Goal: Task Accomplishment & Management: Use online tool/utility

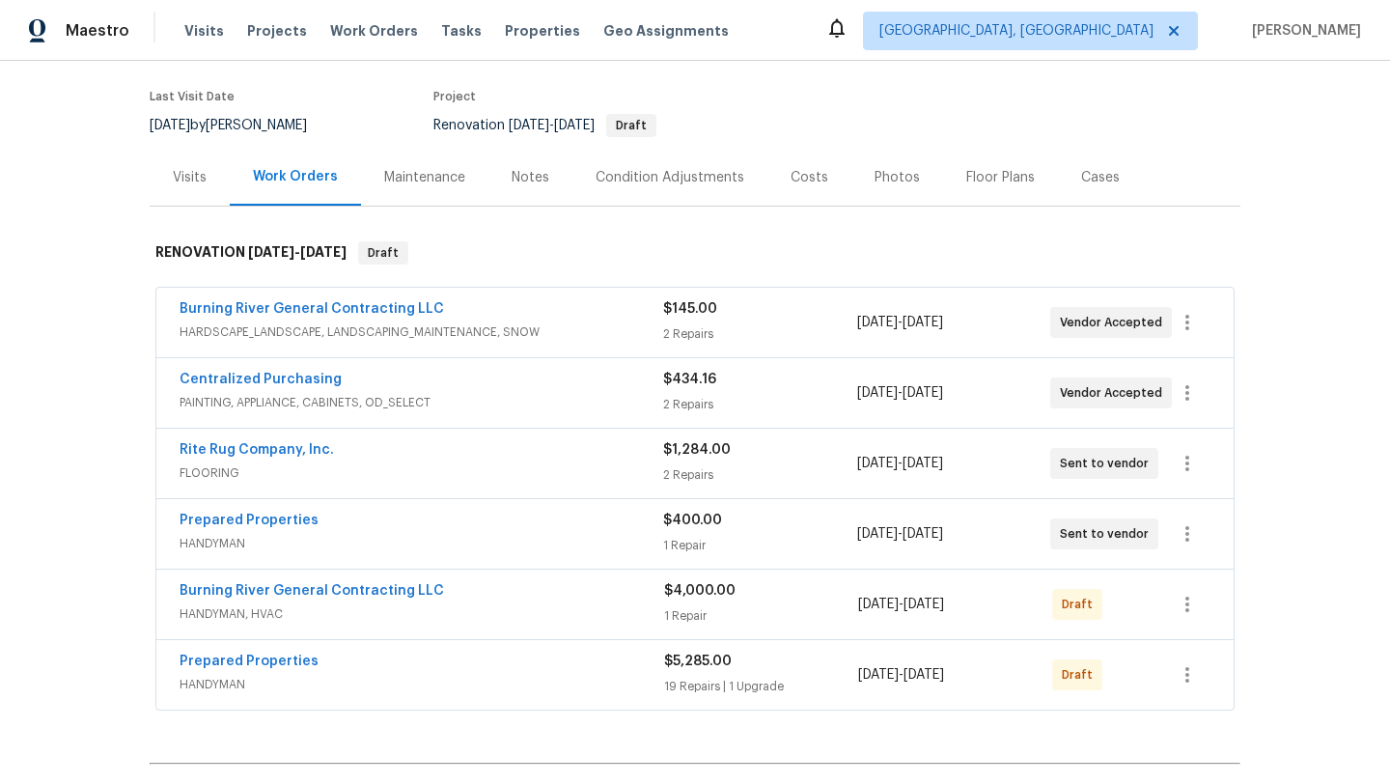
scroll to position [151, 0]
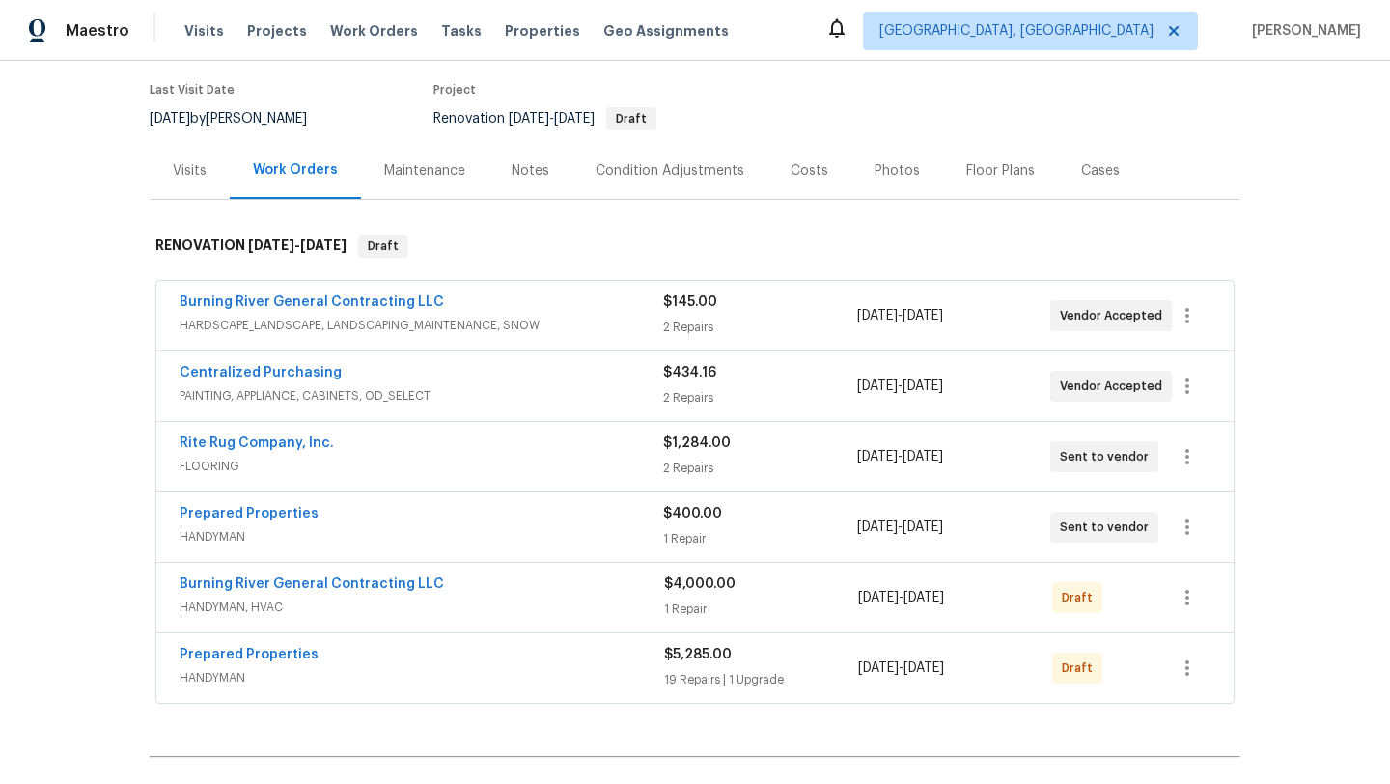
click at [639, 173] on div "Condition Adjustments" at bounding box center [670, 170] width 149 height 19
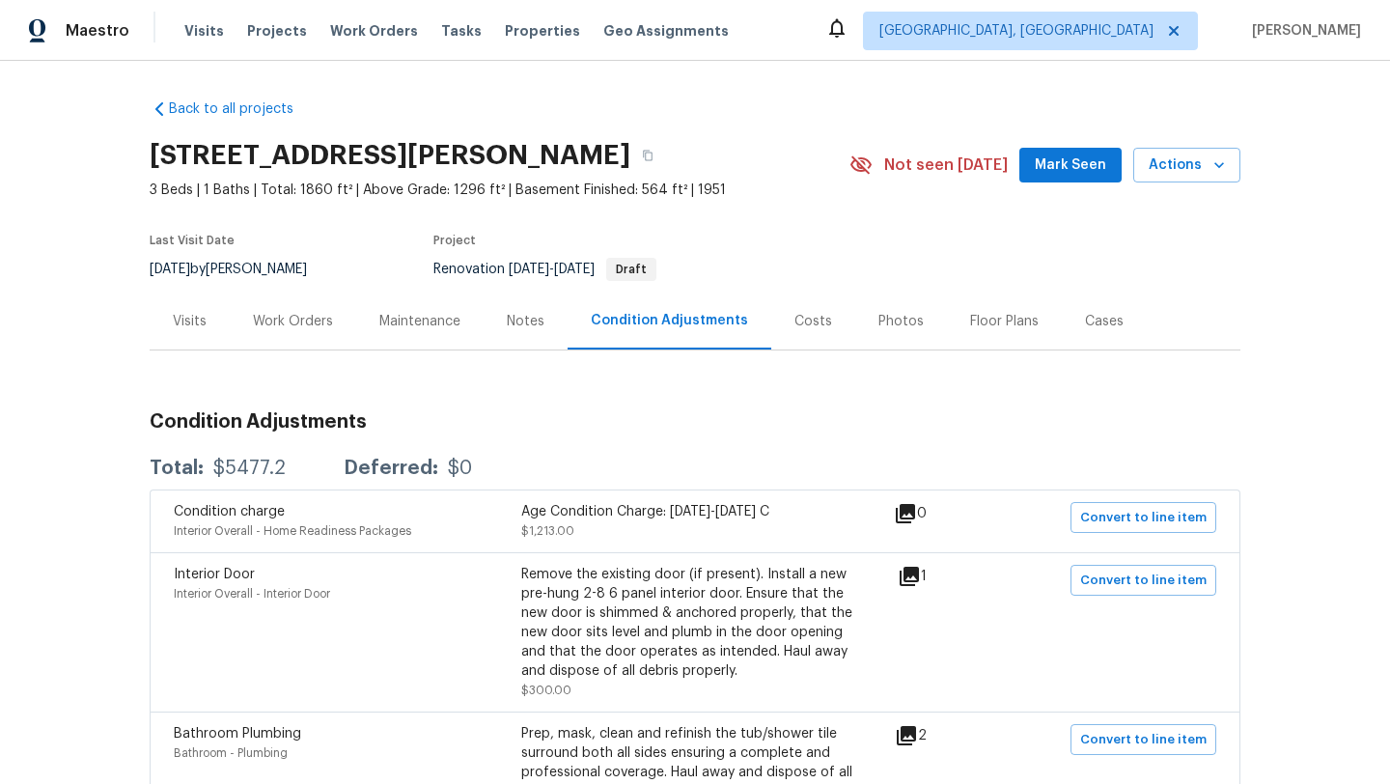
click at [796, 323] on div "Costs" at bounding box center [813, 321] width 38 height 19
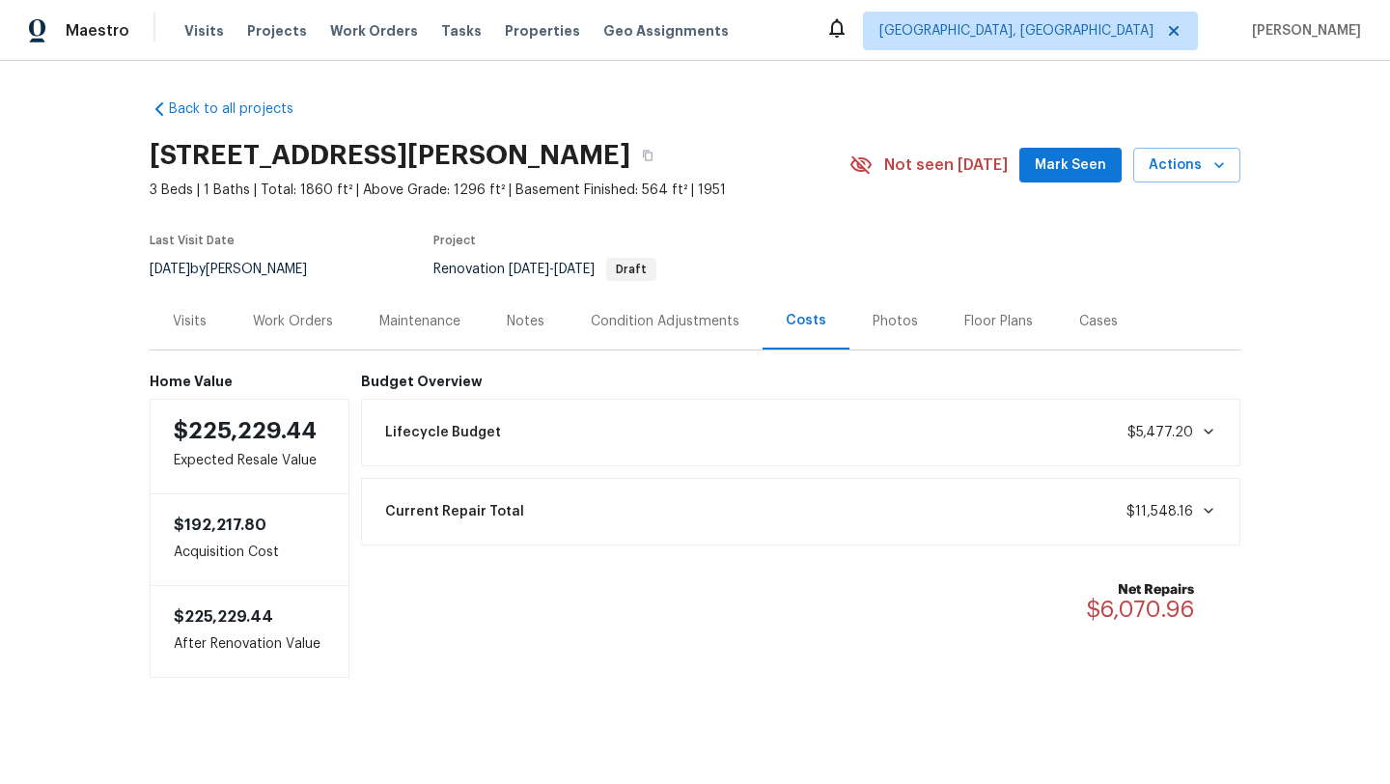
click at [271, 321] on div "Work Orders" at bounding box center [293, 321] width 80 height 19
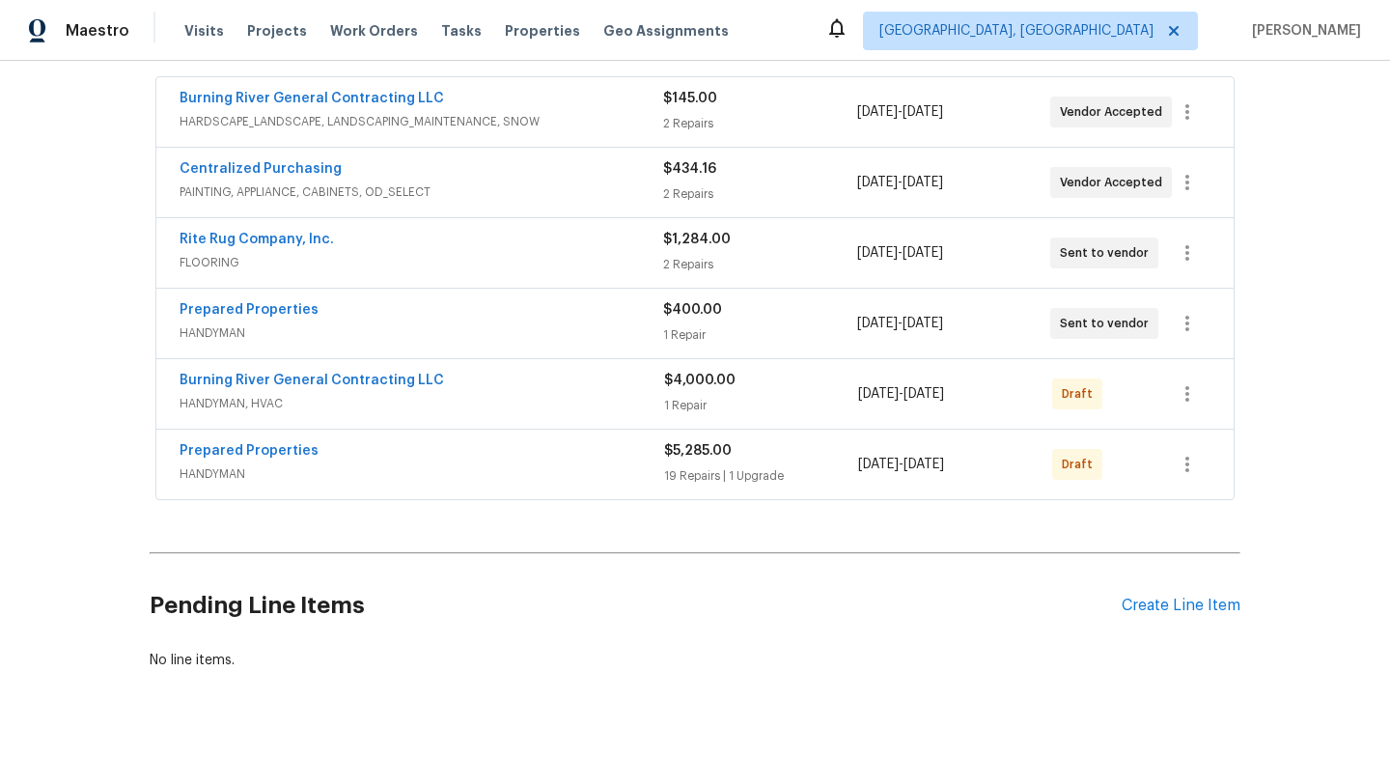
scroll to position [372, 0]
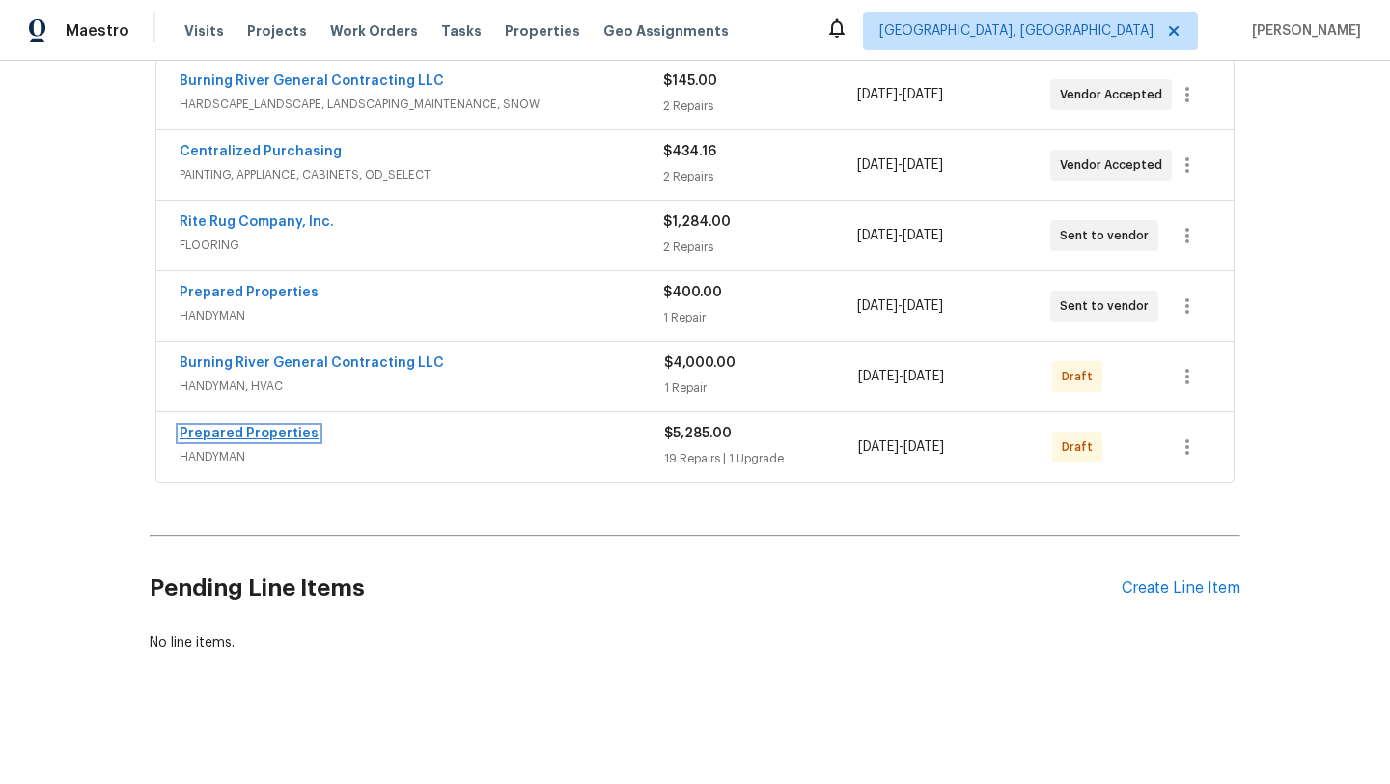
click at [257, 432] on link "Prepared Properties" at bounding box center [249, 434] width 139 height 14
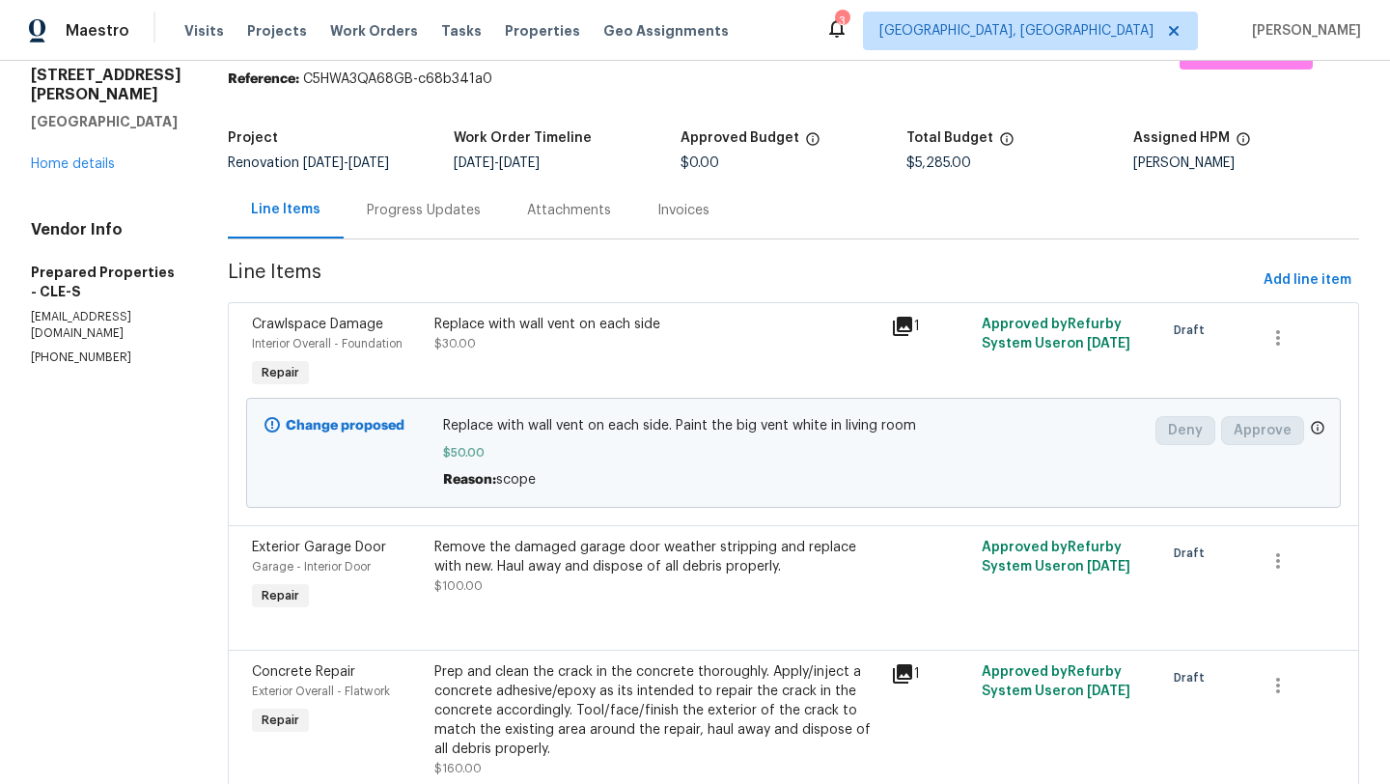
scroll to position [24, 0]
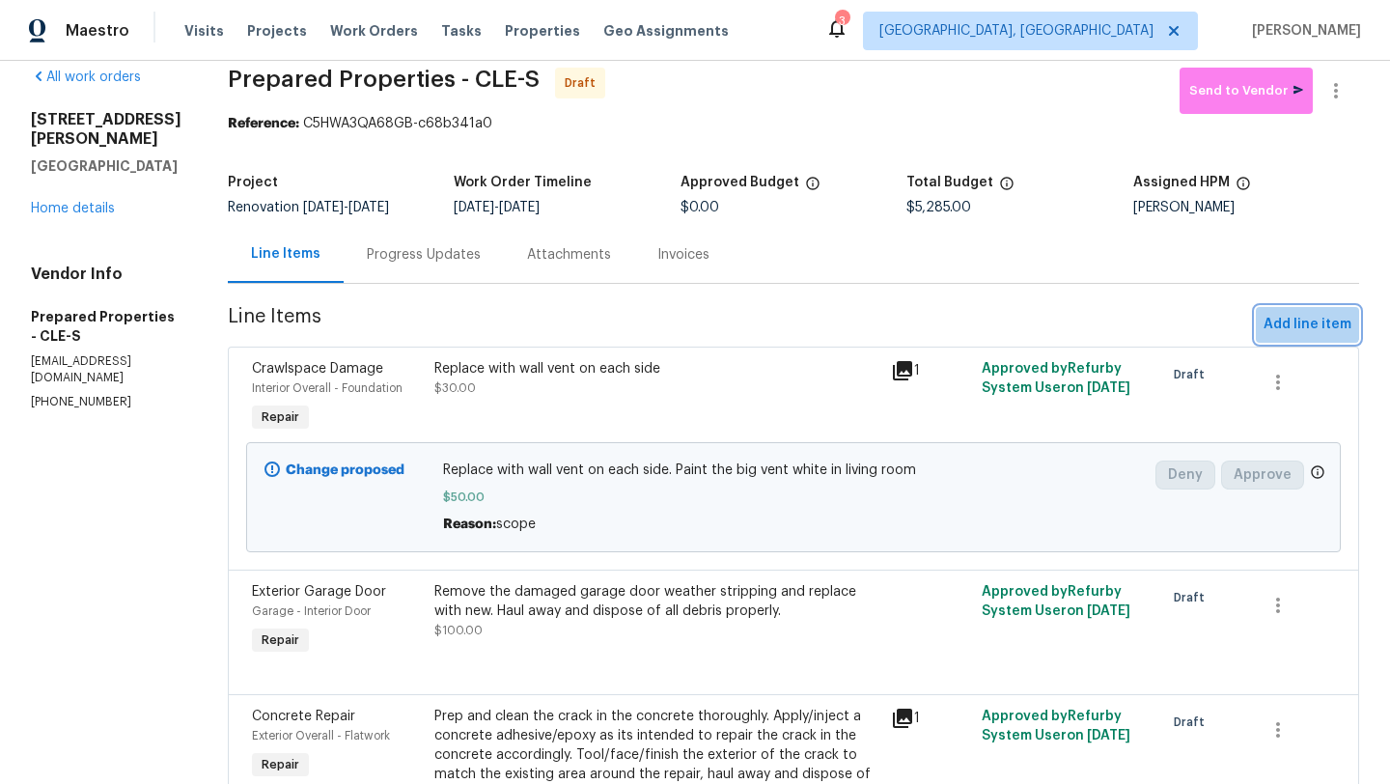
click at [1286, 331] on span "Add line item" at bounding box center [1308, 325] width 88 height 24
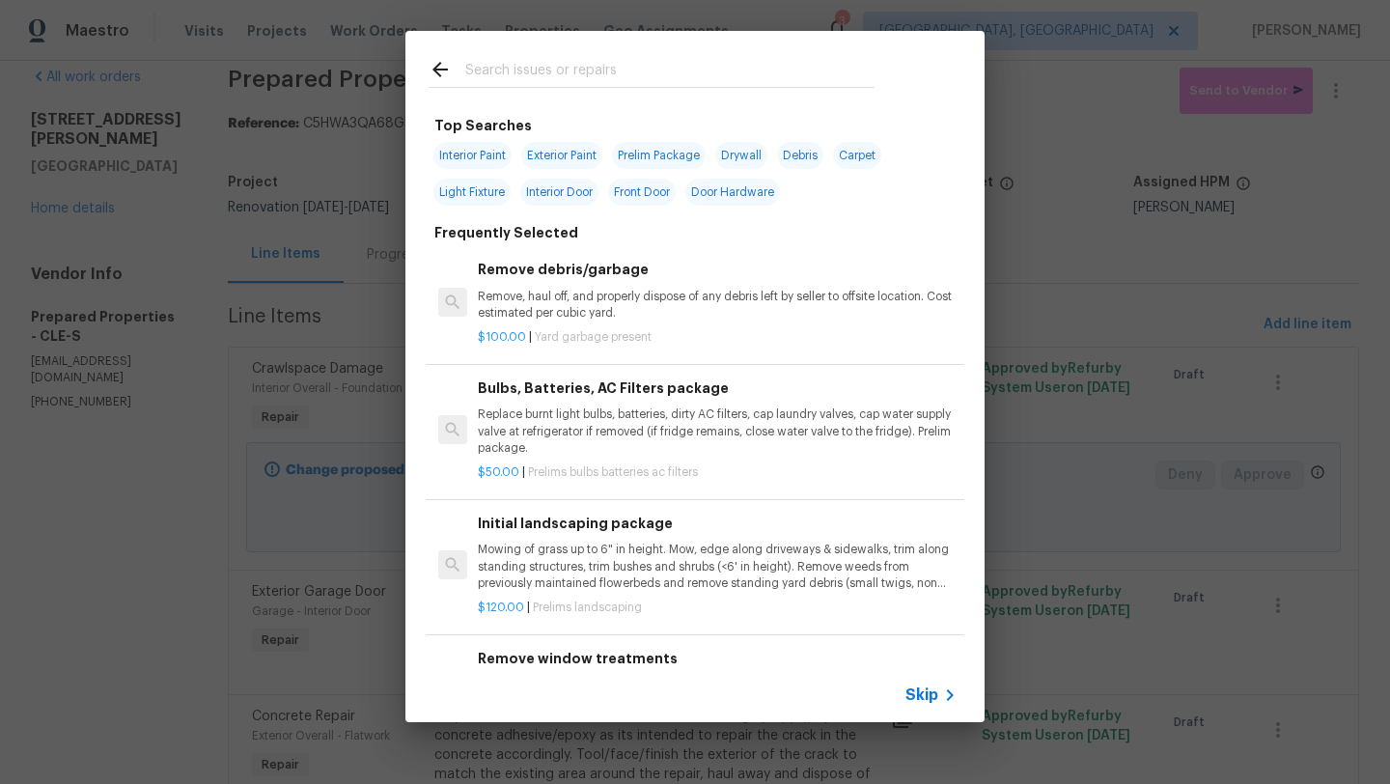
click at [518, 72] on input "text" at bounding box center [669, 72] width 409 height 29
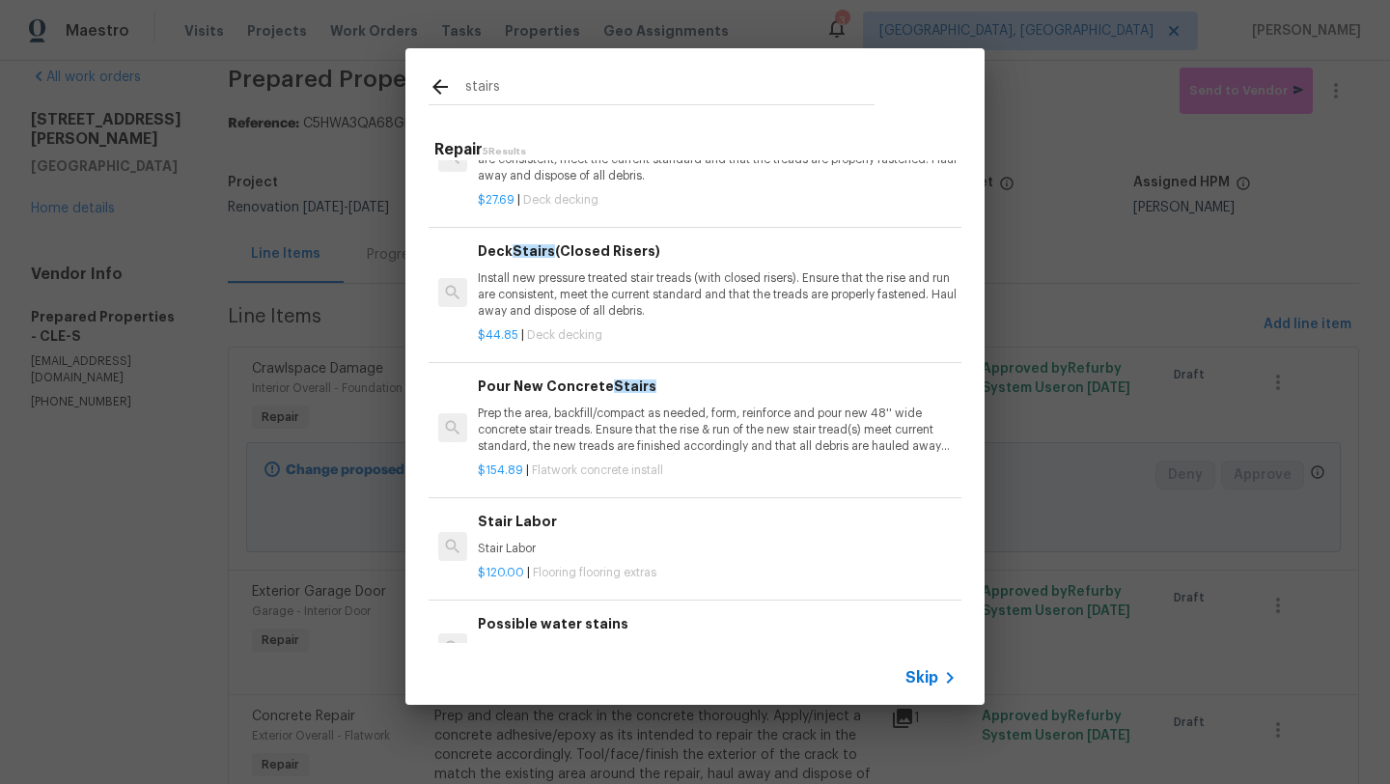
scroll to position [129, 0]
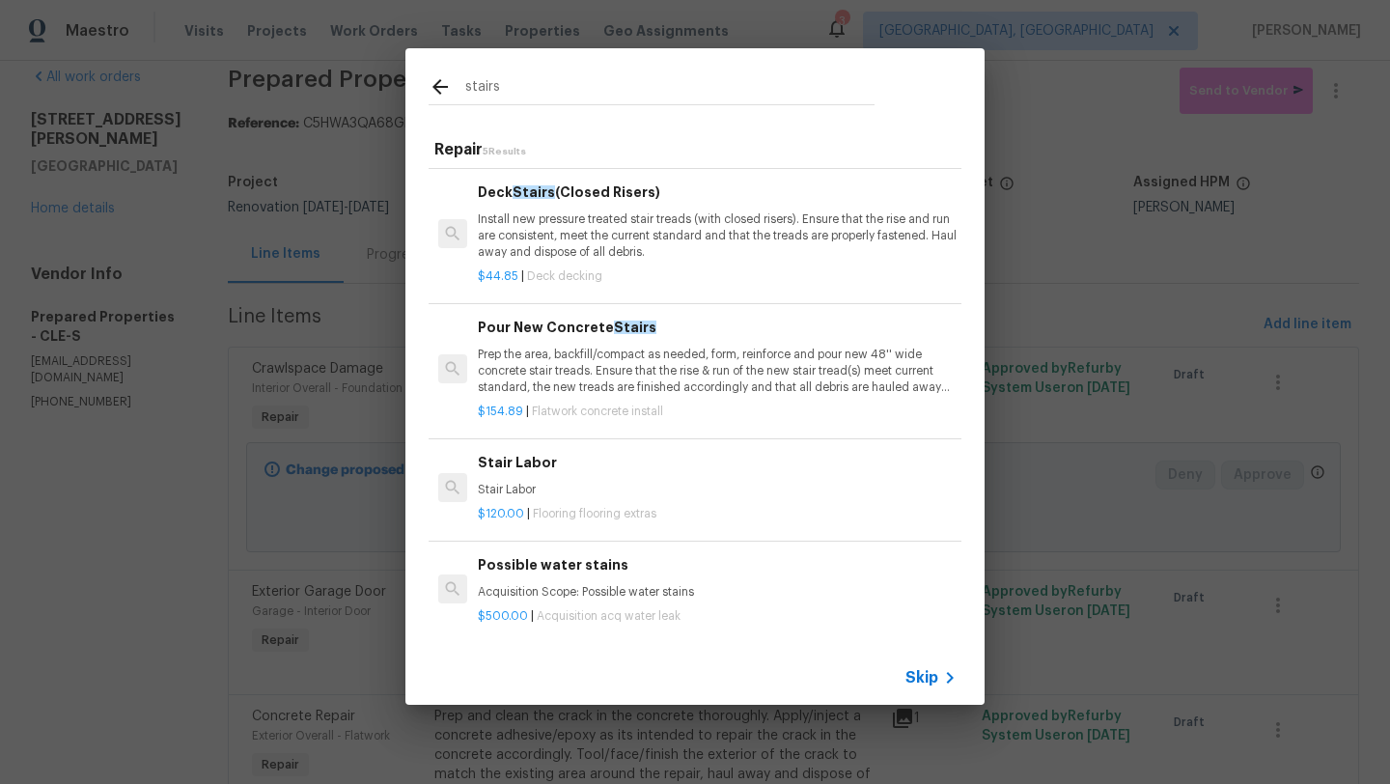
drag, startPoint x: 511, startPoint y: 90, endPoint x: 423, endPoint y: 95, distance: 88.0
click at [423, 95] on div "stairs" at bounding box center [651, 86] width 492 height 76
type input "s"
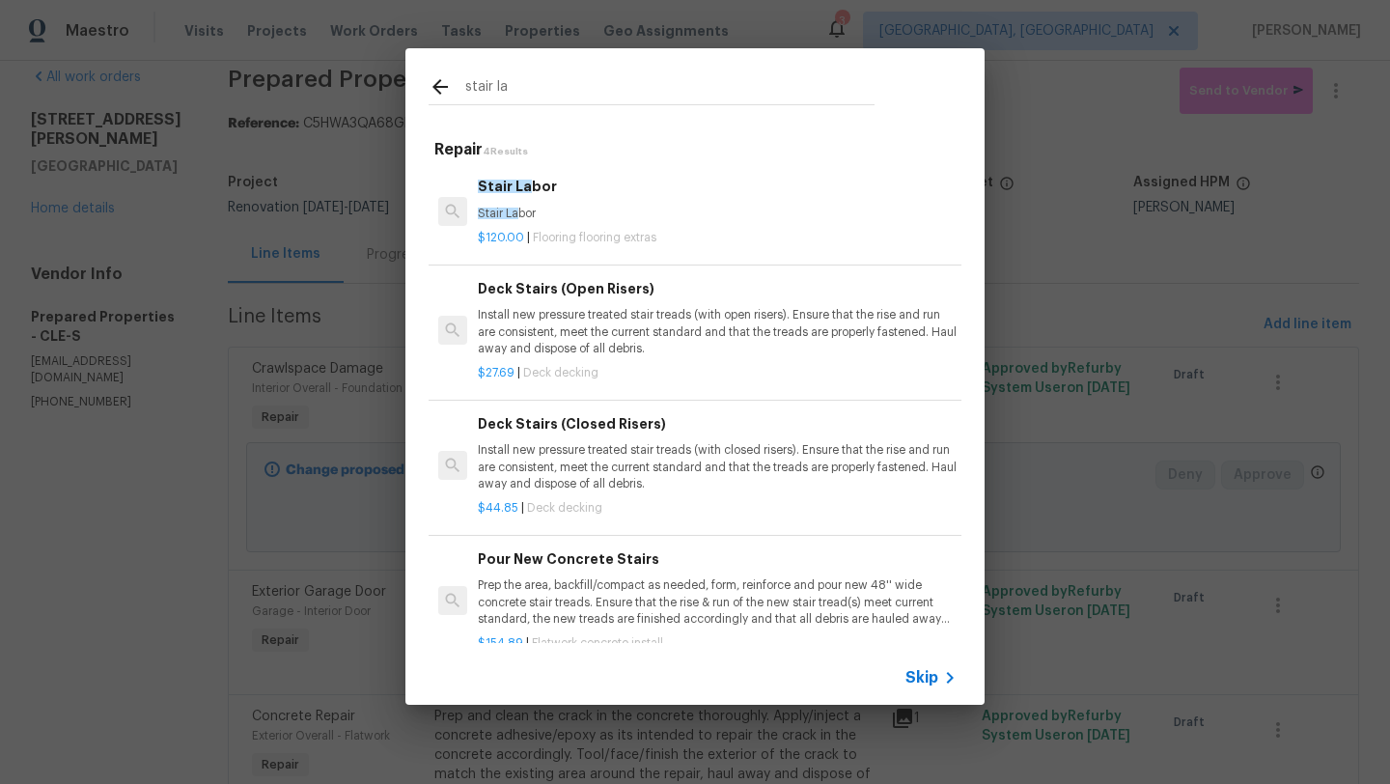
type input "stair la"
click at [521, 188] on span "Stair La" at bounding box center [505, 187] width 54 height 14
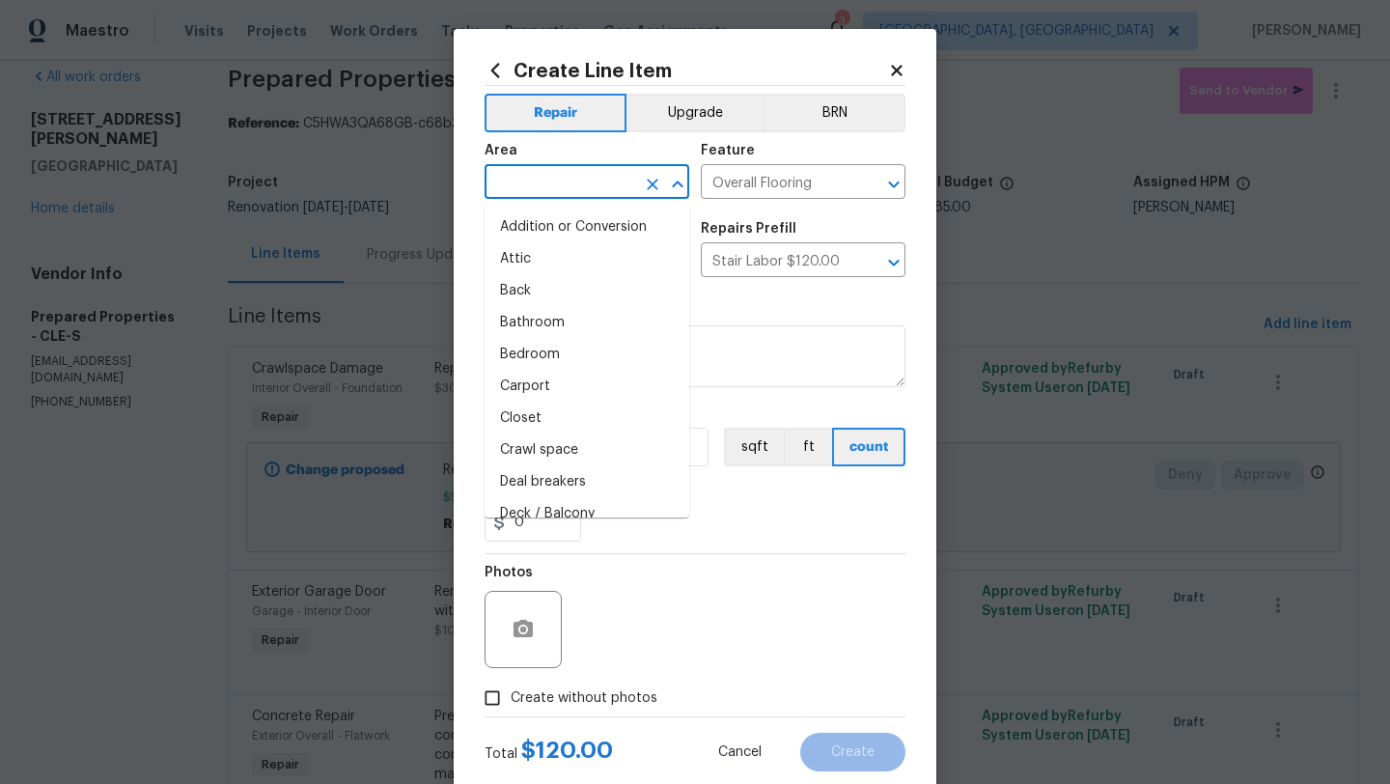
click at [517, 181] on input "text" at bounding box center [560, 184] width 151 height 30
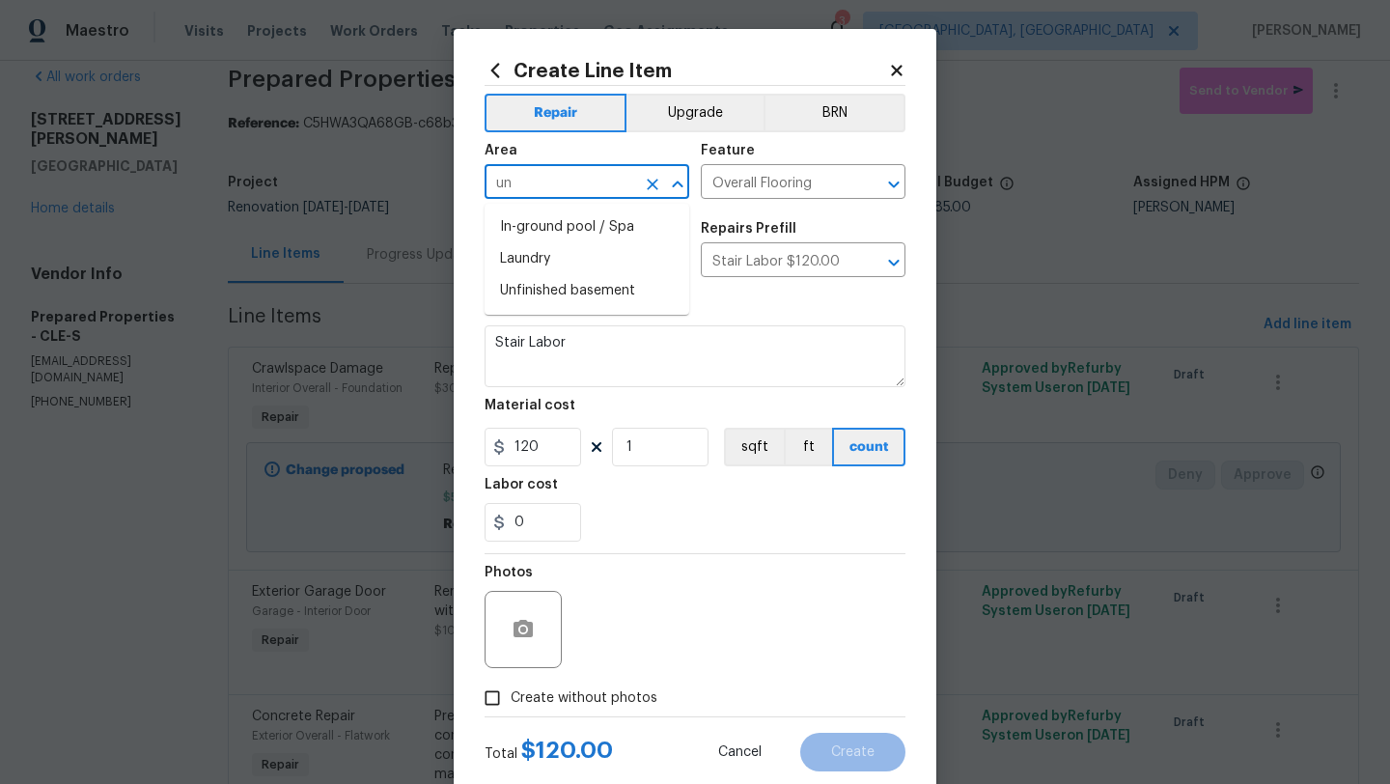
type input "u"
click at [550, 262] on li "Main Bedroom" at bounding box center [587, 259] width 205 height 32
type input "Main Bedroom"
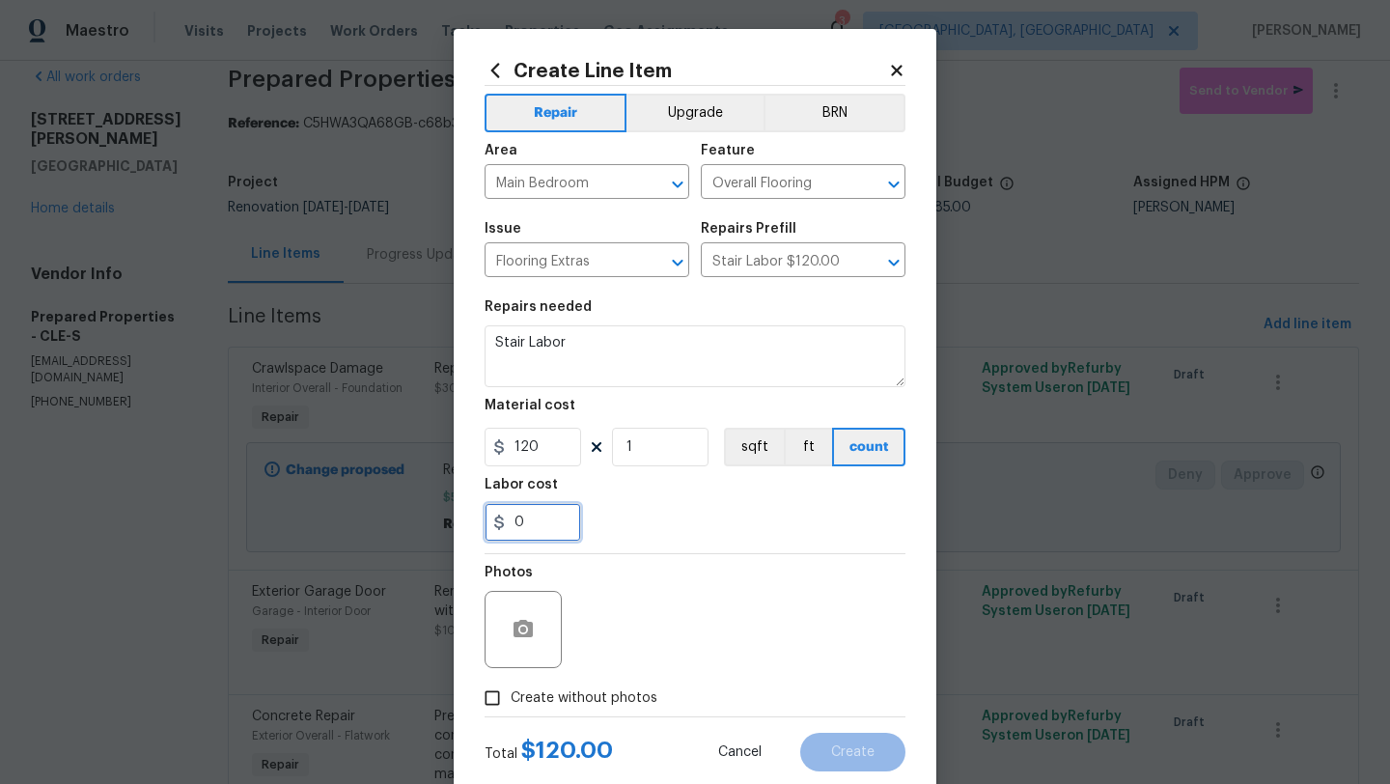
click at [538, 530] on input "0" at bounding box center [533, 522] width 97 height 39
type input "30"
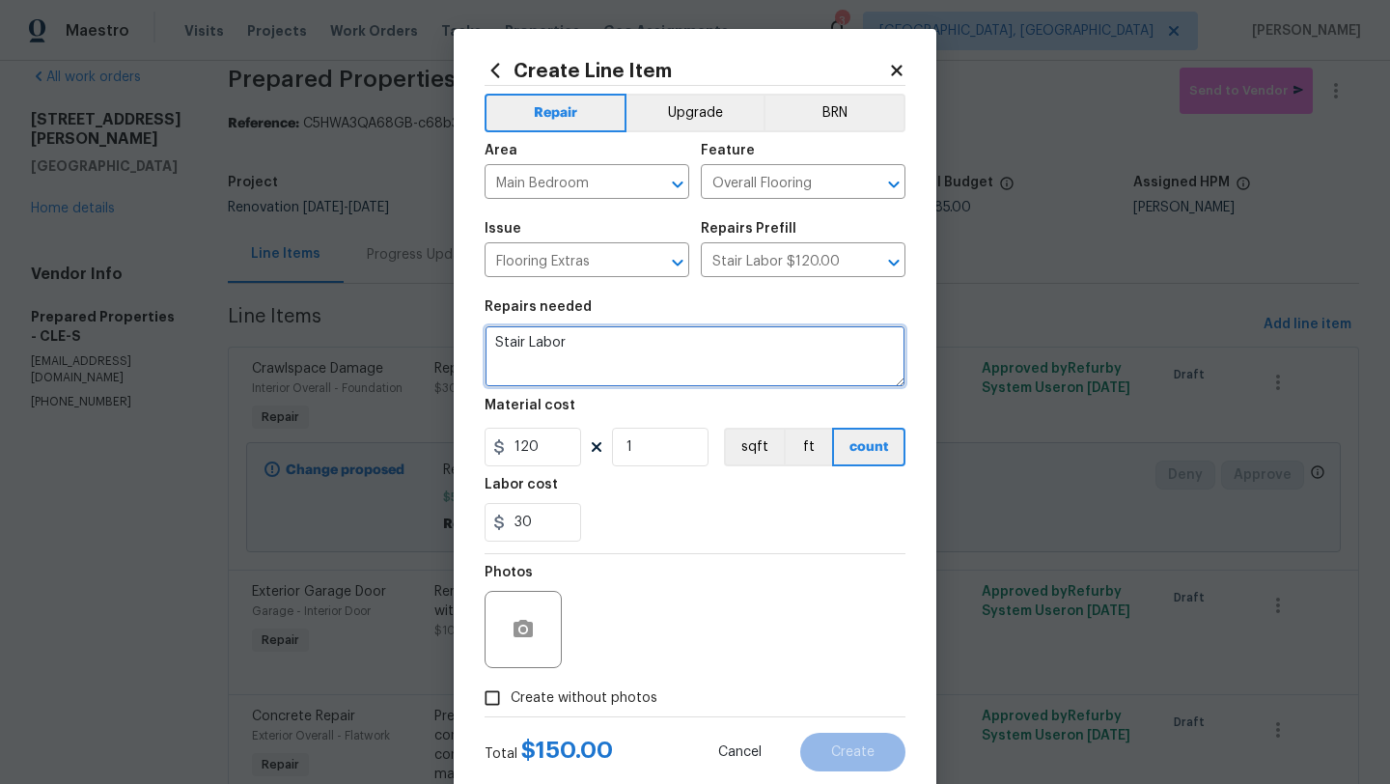
click at [581, 346] on textarea "Stair Labor" at bounding box center [695, 356] width 421 height 62
type textarea "Stair Labor to paint the stairs and two landings"
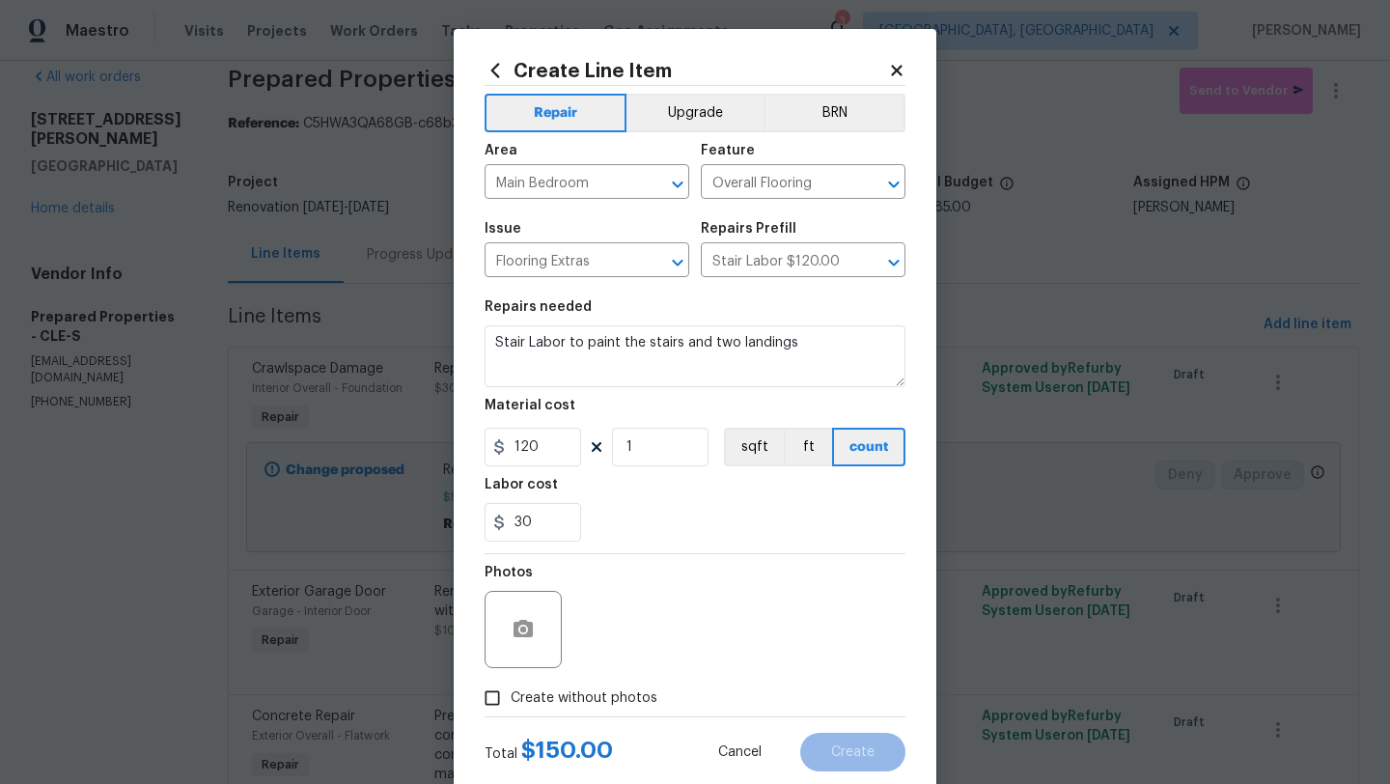
click at [496, 703] on input "Create without photos" at bounding box center [492, 698] width 37 height 37
checkbox input "true"
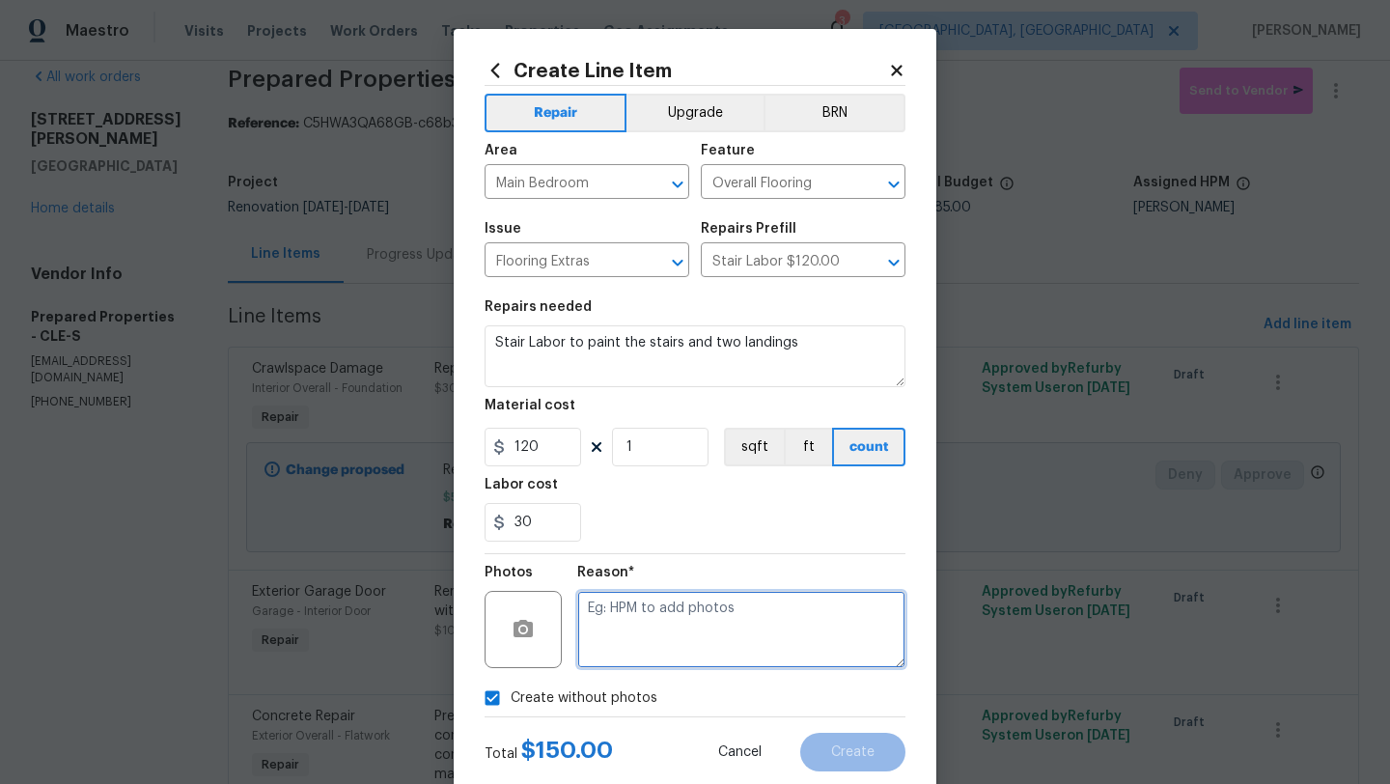
click at [656, 639] on textarea at bounding box center [741, 629] width 328 height 77
type textarea "desk"
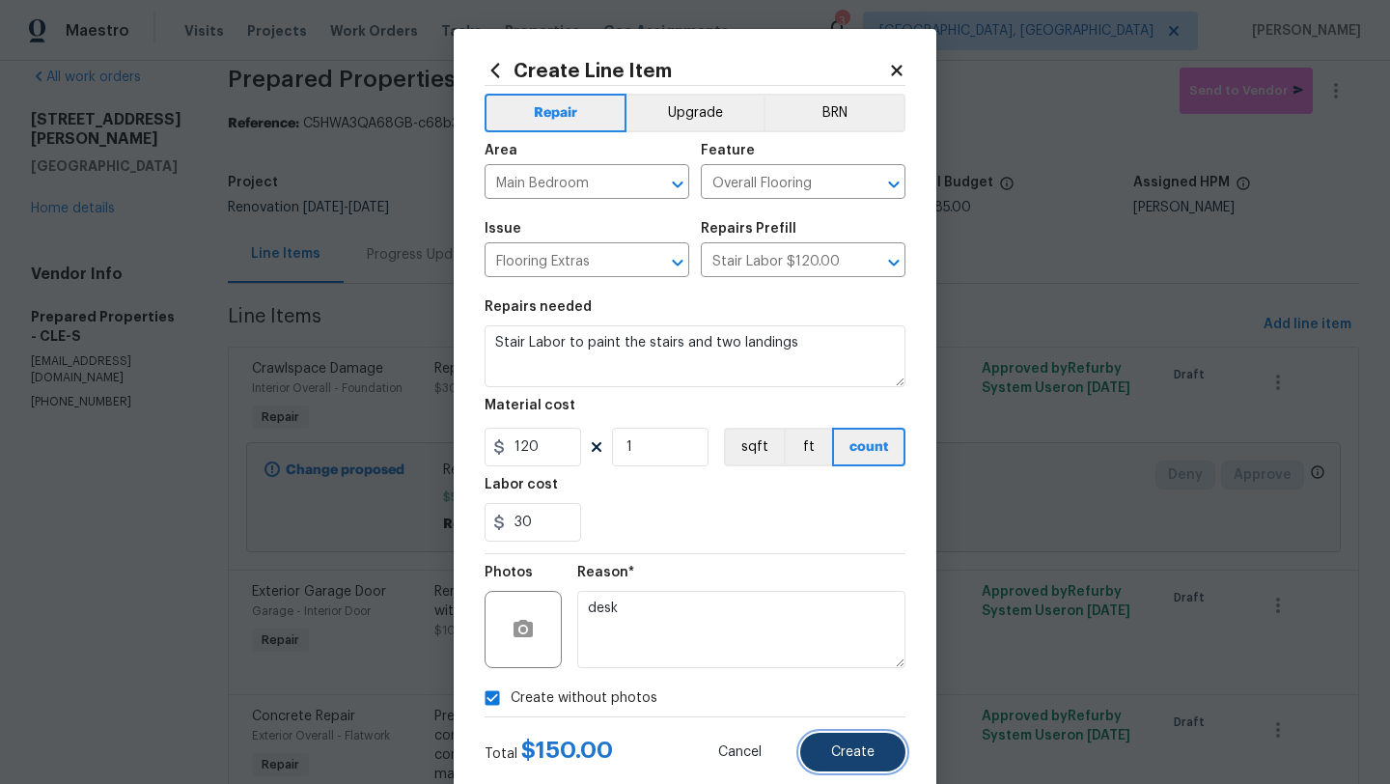
click at [849, 737] on button "Create" at bounding box center [852, 752] width 105 height 39
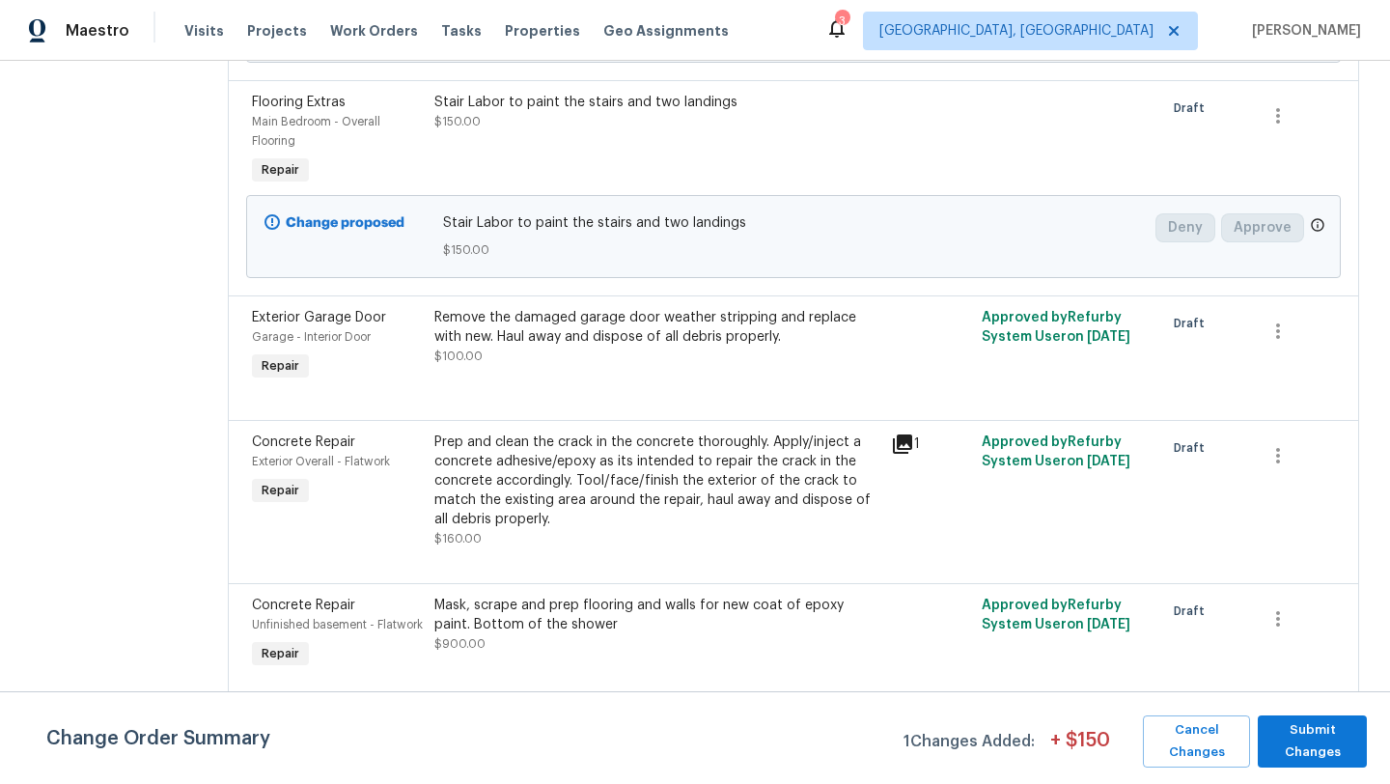
scroll to position [517, 0]
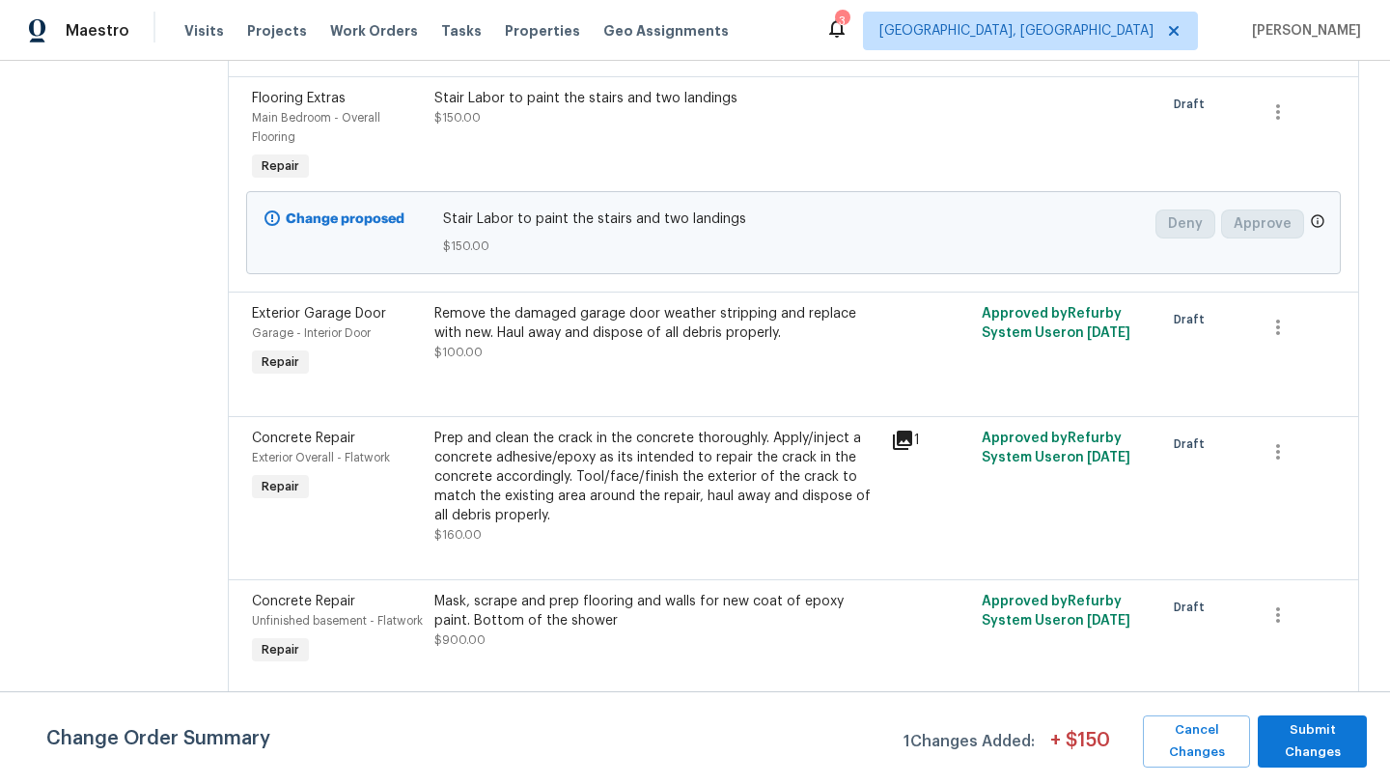
click at [634, 343] on div "Remove the damaged garage door weather stripping and replace with new. Haul awa…" at bounding box center [656, 323] width 445 height 39
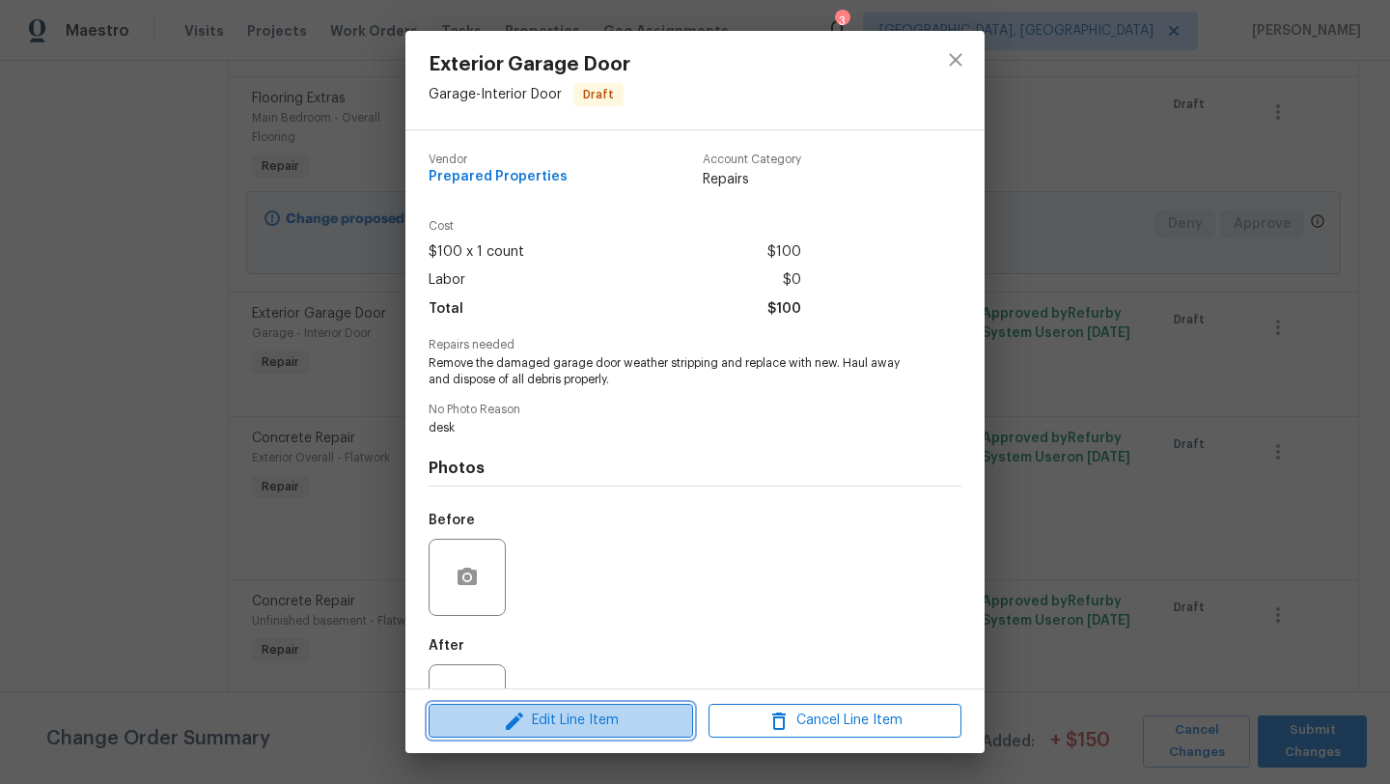
click at [576, 723] on span "Edit Line Item" at bounding box center [560, 721] width 253 height 24
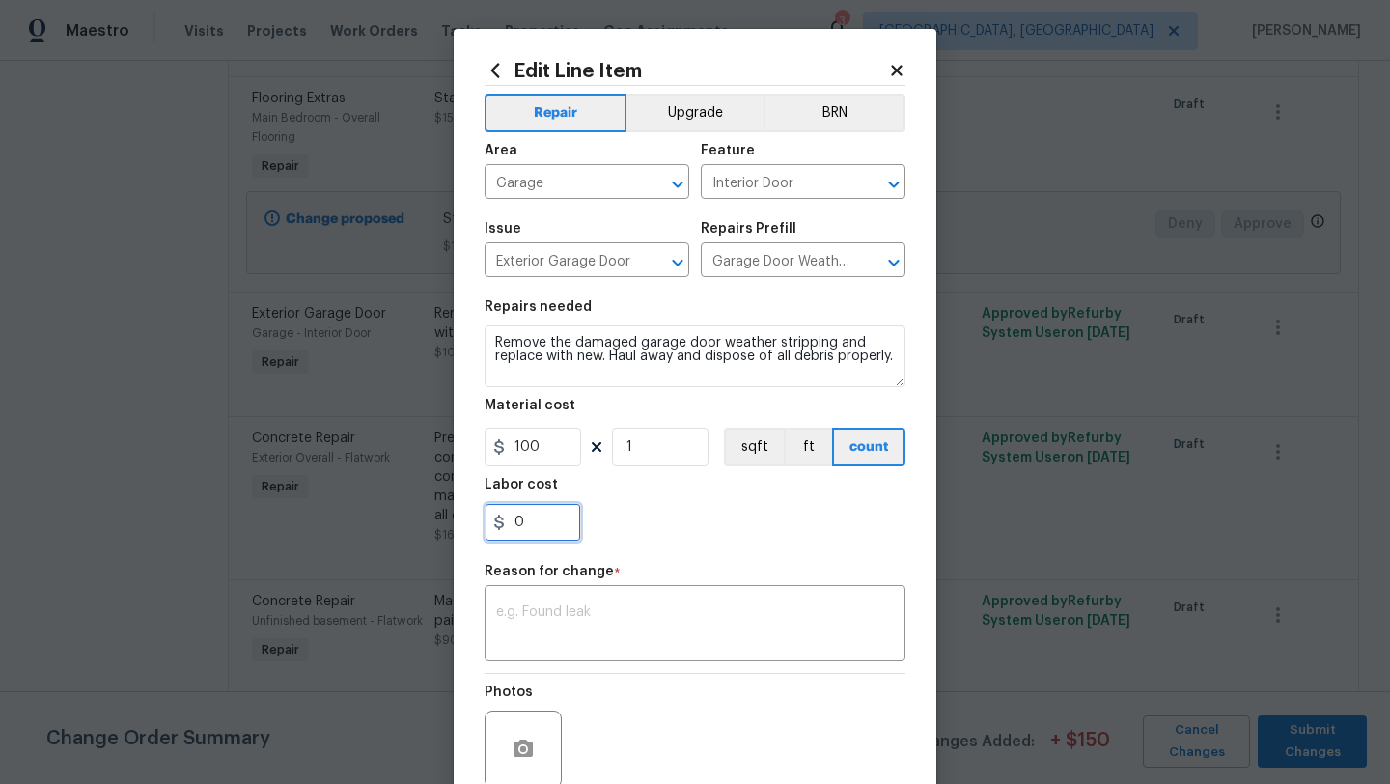
drag, startPoint x: 543, startPoint y: 525, endPoint x: 463, endPoint y: 525, distance: 79.2
click at [463, 525] on div "Edit Line Item Repair Upgrade BRN Area Garage ​ Feature Interior Door ​ Issue E…" at bounding box center [695, 475] width 483 height 893
type input "1"
type input "20"
click at [505, 622] on textarea at bounding box center [695, 625] width 398 height 41
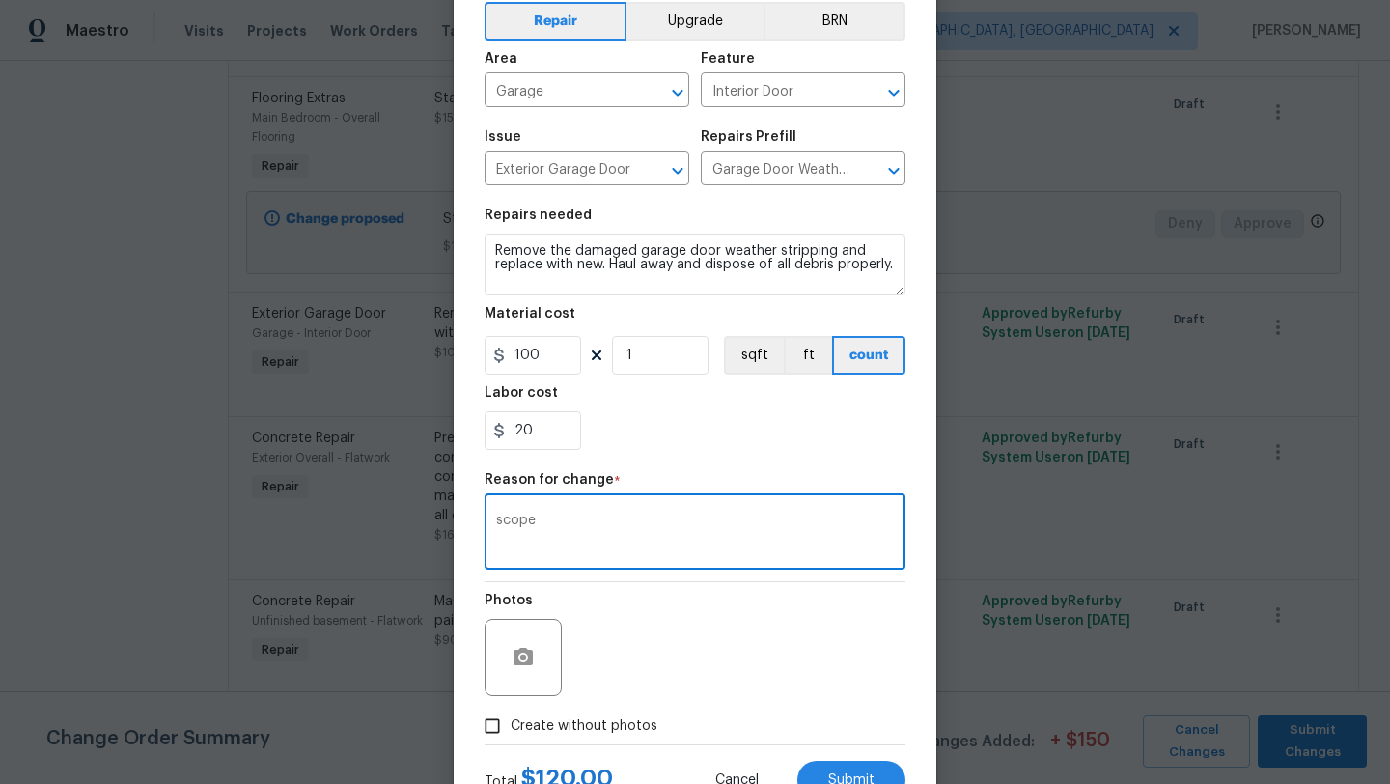
scroll to position [168, 0]
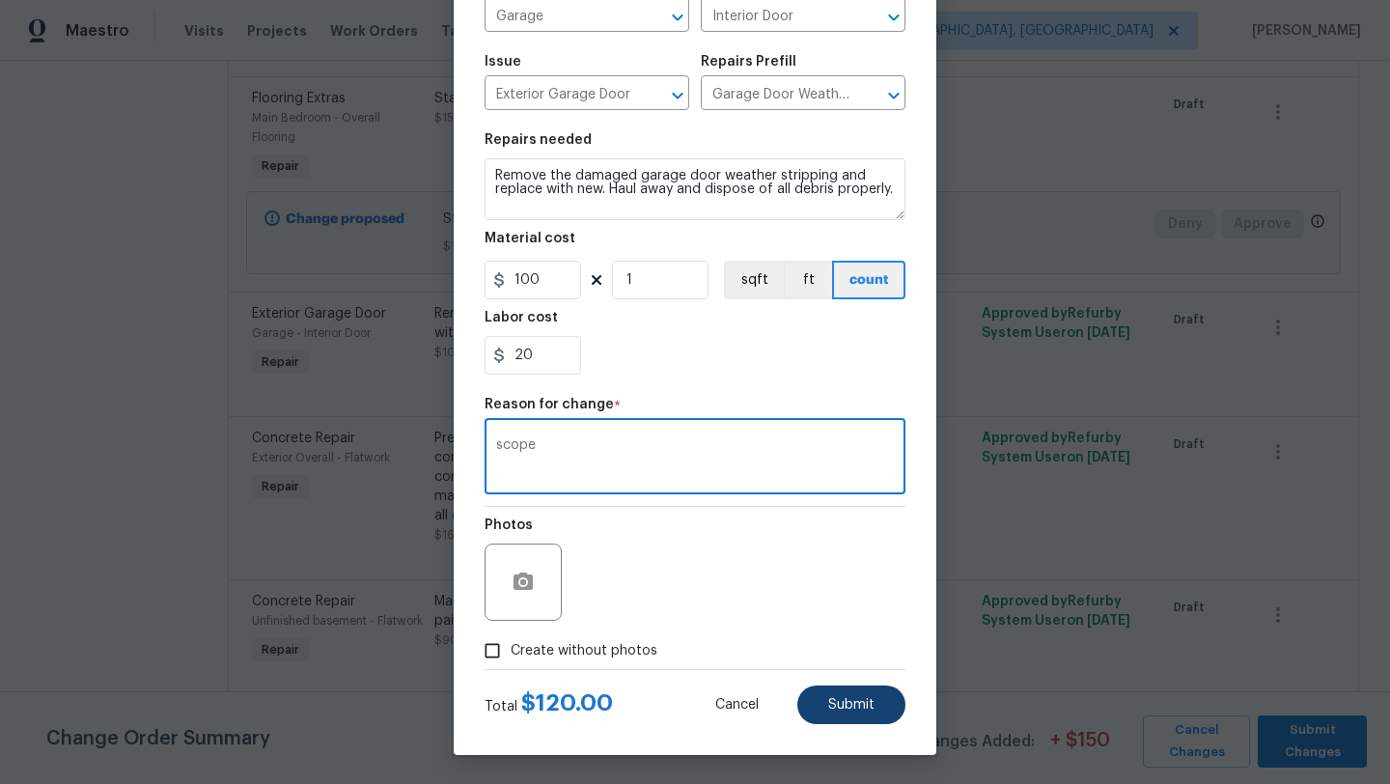
type textarea "scope"
click at [843, 707] on span "Submit" at bounding box center [851, 705] width 46 height 14
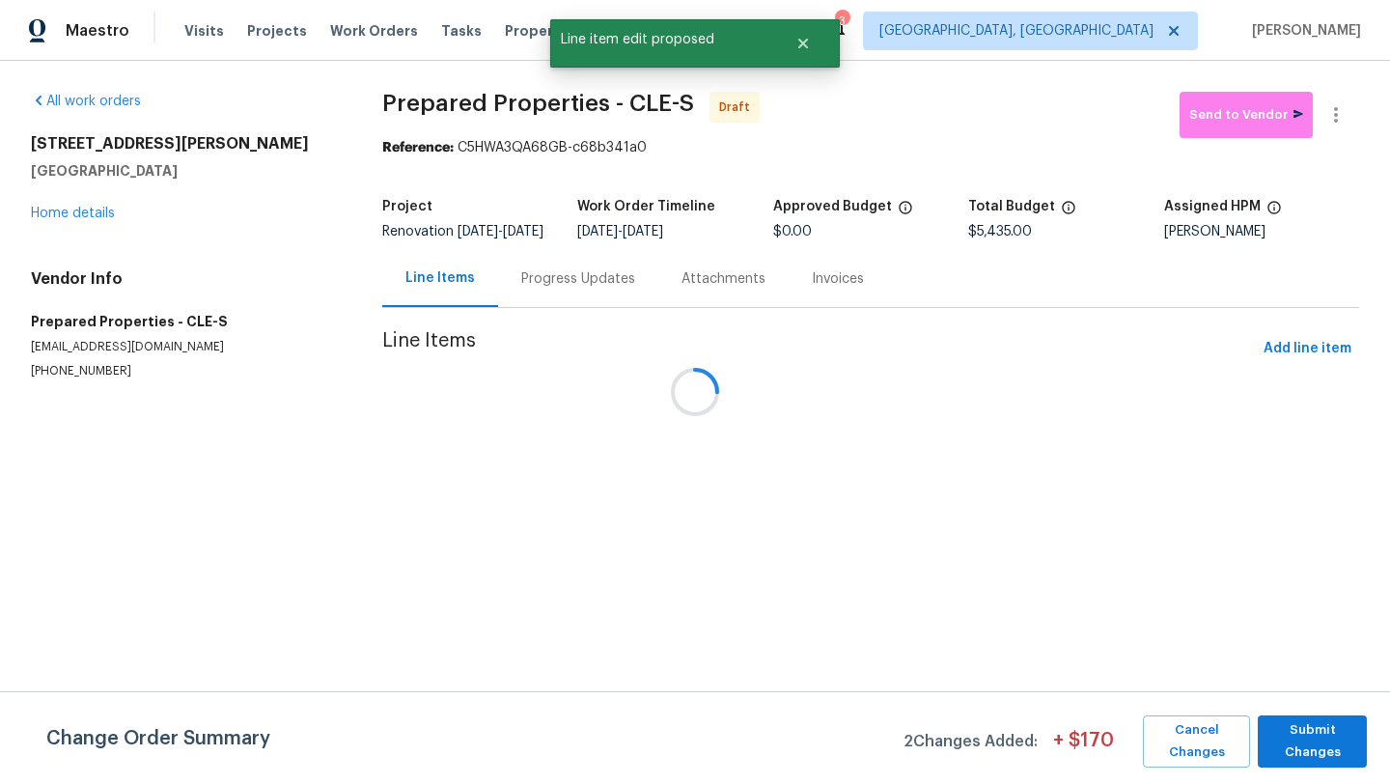
scroll to position [0, 0]
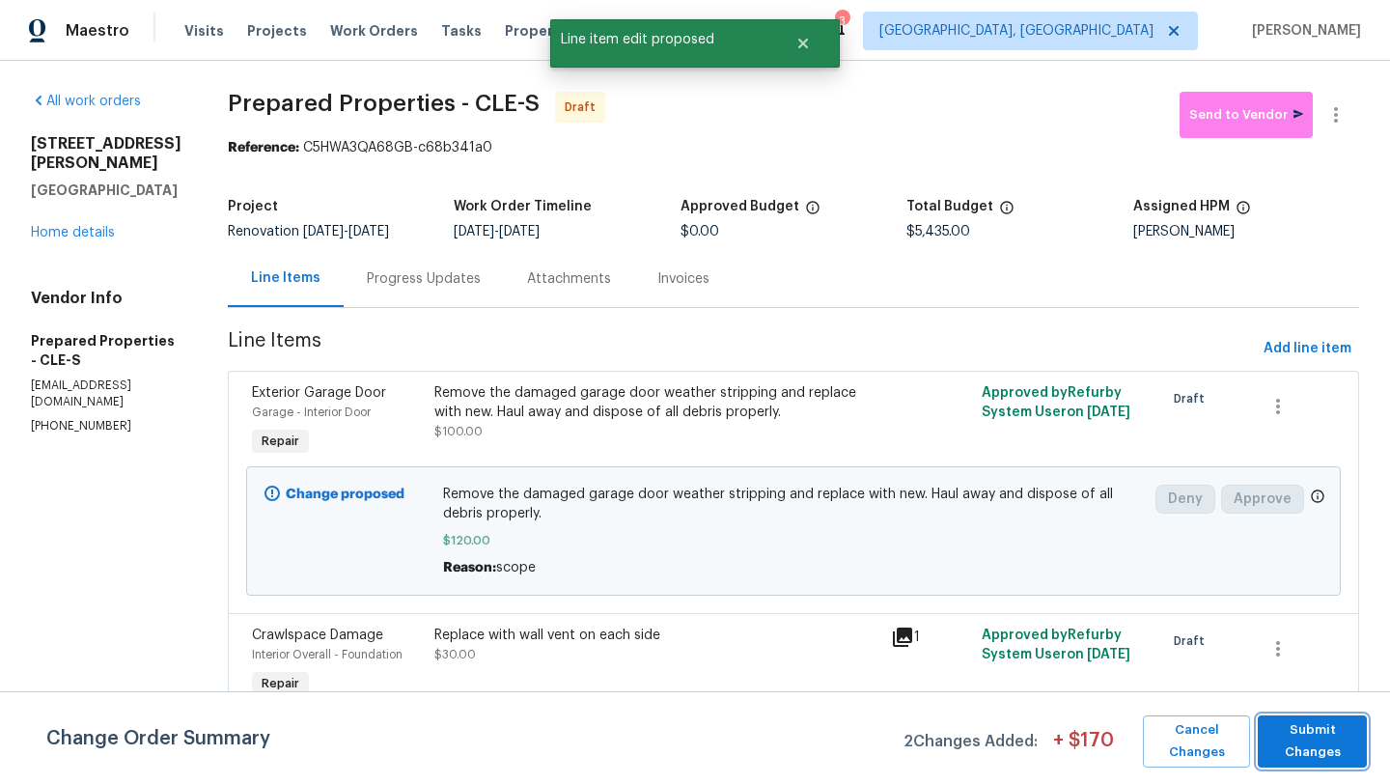
click at [1310, 737] on span "Submit Changes" at bounding box center [1312, 741] width 90 height 44
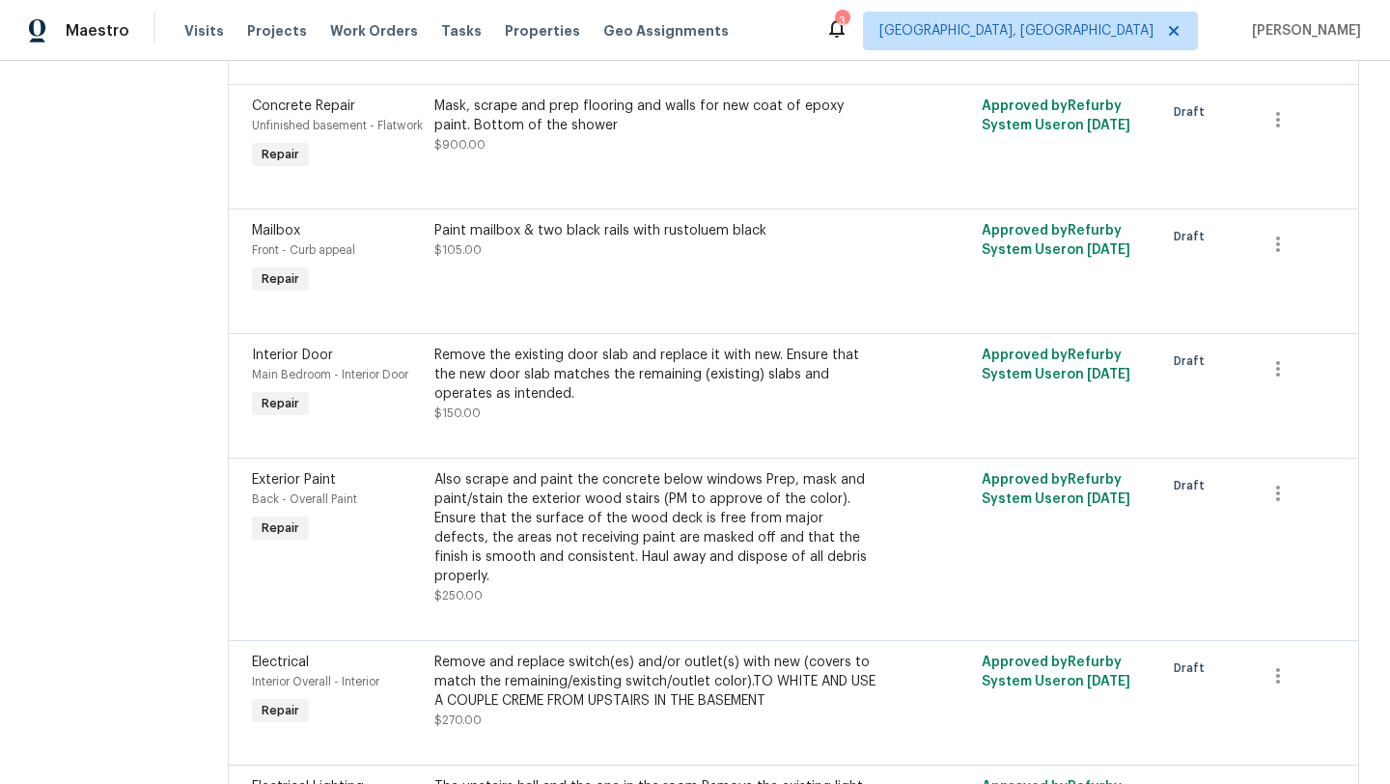
scroll to position [895, 0]
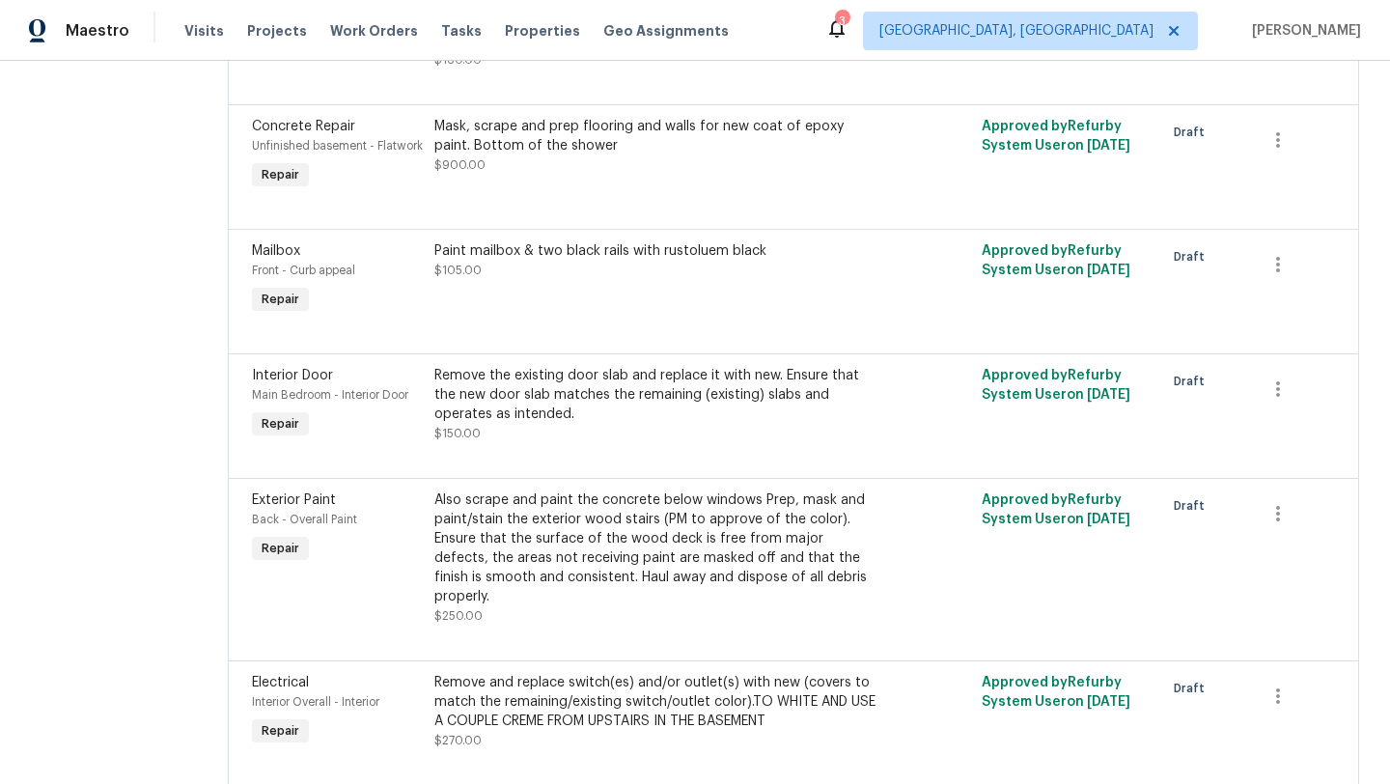
click at [539, 151] on div "Mask, scrape and prep flooring and walls for new coat of epoxy paint. Bottom of…" at bounding box center [656, 136] width 445 height 39
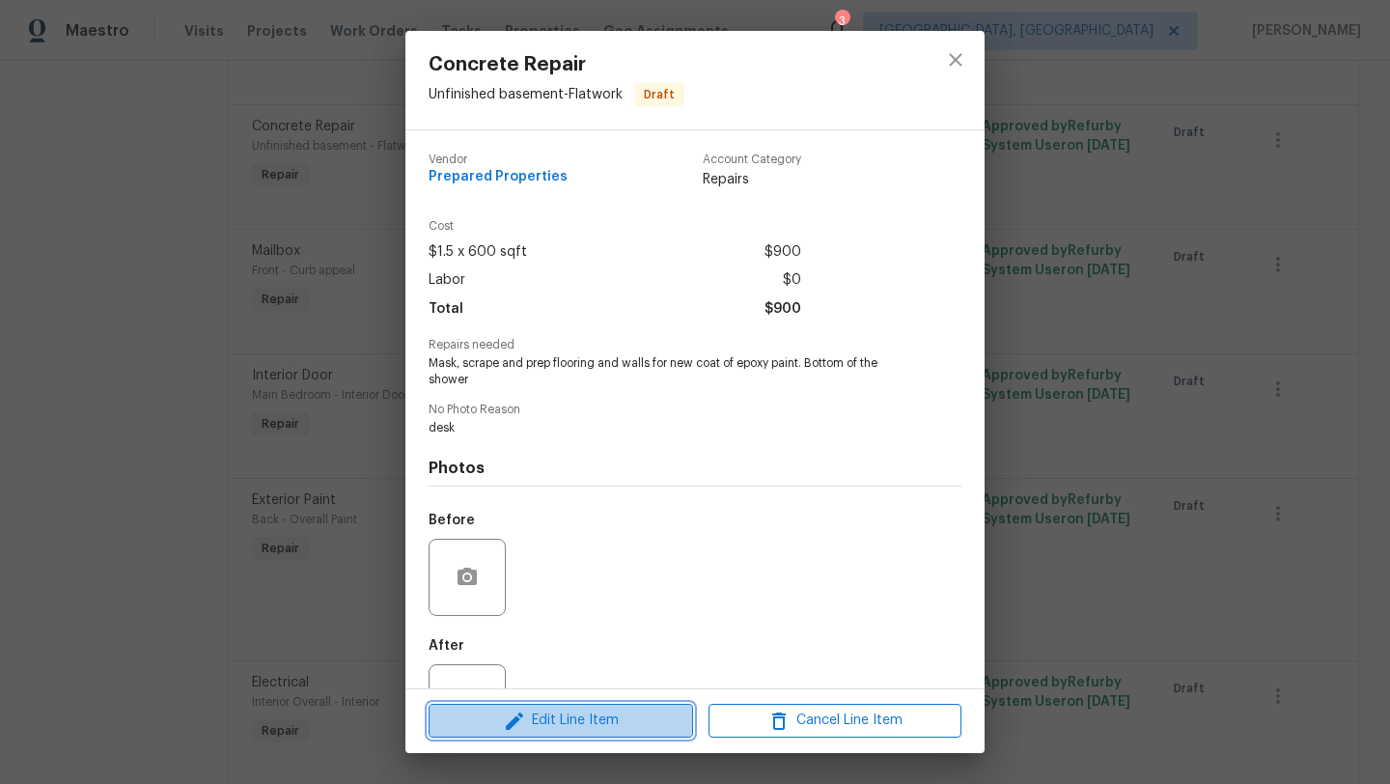
click at [645, 722] on span "Edit Line Item" at bounding box center [560, 721] width 253 height 24
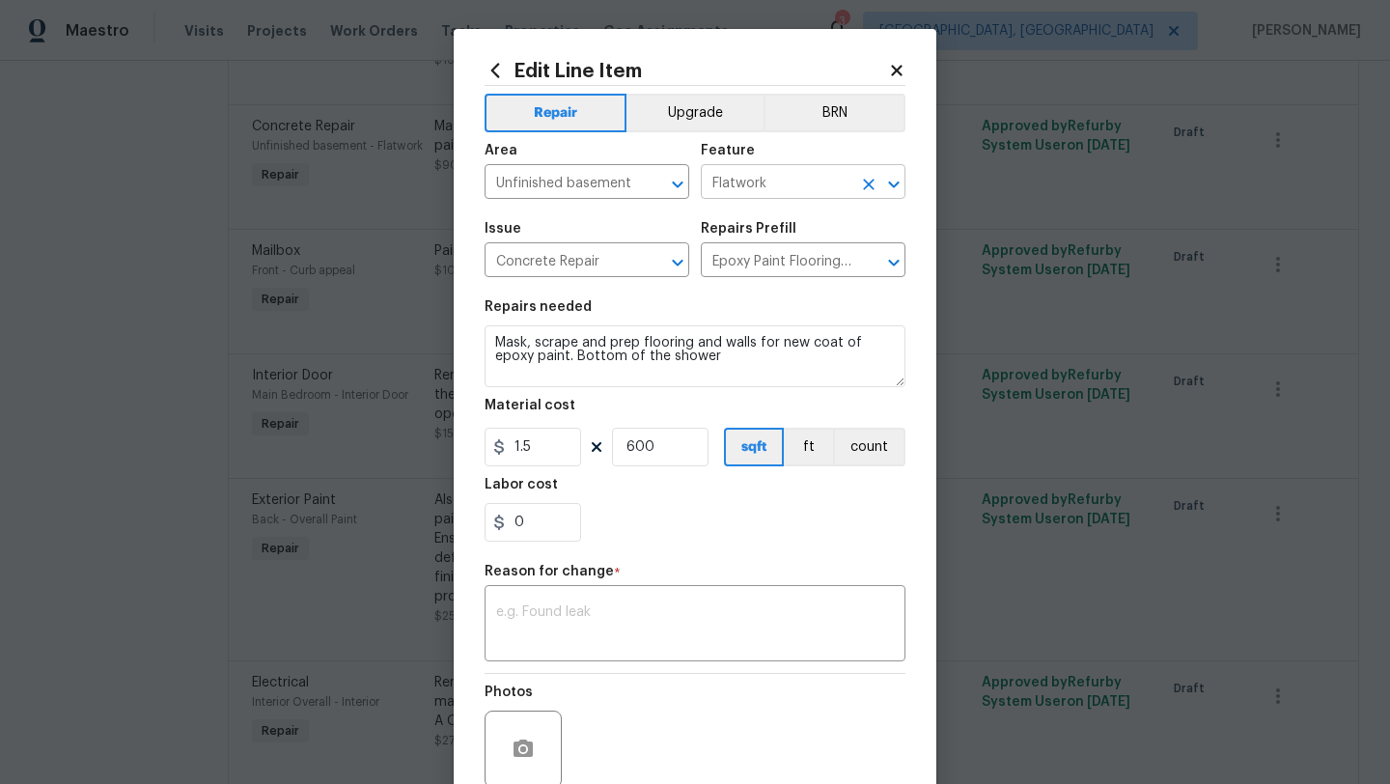
click at [764, 186] on input "Flatwork" at bounding box center [776, 184] width 151 height 30
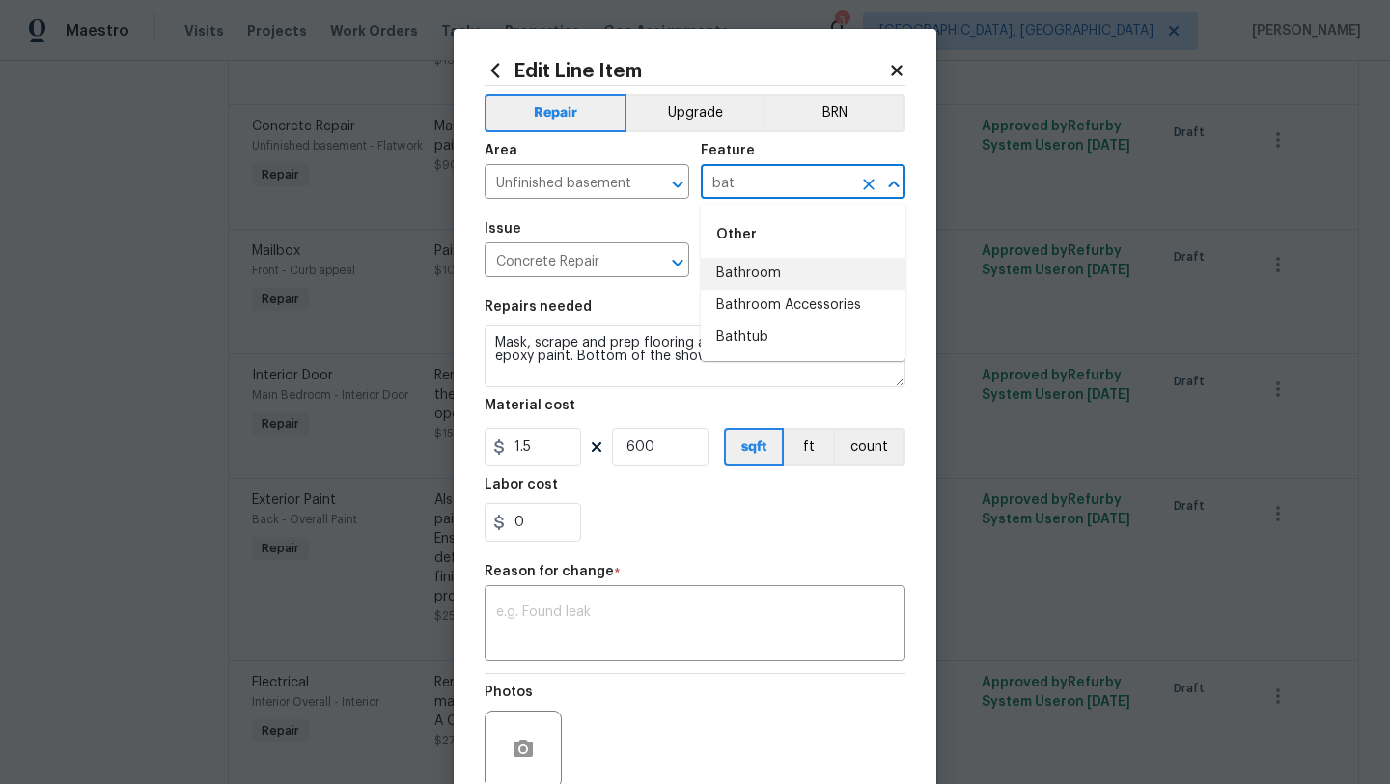
click at [787, 273] on li "Bathroom" at bounding box center [803, 274] width 205 height 32
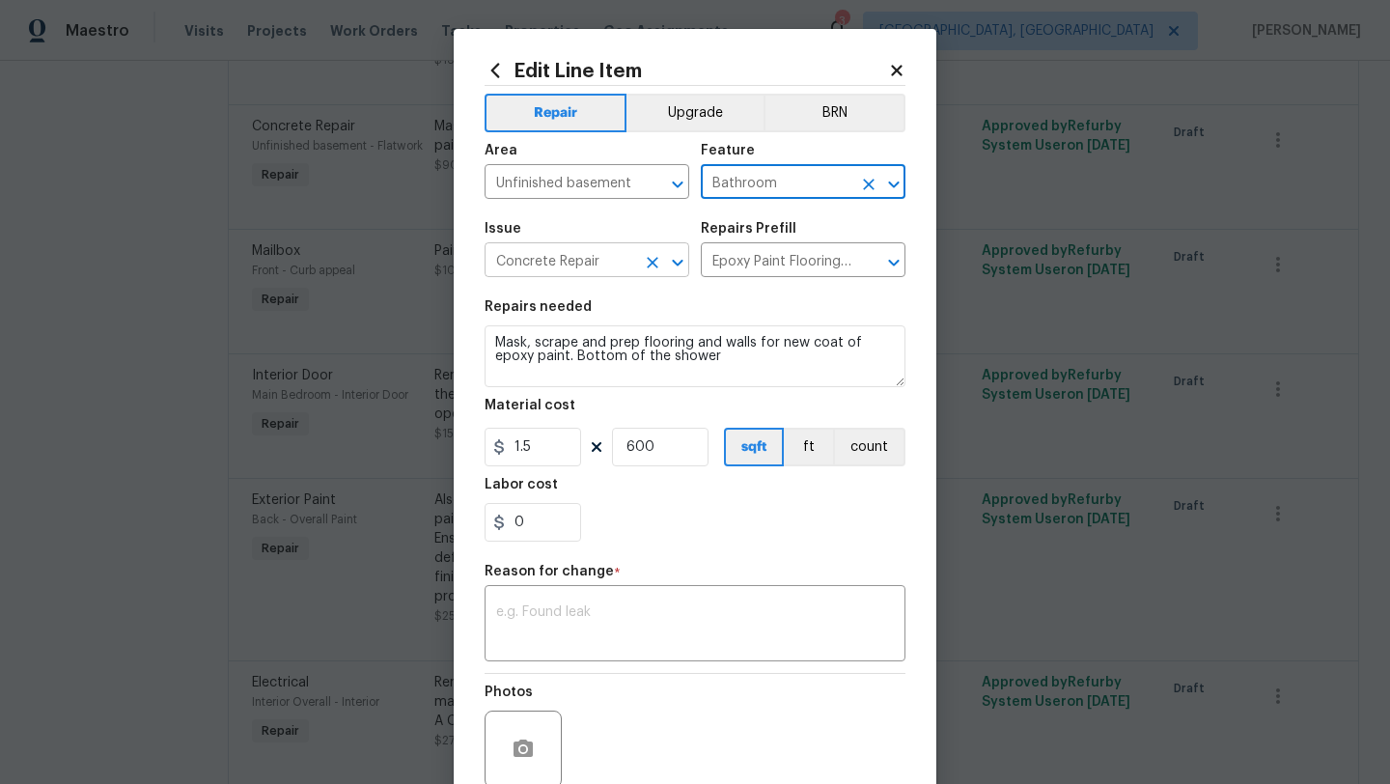
type input "Bathroom"
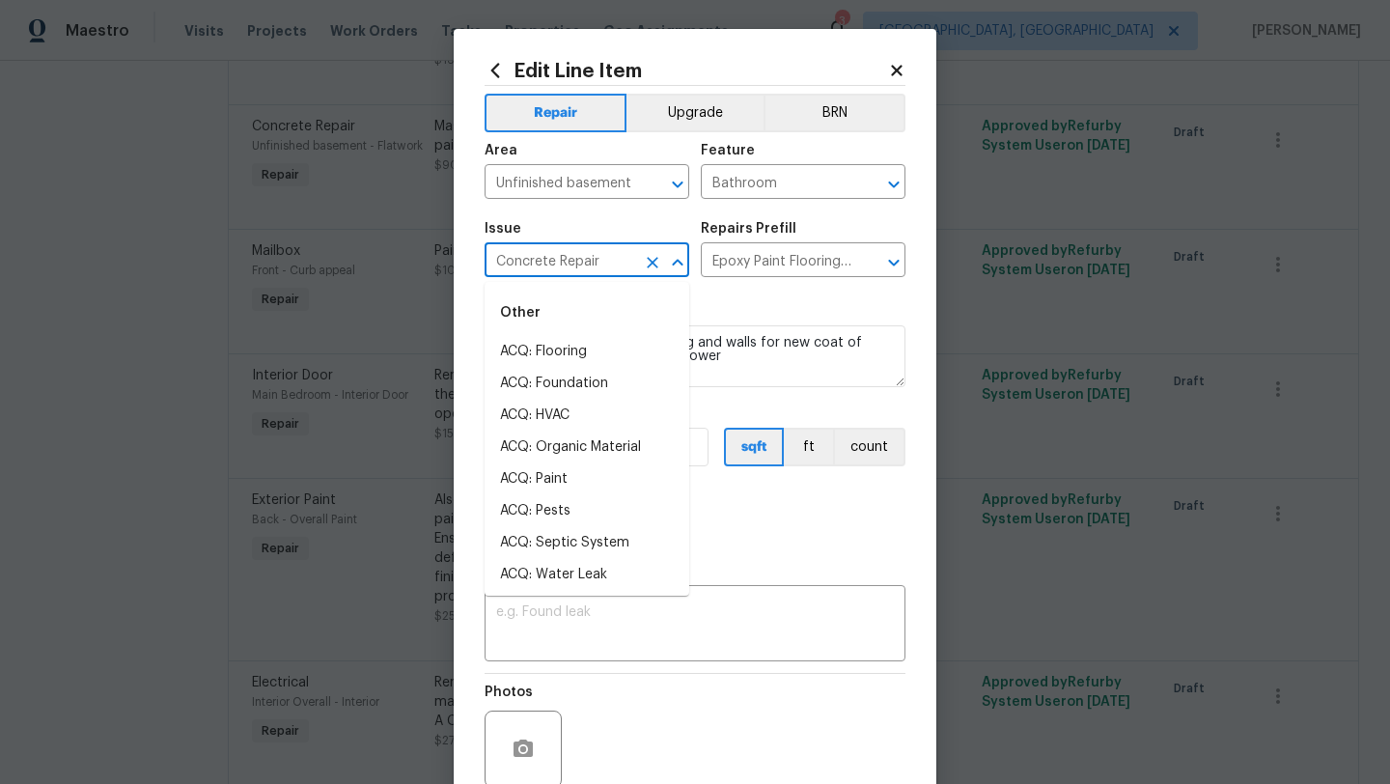
click at [600, 262] on input "Concrete Repair" at bounding box center [560, 262] width 151 height 30
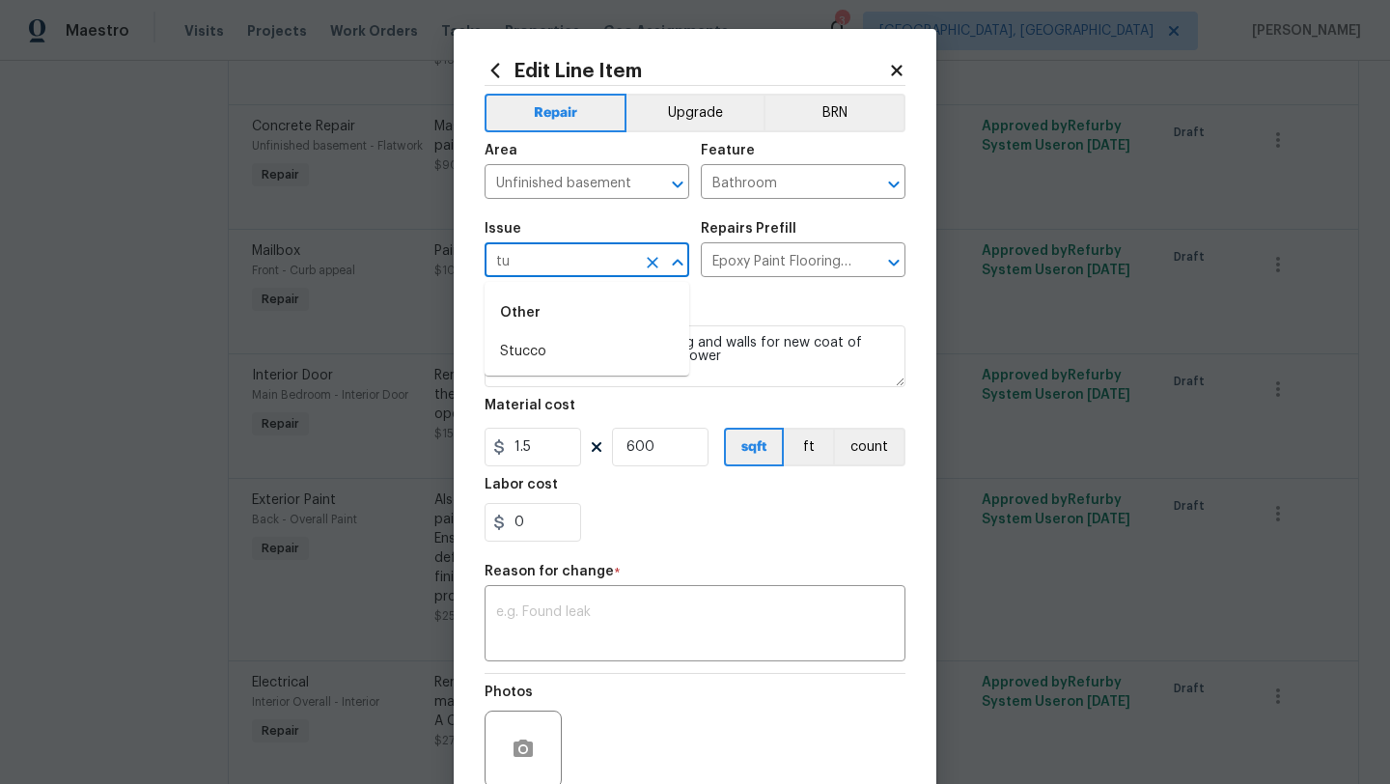
type input "t"
type input "s"
click at [634, 351] on li "Bathroom Plumbing" at bounding box center [587, 352] width 205 height 32
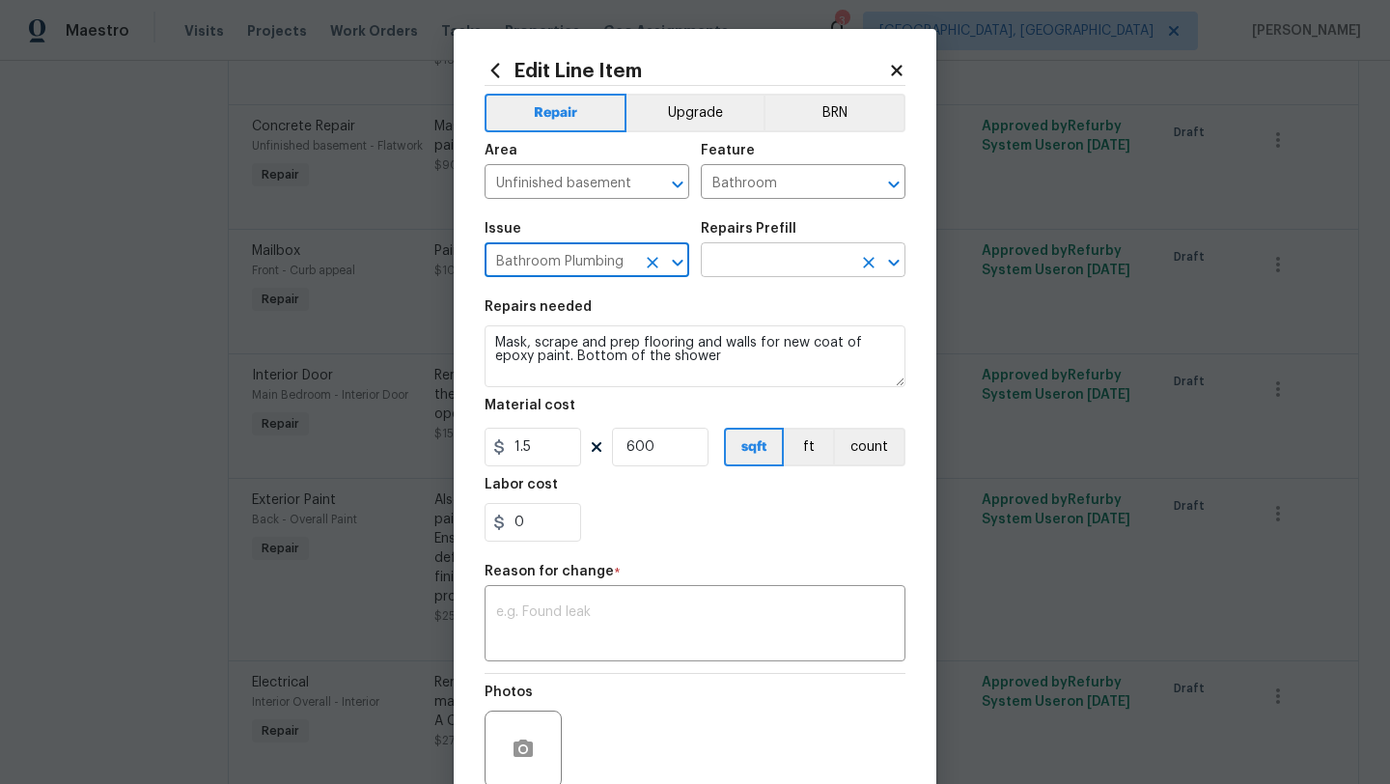
type input "Bathroom Plumbing"
click at [771, 268] on input "text" at bounding box center [776, 262] width 151 height 30
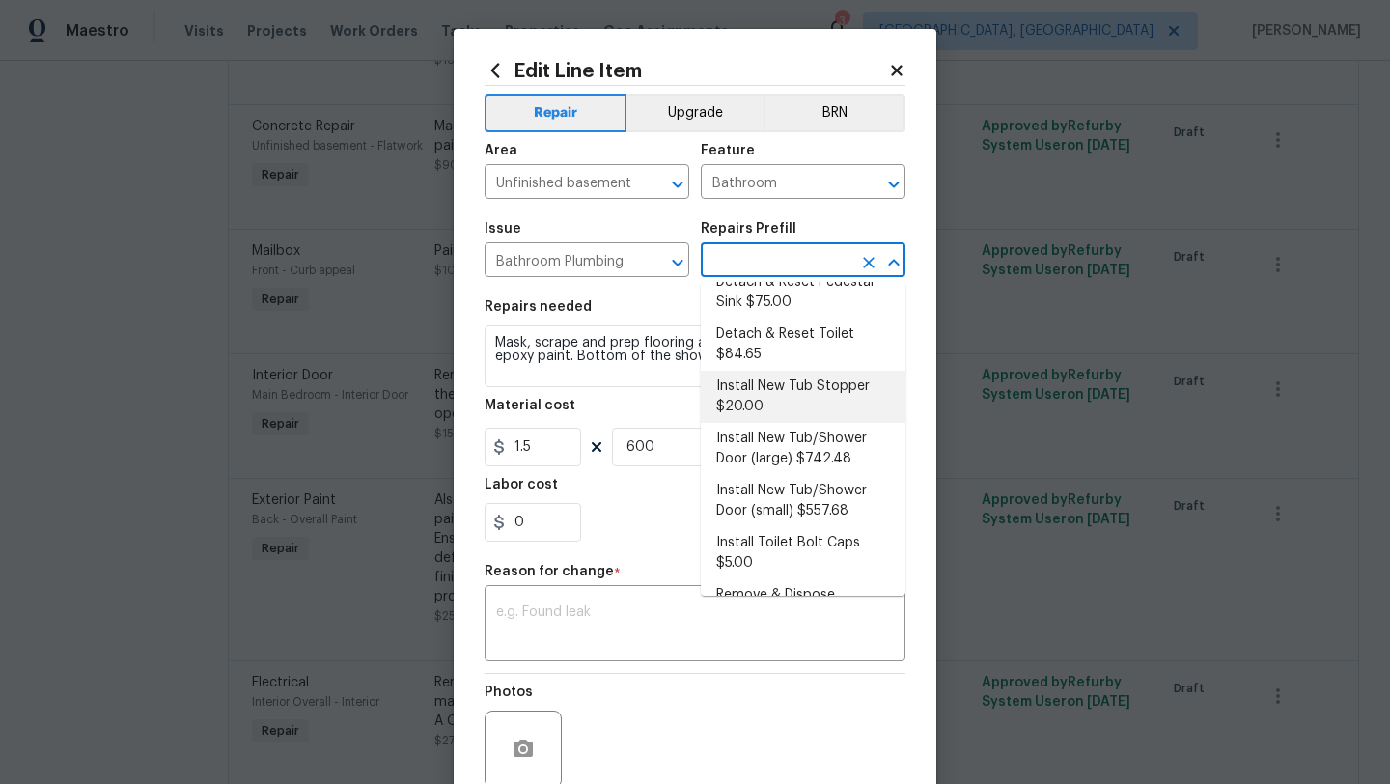
scroll to position [192, 0]
click at [679, 362] on textarea "Mask, scrape and prep flooring and walls for new coat of epoxy paint. Bottom of…" at bounding box center [695, 356] width 421 height 62
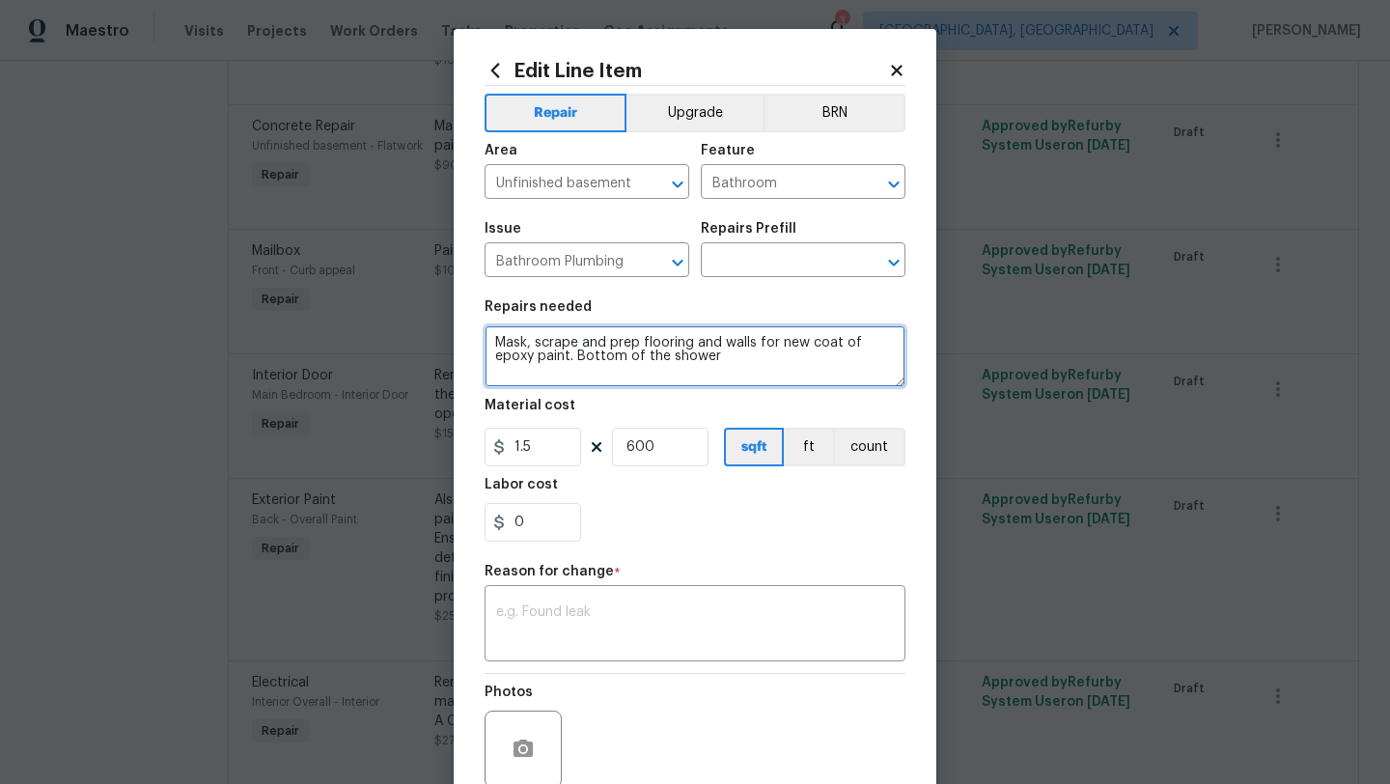
drag, startPoint x: 689, startPoint y: 365, endPoint x: 456, endPoint y: 346, distance: 234.4
click at [456, 346] on div "Edit Line Item Repair Upgrade BRN Area Unfinished basement ​ Feature Bathroom ​…" at bounding box center [695, 475] width 483 height 893
click at [853, 263] on div "​" at bounding box center [803, 262] width 205 height 30
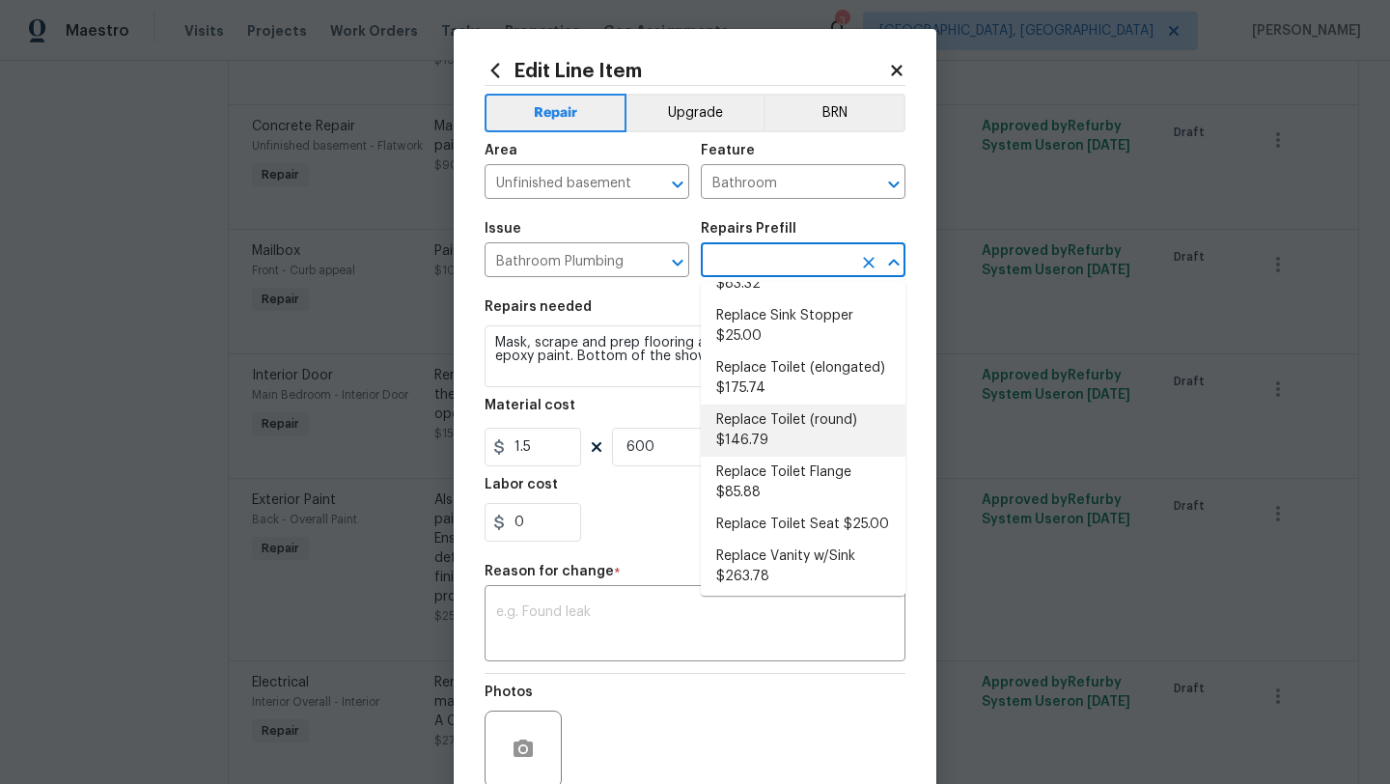
scroll to position [988, 0]
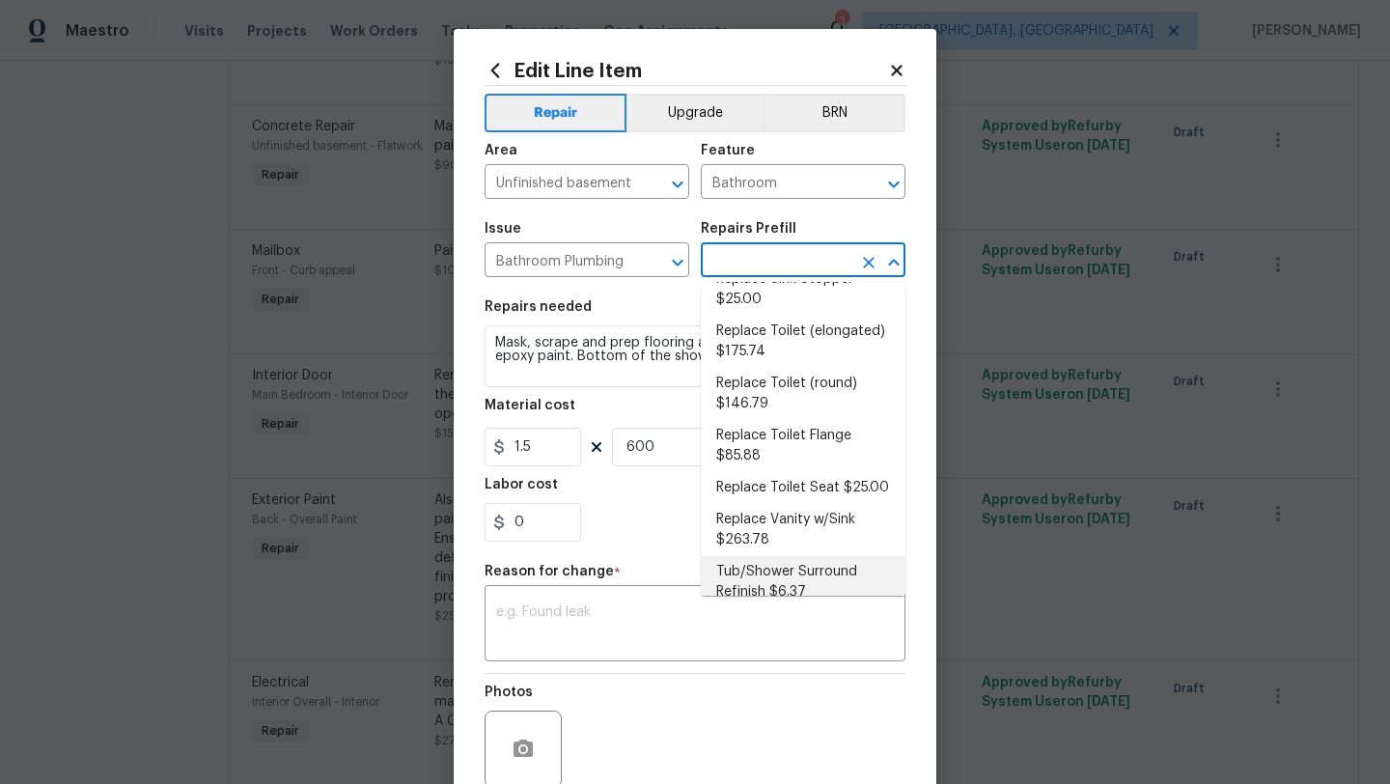
click at [822, 558] on li "Tub/Shower Surround Refinish $6.37" at bounding box center [803, 582] width 205 height 52
type input "Plumbing"
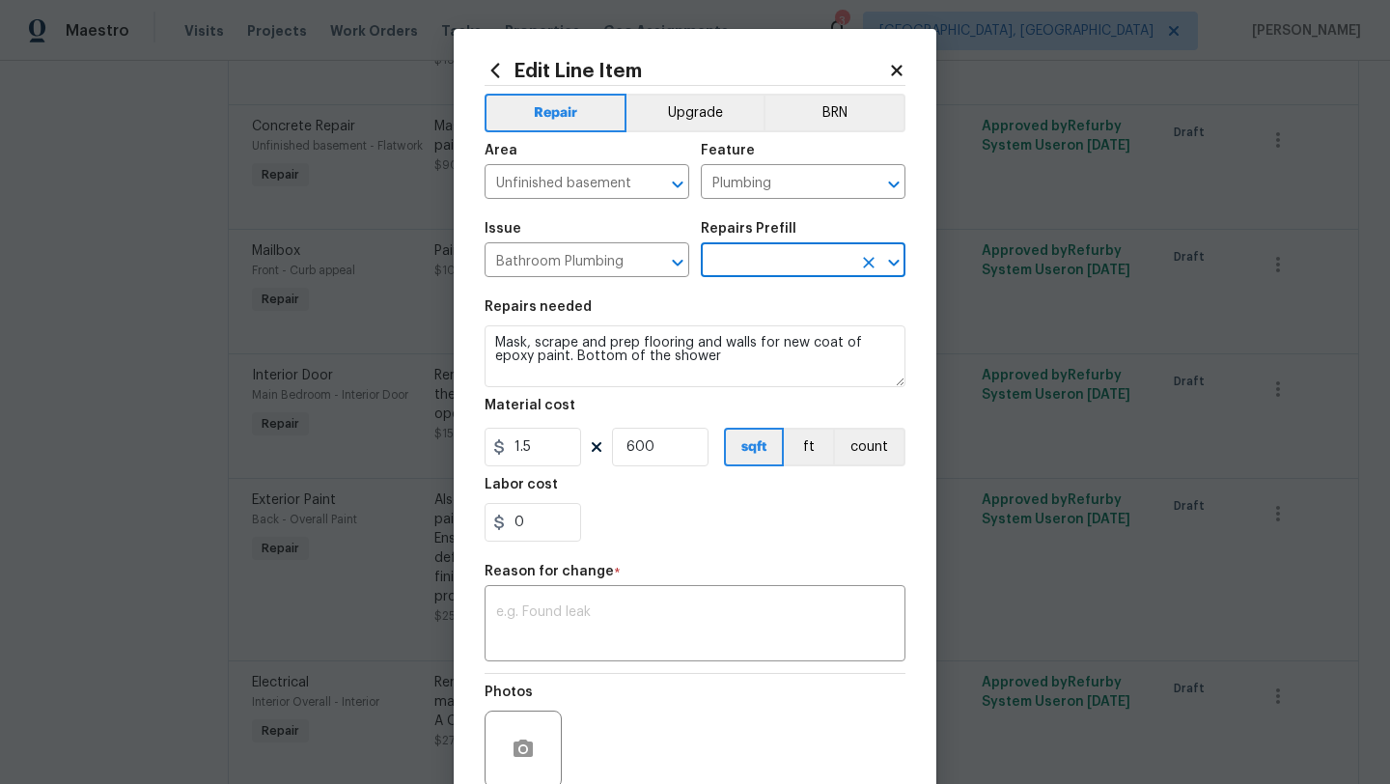
type input "Tub/Shower Surround Refinish $6.37"
type textarea "Prep, mask, clean and refinish the tub/shower tile surround both all sides ensu…"
type input "6.37"
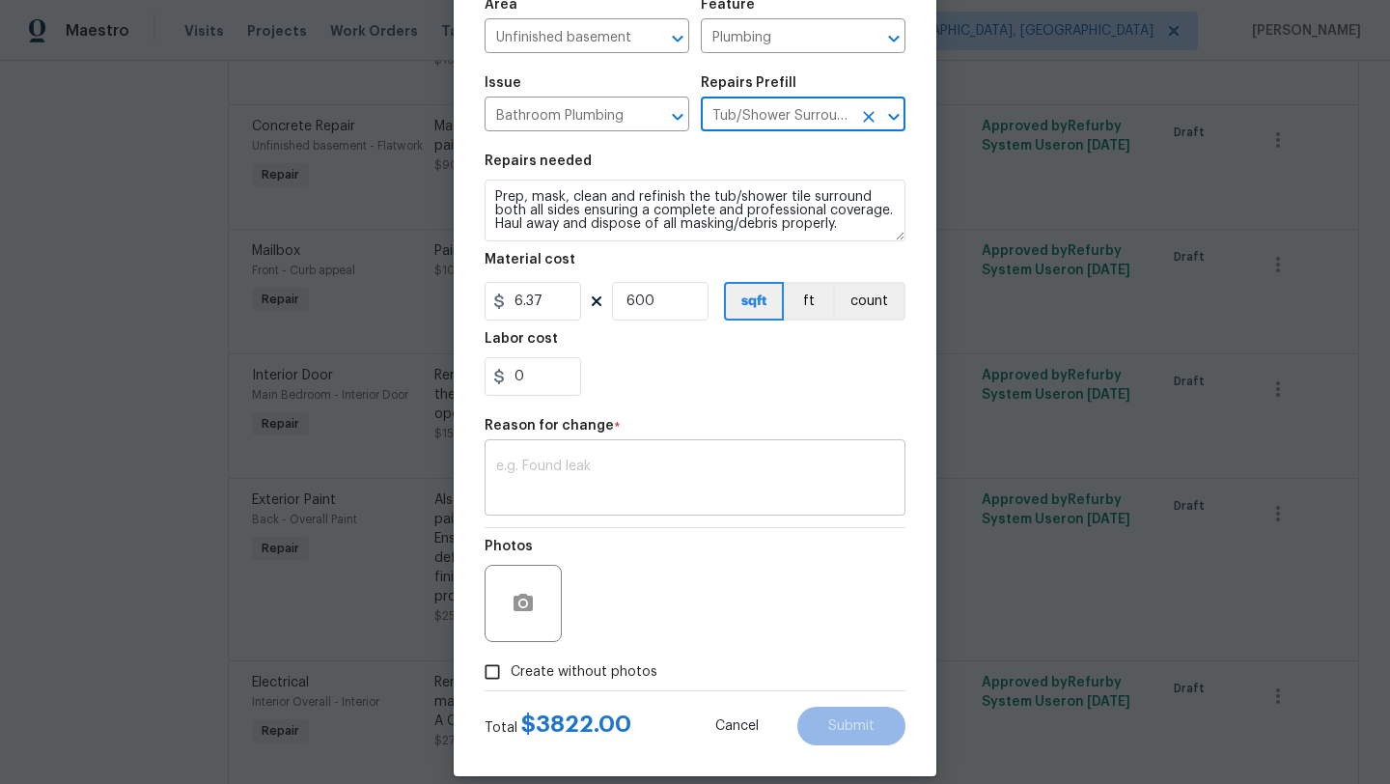
scroll to position [140, 0]
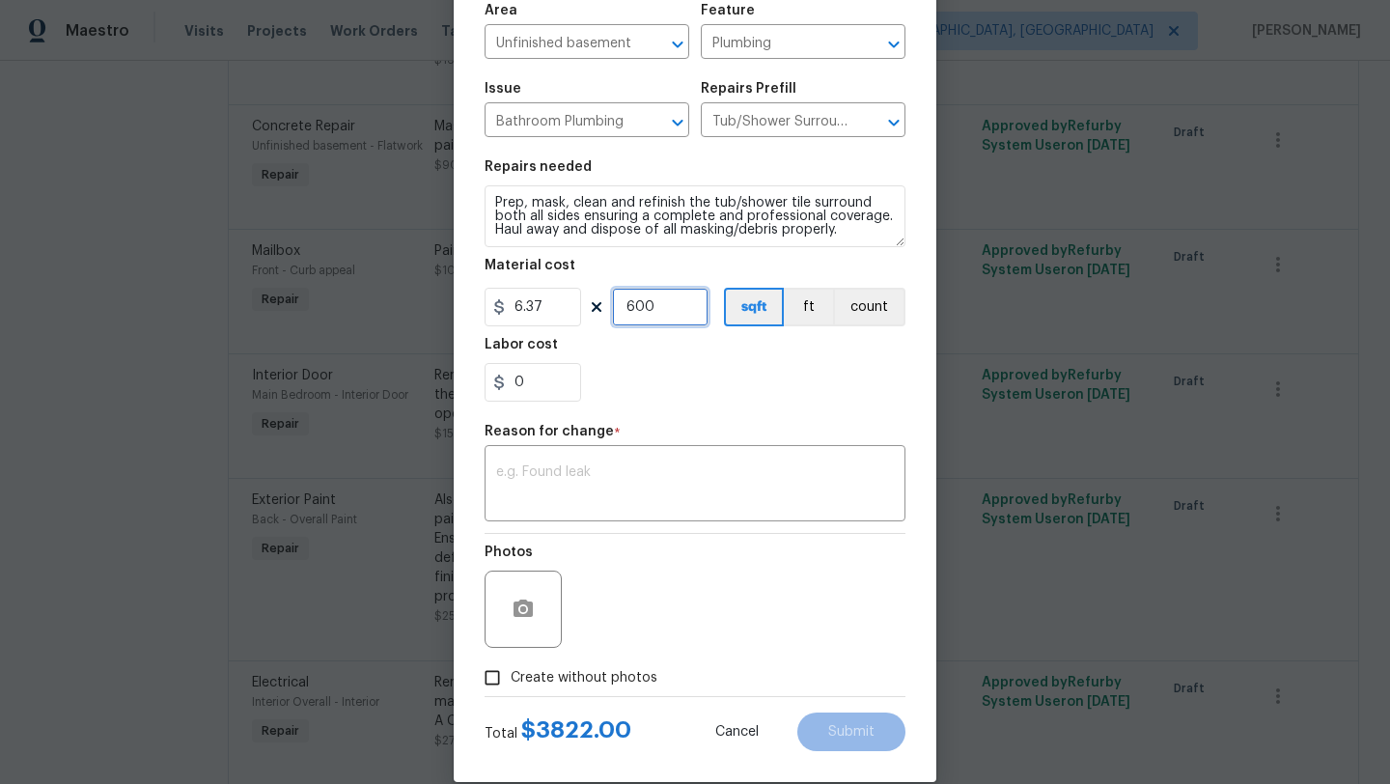
drag, startPoint x: 658, startPoint y: 312, endPoint x: 616, endPoint y: 312, distance: 42.5
click at [616, 312] on input "600" at bounding box center [660, 307] width 97 height 39
click at [536, 390] on input "0" at bounding box center [533, 382] width 97 height 39
click at [661, 309] on input "100" at bounding box center [660, 307] width 97 height 39
type input "90"
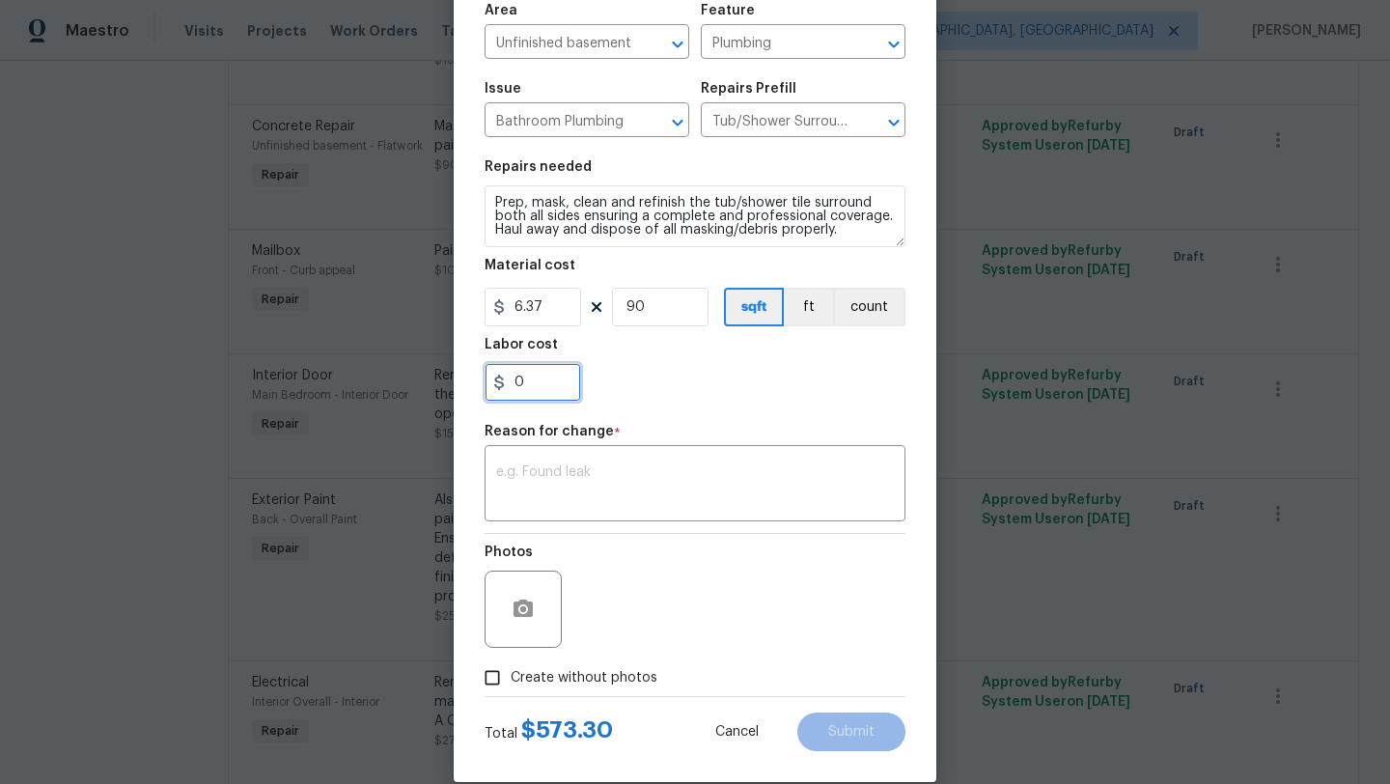
click at [559, 387] on input "0" at bounding box center [533, 382] width 97 height 39
type input "26.7"
click at [699, 379] on div "26.7" at bounding box center [695, 382] width 421 height 39
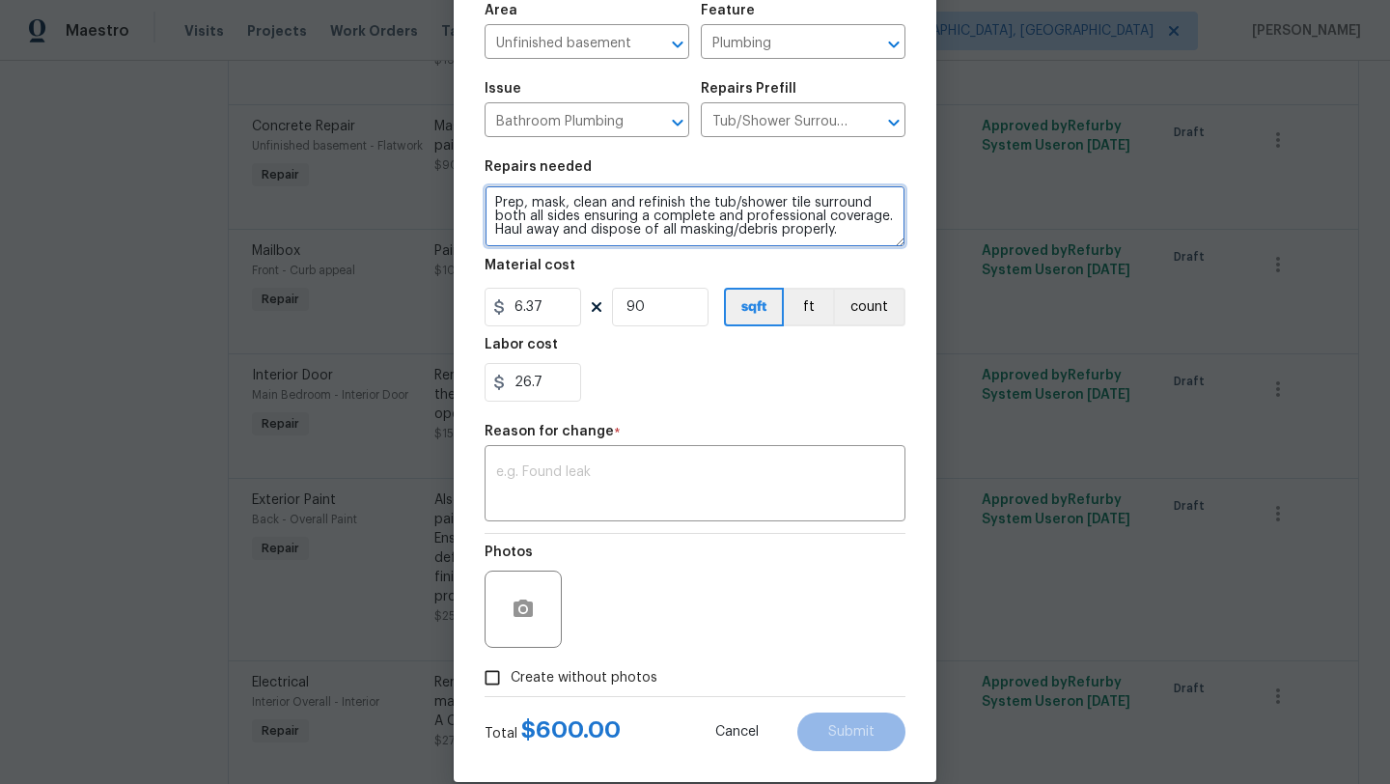
drag, startPoint x: 840, startPoint y: 233, endPoint x: 487, endPoint y: 198, distance: 355.0
click at [487, 198] on textarea "Prep, mask, clean and refinish the tub/shower tile surround both all sides ensu…" at bounding box center [695, 216] width 421 height 62
paste textarea "Mask, scrape and prep flooring and walls for new coat of epoxy paint. Bottom of…"
type textarea "Mask, scrape and prep flooring and walls for new coat of epoxy paint. Bottom of…"
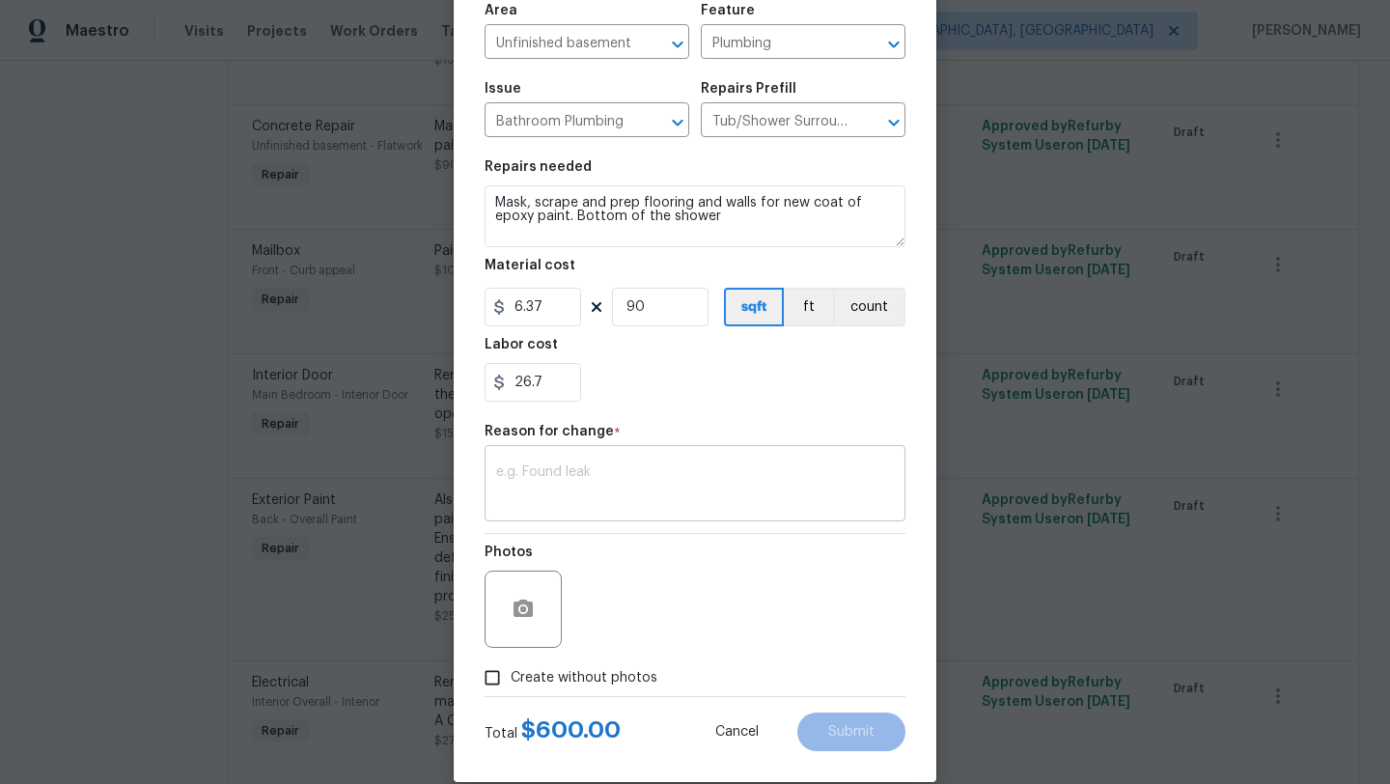
click at [548, 485] on textarea at bounding box center [695, 485] width 398 height 41
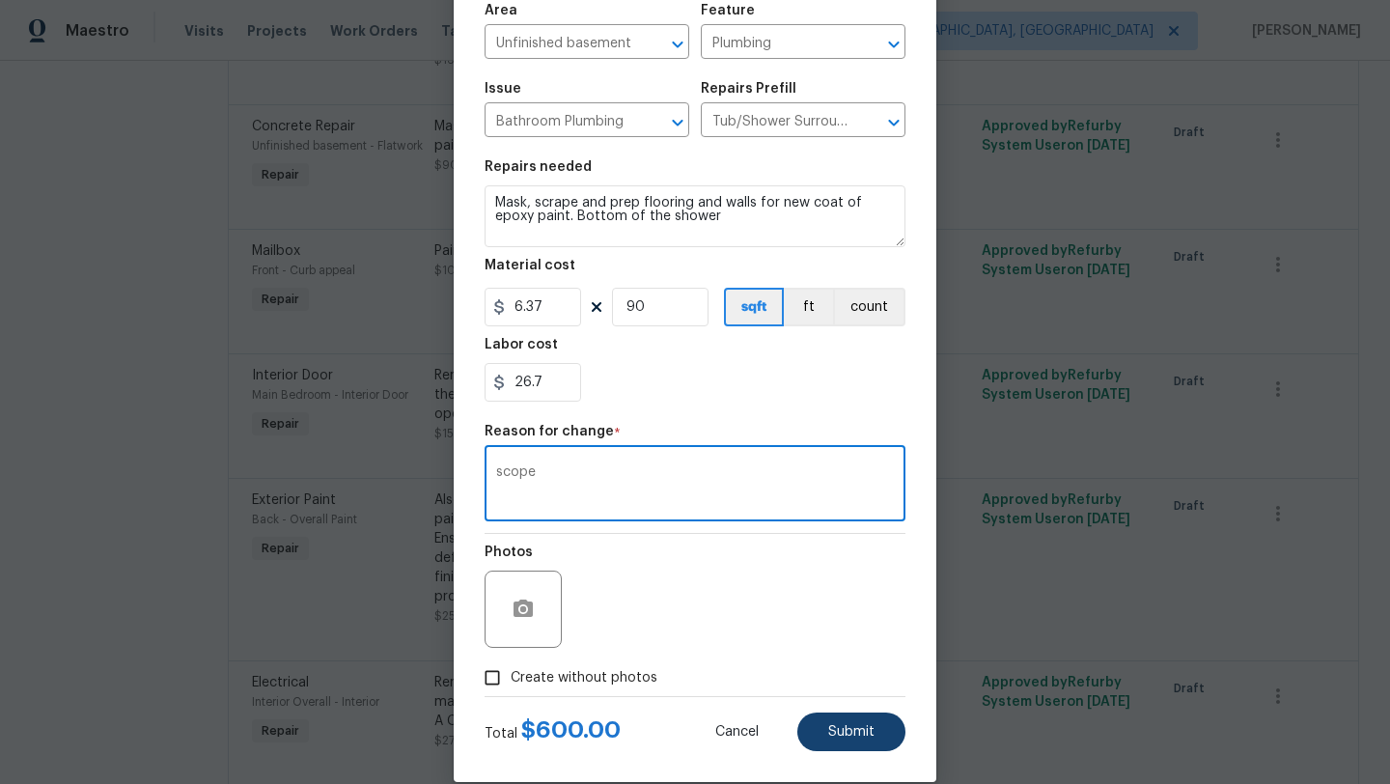
type textarea "scope"
click at [843, 732] on span "Submit" at bounding box center [851, 732] width 46 height 14
type input "600"
type input "Flatwork"
type input "Concrete Repair"
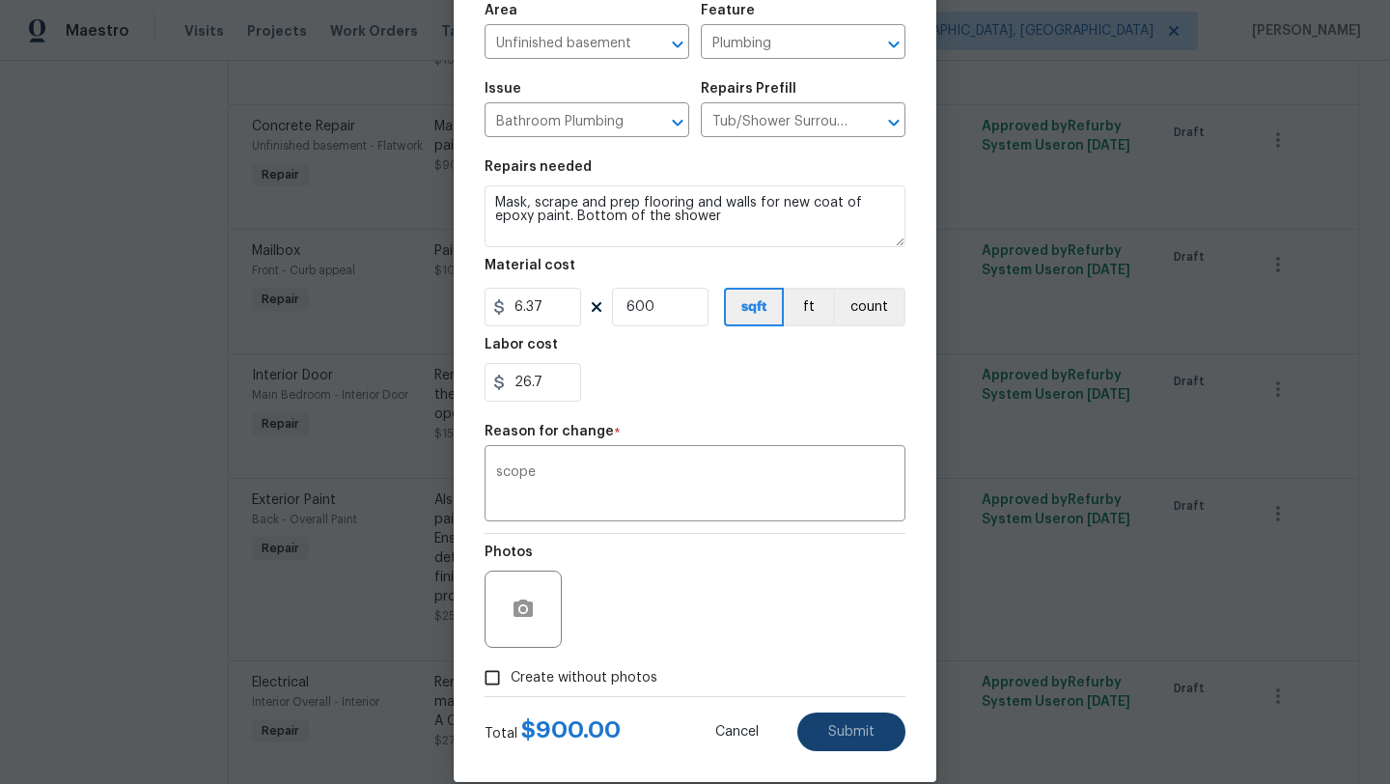
type input "Epoxy Paint Flooring $1.15"
type input "1.5"
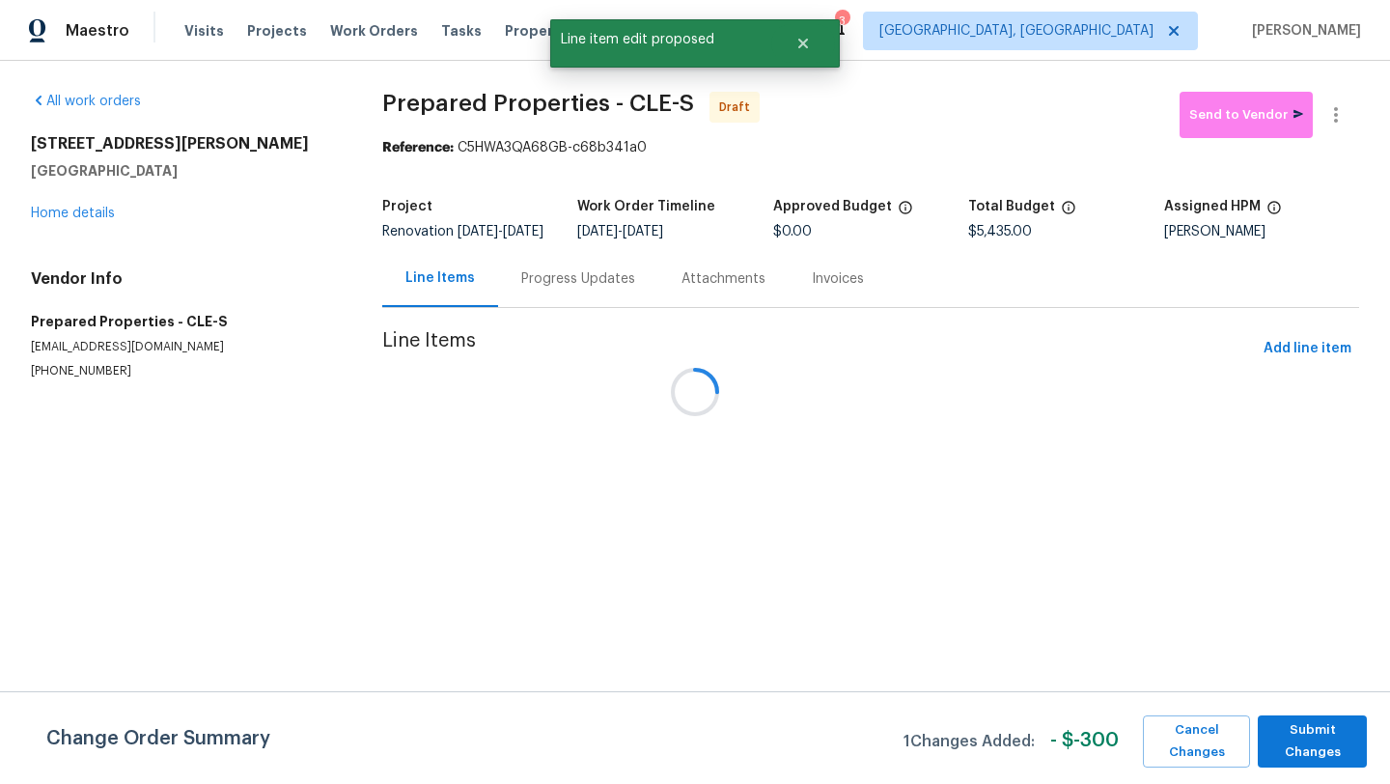
scroll to position [0, 0]
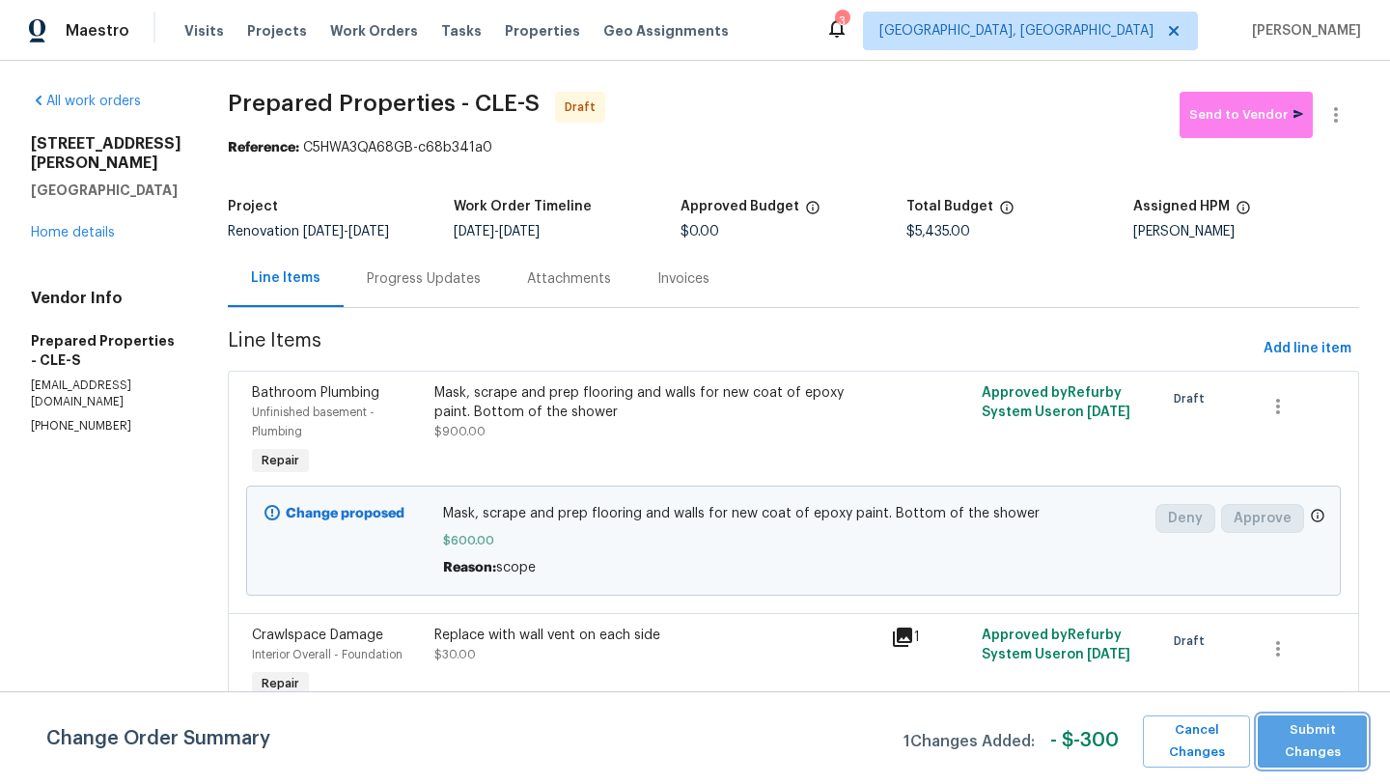
click at [1334, 749] on span "Submit Changes" at bounding box center [1312, 741] width 90 height 44
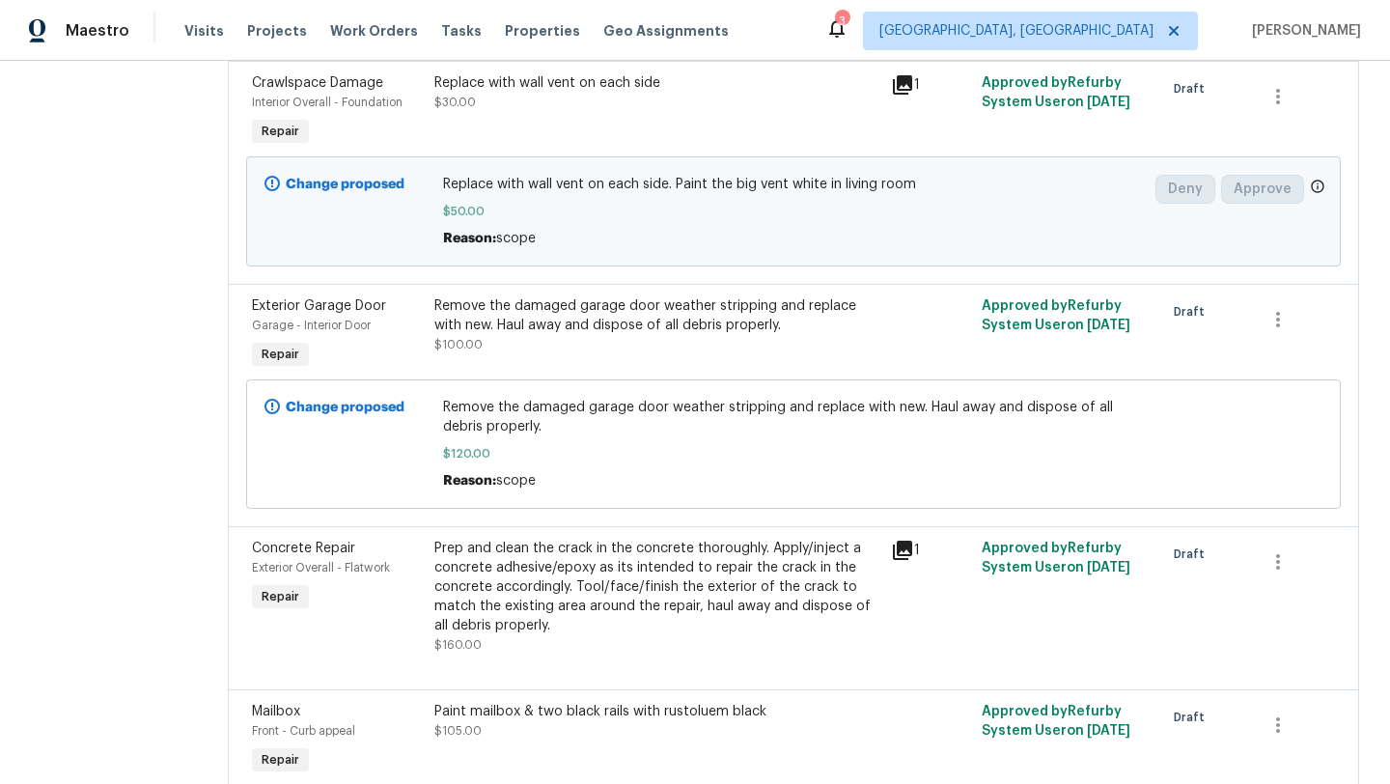
scroll to position [534, 0]
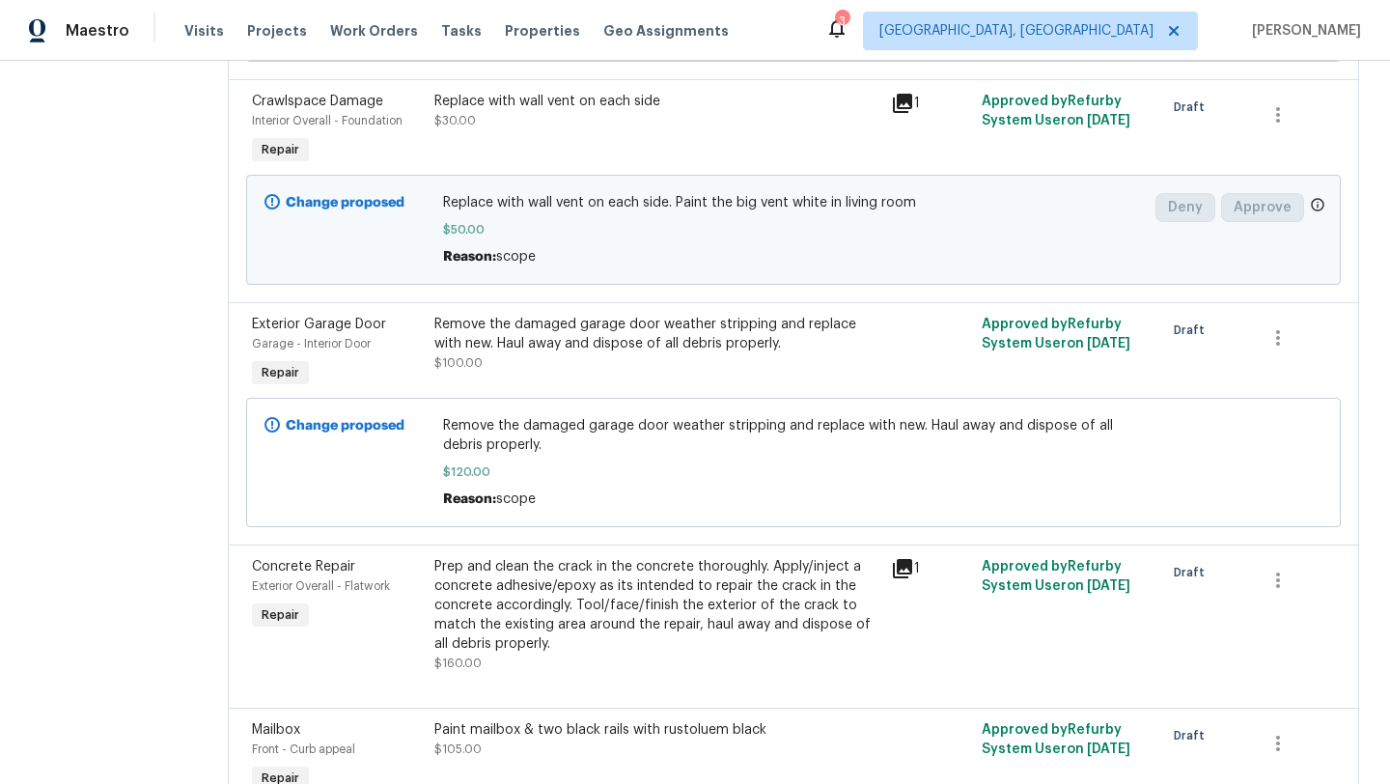
click at [696, 353] on div "Remove the damaged garage door weather stripping and replace with new. Haul awa…" at bounding box center [656, 334] width 445 height 39
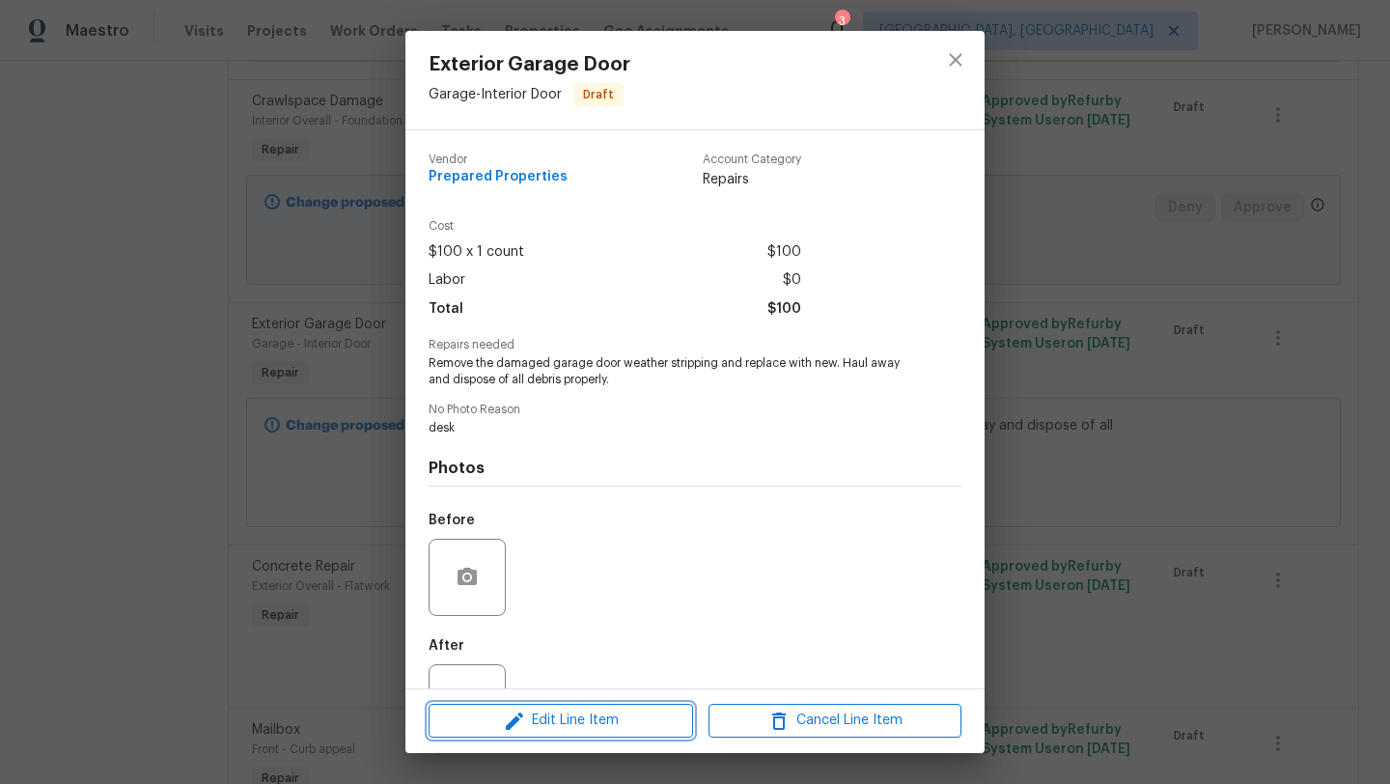
click at [585, 724] on span "Edit Line Item" at bounding box center [560, 721] width 253 height 24
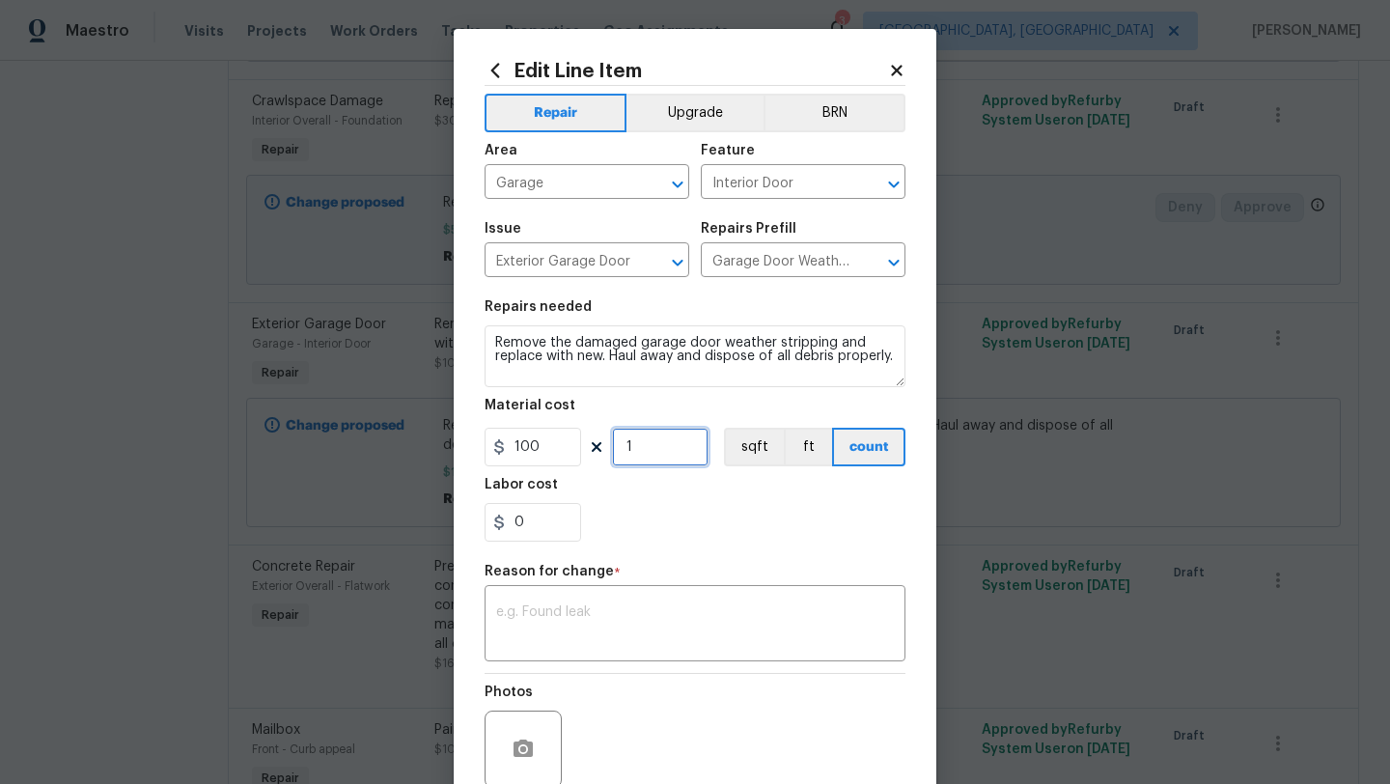
drag, startPoint x: 643, startPoint y: 446, endPoint x: 620, endPoint y: 454, distance: 24.4
click at [620, 454] on input "1" at bounding box center [660, 447] width 97 height 39
type input "2"
click at [563, 517] on input "0" at bounding box center [533, 522] width 97 height 39
type input "2"
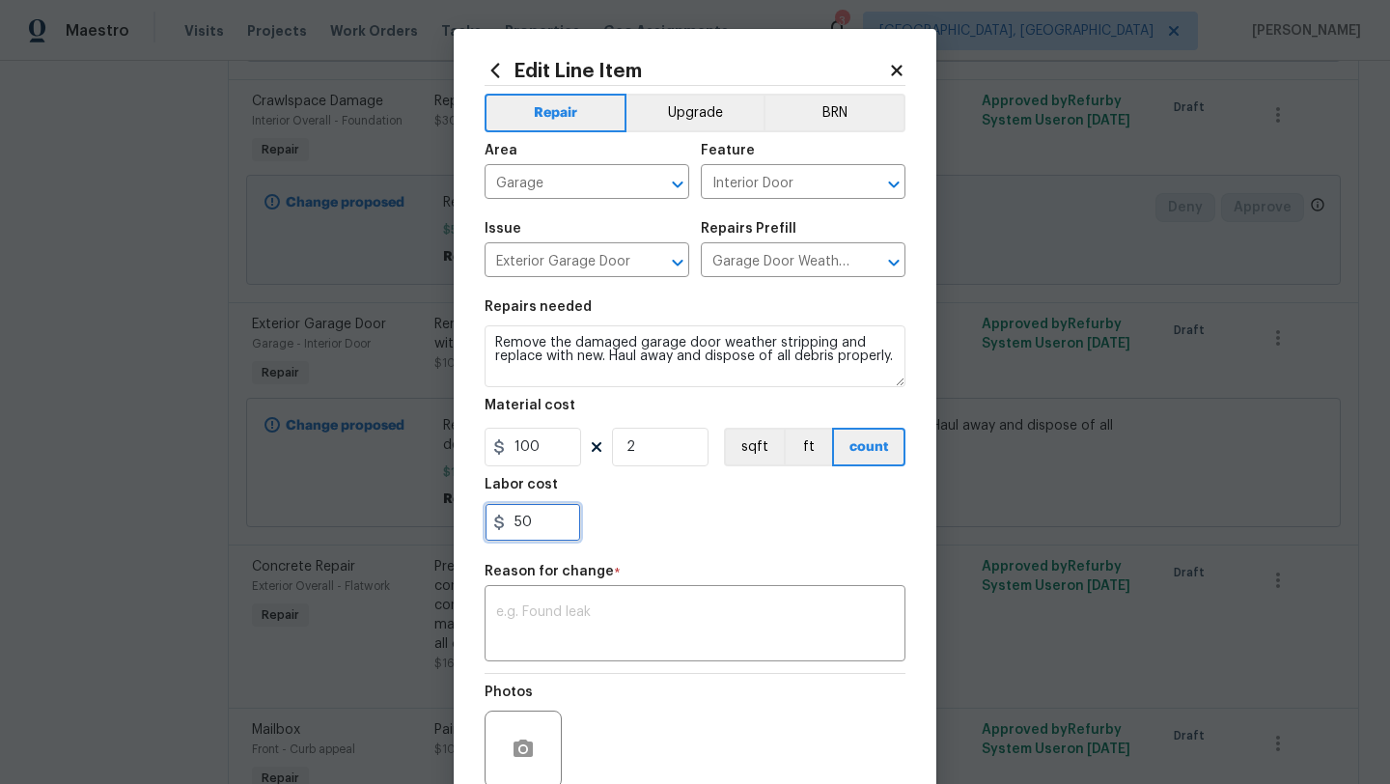
scroll to position [168, 0]
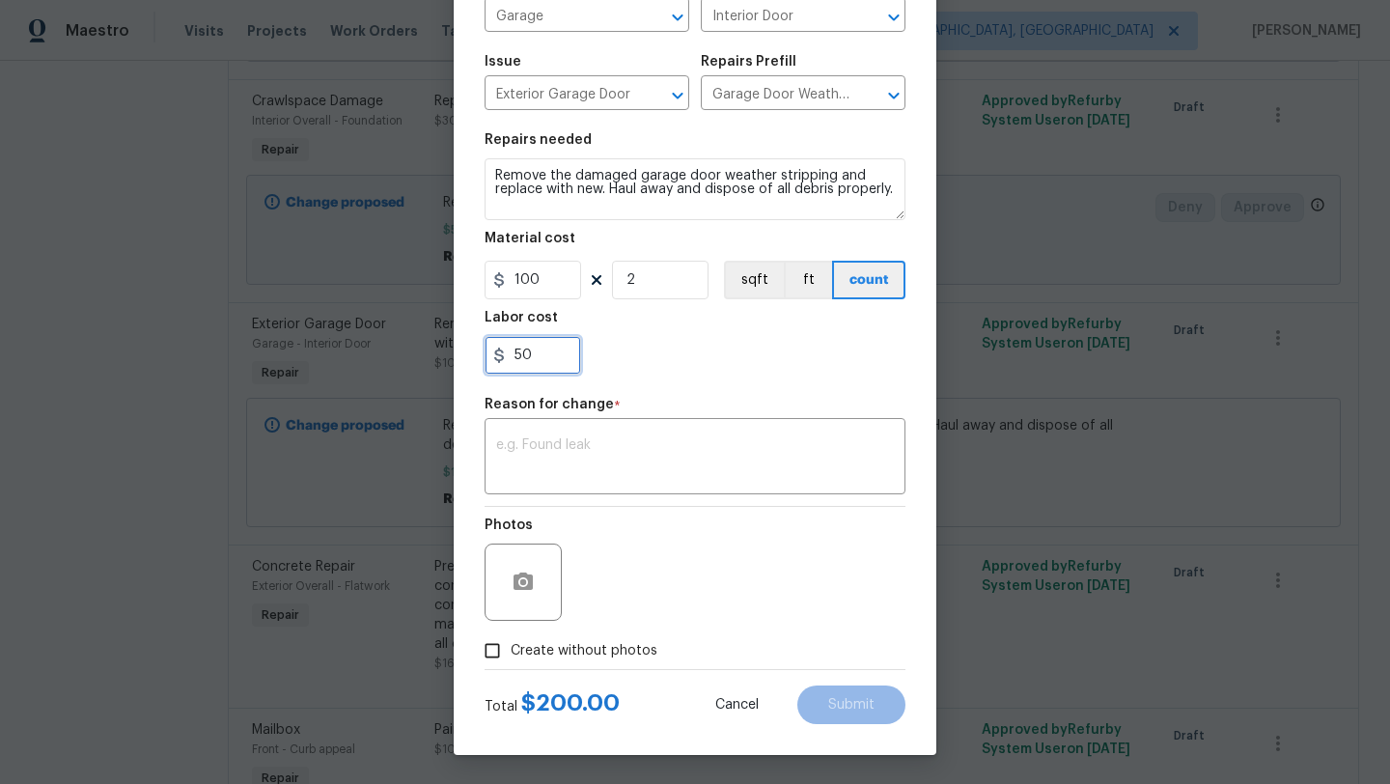
type input "50"
click at [733, 541] on div "Photos" at bounding box center [695, 569] width 421 height 125
click at [535, 450] on textarea at bounding box center [695, 458] width 398 height 41
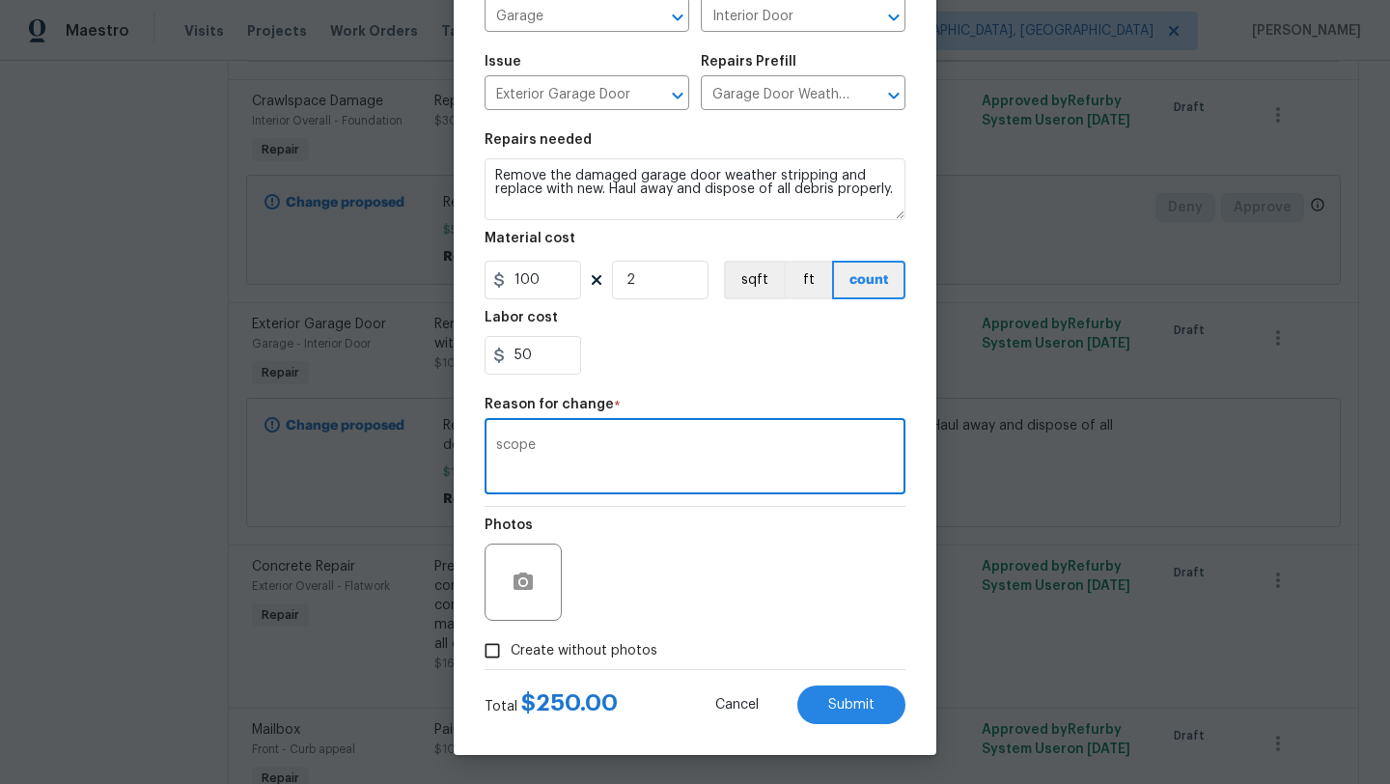
type textarea "scope"
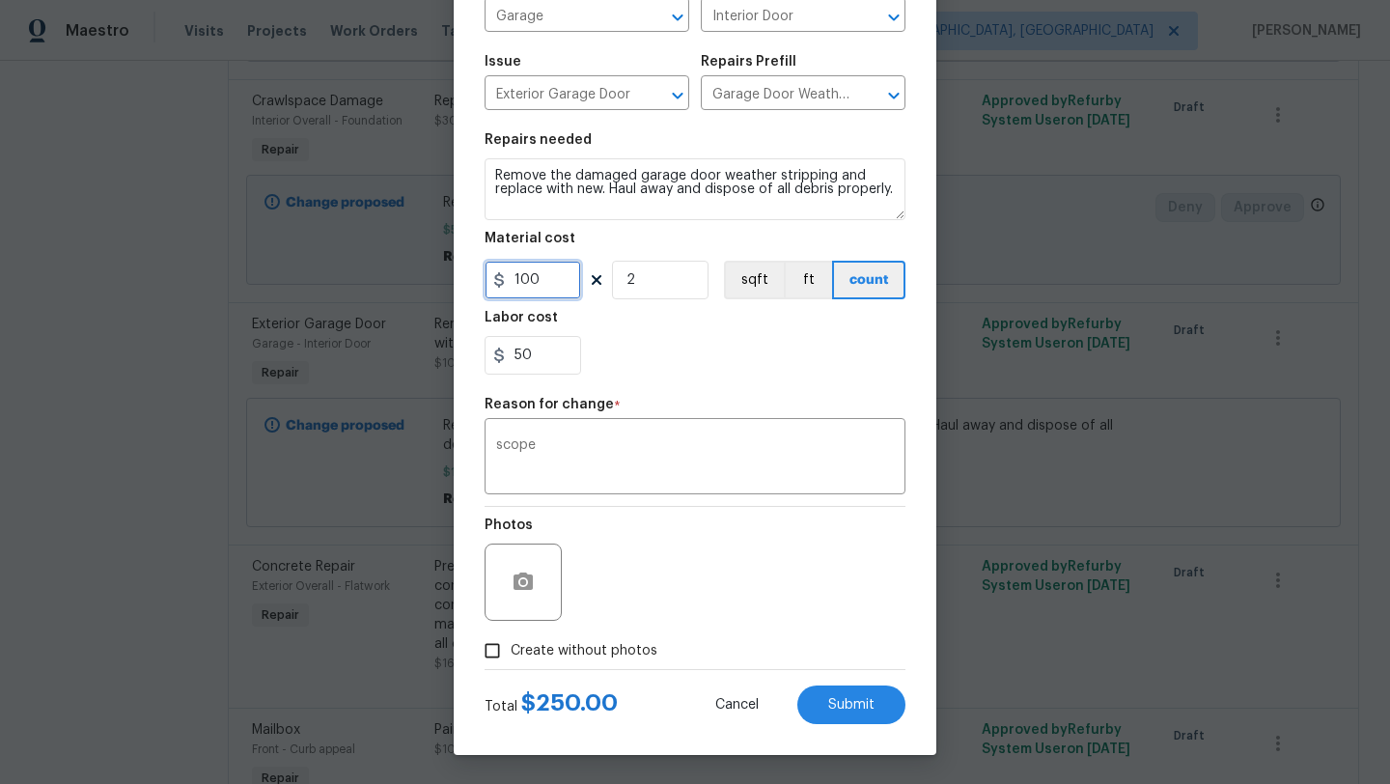
drag, startPoint x: 551, startPoint y: 287, endPoint x: 521, endPoint y: 286, distance: 29.9
click at [521, 286] on input "100" at bounding box center [533, 280] width 97 height 39
type input "120"
drag, startPoint x: 550, startPoint y: 360, endPoint x: 453, endPoint y: 353, distance: 97.7
click at [453, 354] on div "Edit Line Item Repair Upgrade BRN Area Garage ​ Feature Interior Door ​ Issue E…" at bounding box center [695, 392] width 1390 height 784
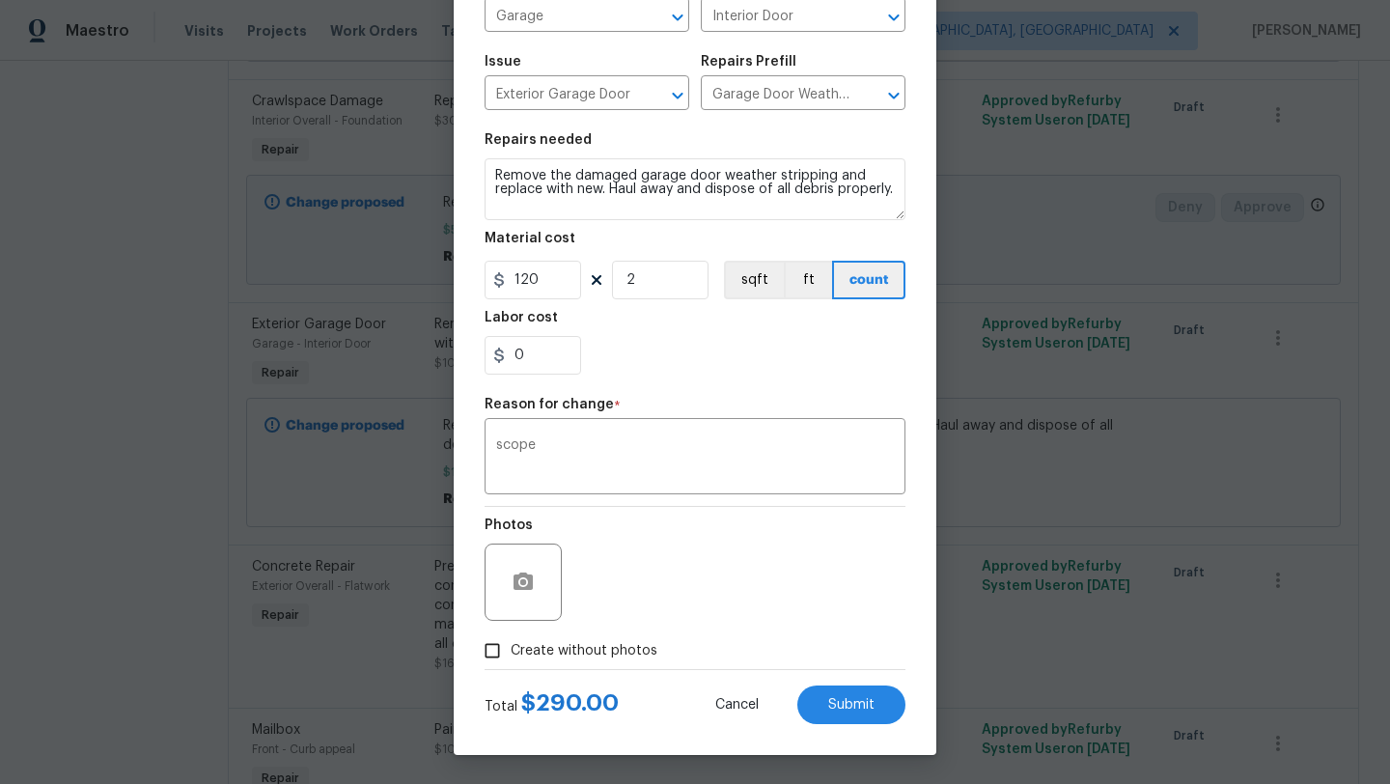
click at [587, 377] on section "Repairs needed Remove the damaged garage door weather stripping and replace wit…" at bounding box center [695, 254] width 421 height 264
drag, startPoint x: 530, startPoint y: 359, endPoint x: 502, endPoint y: 357, distance: 28.1
click at [502, 357] on div "0" at bounding box center [533, 355] width 97 height 39
type input "10"
click at [599, 523] on div "Photos" at bounding box center [695, 569] width 421 height 125
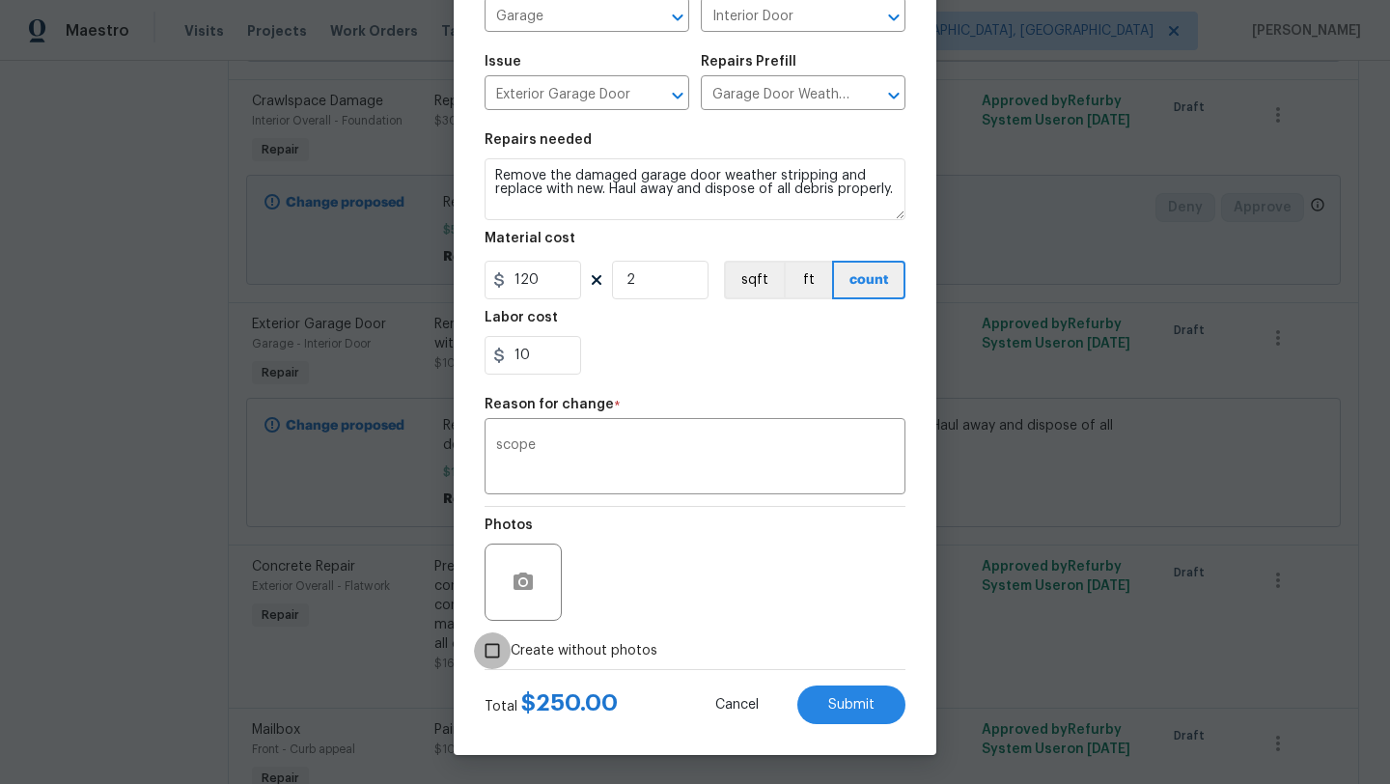
click at [496, 655] on input "Create without photos" at bounding box center [492, 650] width 37 height 37
checkbox input "true"
click at [867, 716] on button "Submit" at bounding box center [851, 704] width 108 height 39
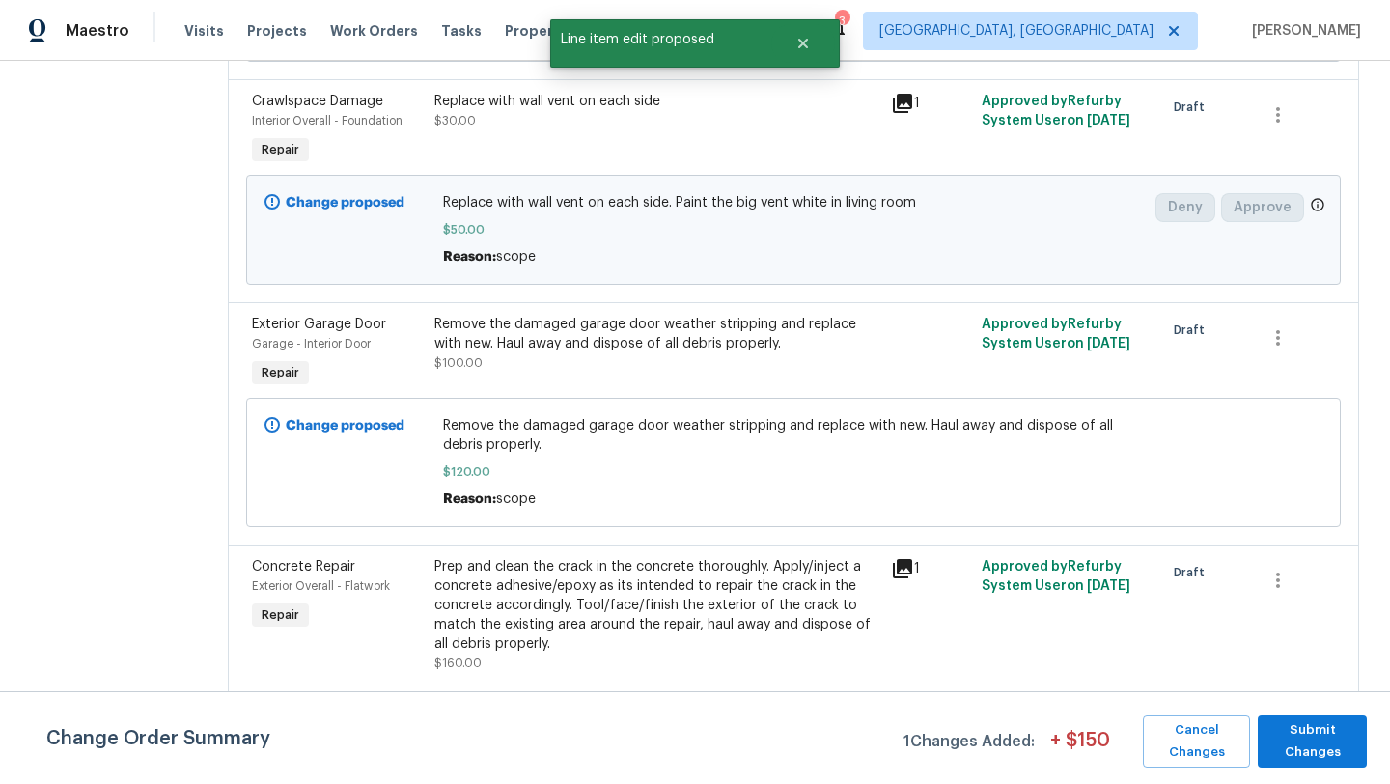
scroll to position [0, 0]
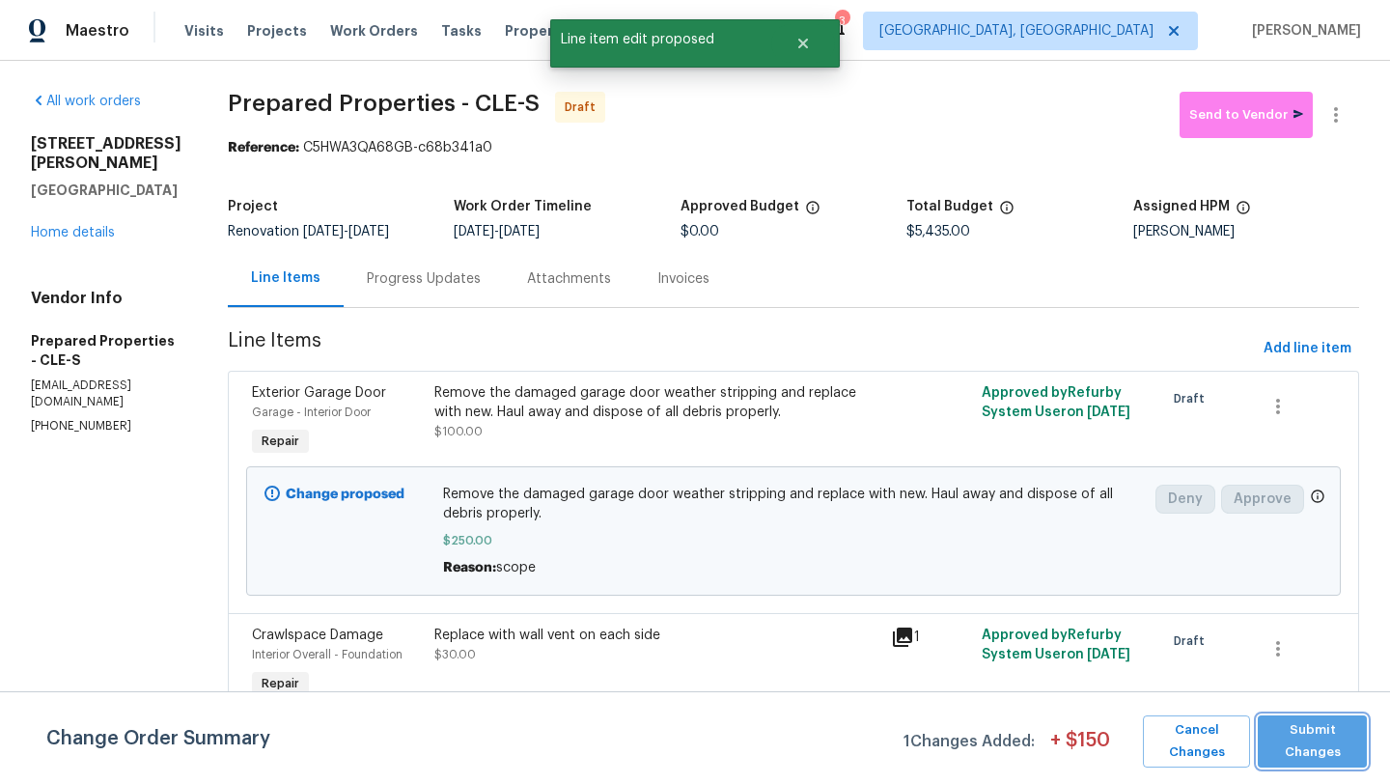
click at [1288, 745] on span "Submit Changes" at bounding box center [1312, 741] width 90 height 44
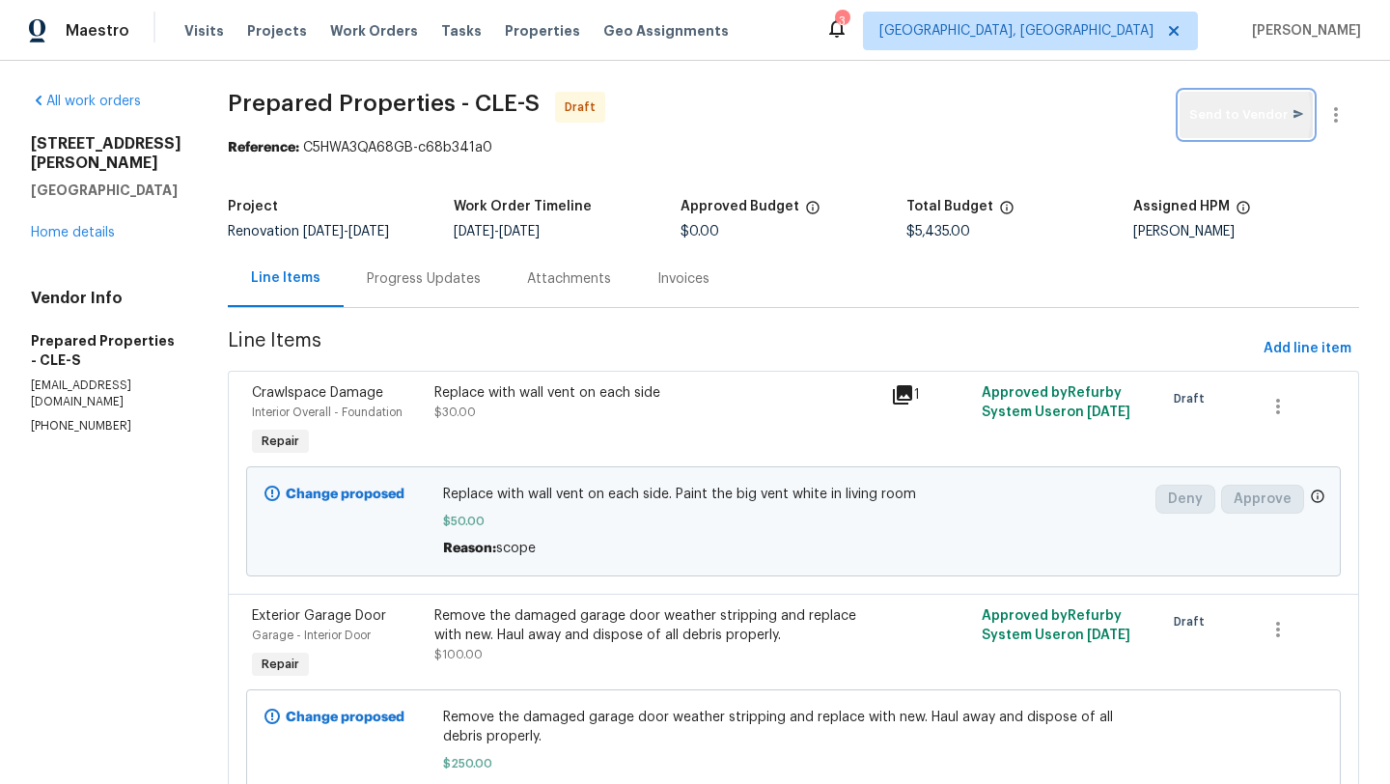
click at [1203, 114] on span "Send to Vendor" at bounding box center [1246, 115] width 114 height 22
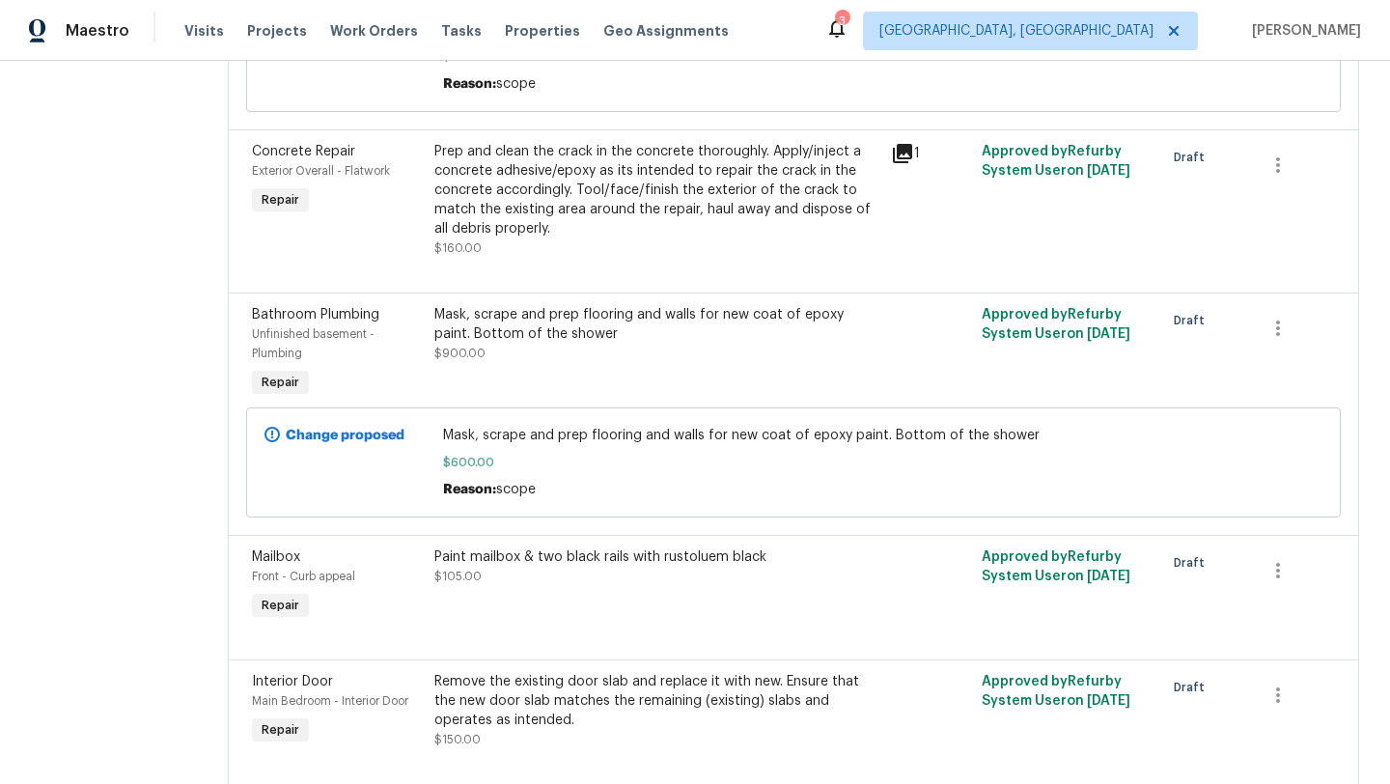
scroll to position [713, 0]
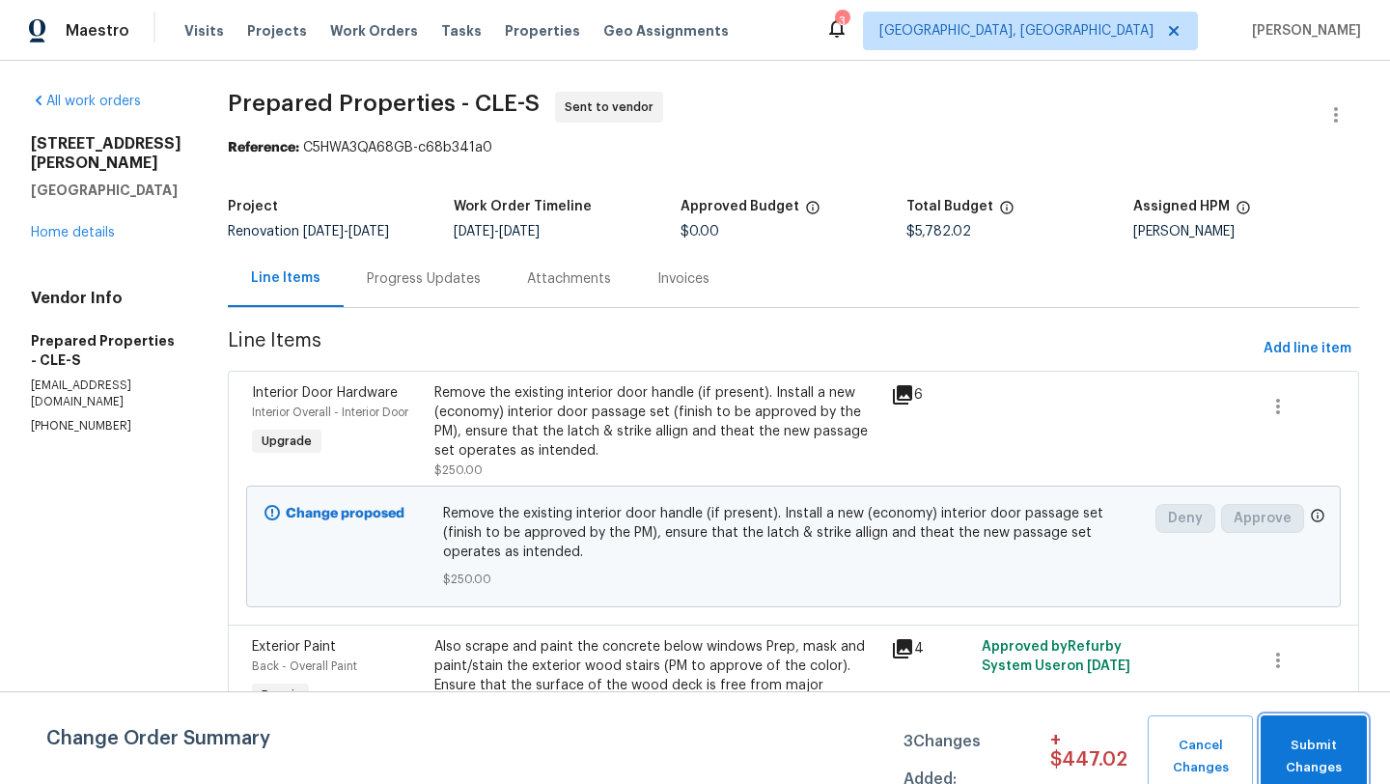
click at [1342, 762] on span "Submit Changes" at bounding box center [1313, 757] width 87 height 44
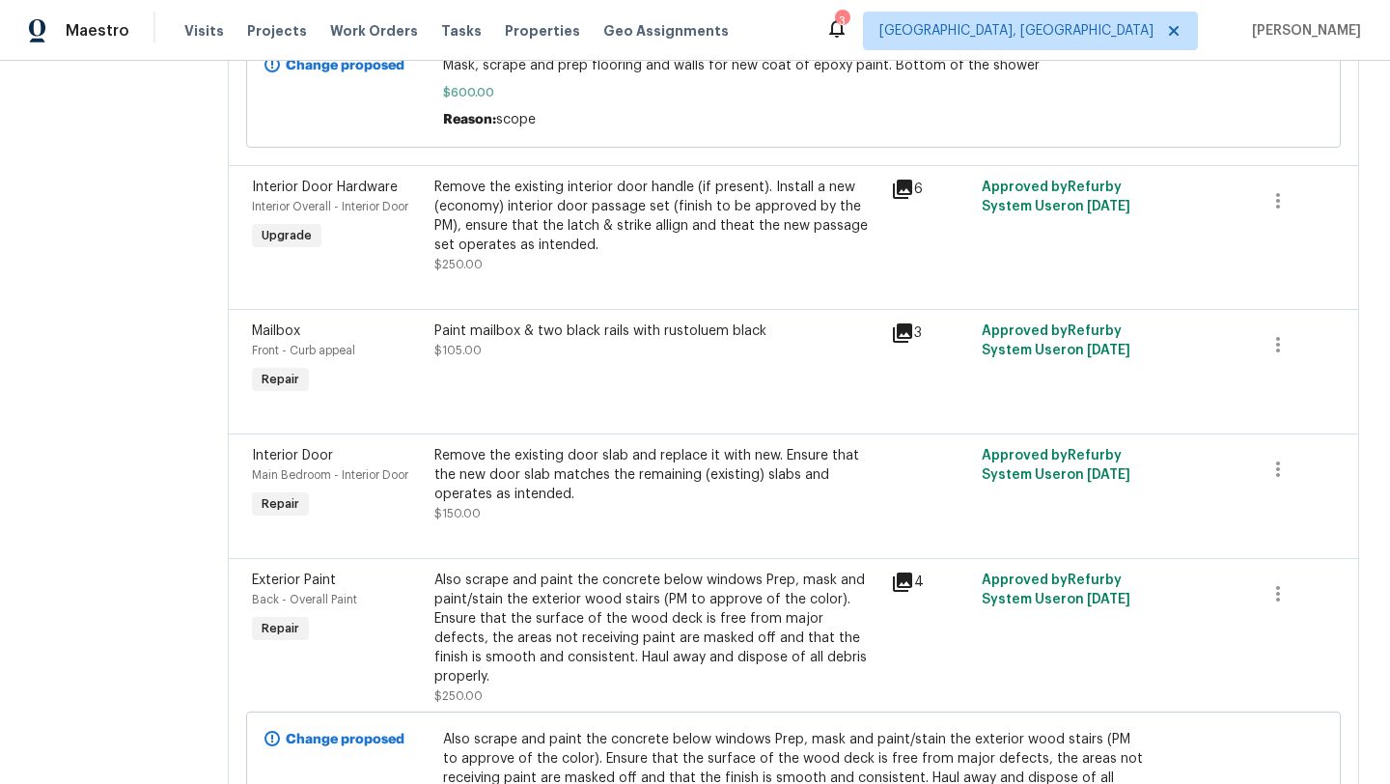
scroll to position [1079, 0]
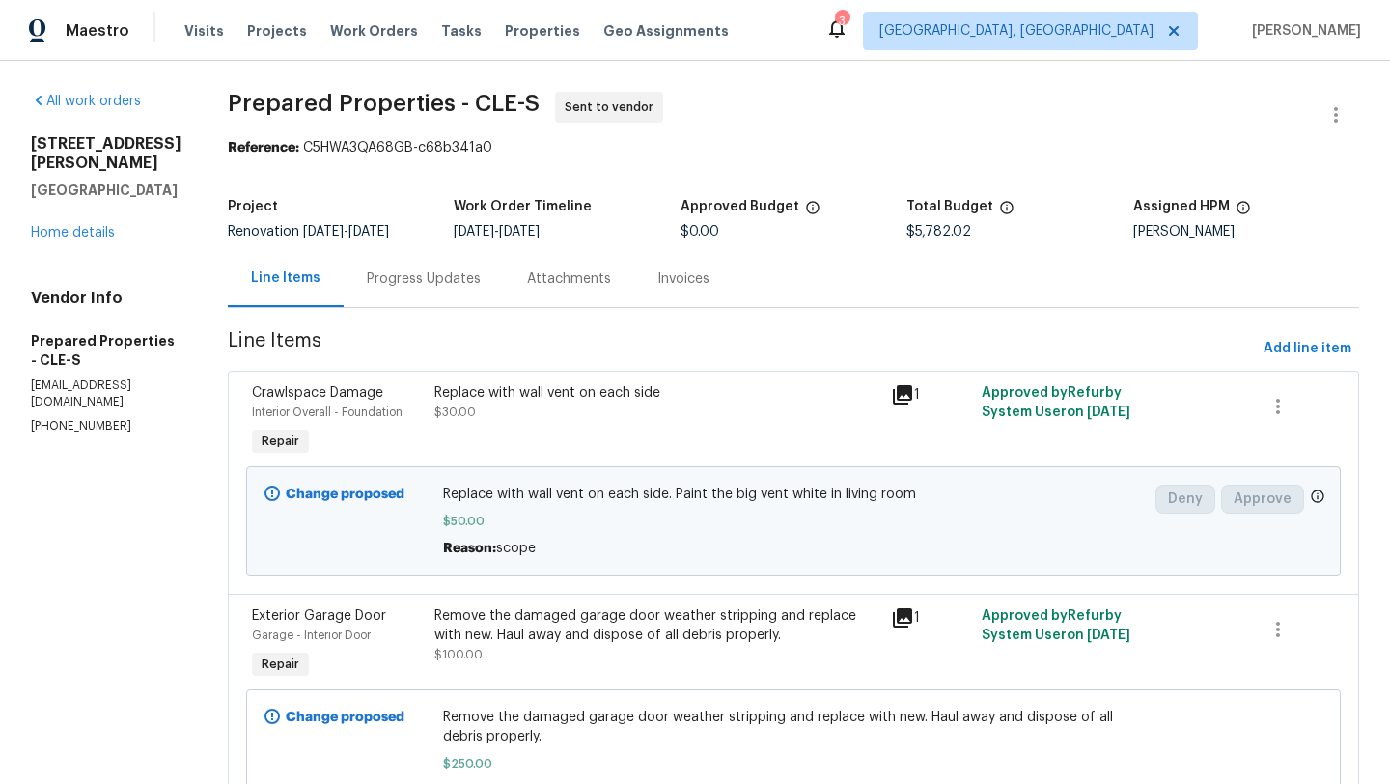
scroll to position [1, 0]
click at [98, 225] on link "Home details" at bounding box center [73, 232] width 84 height 14
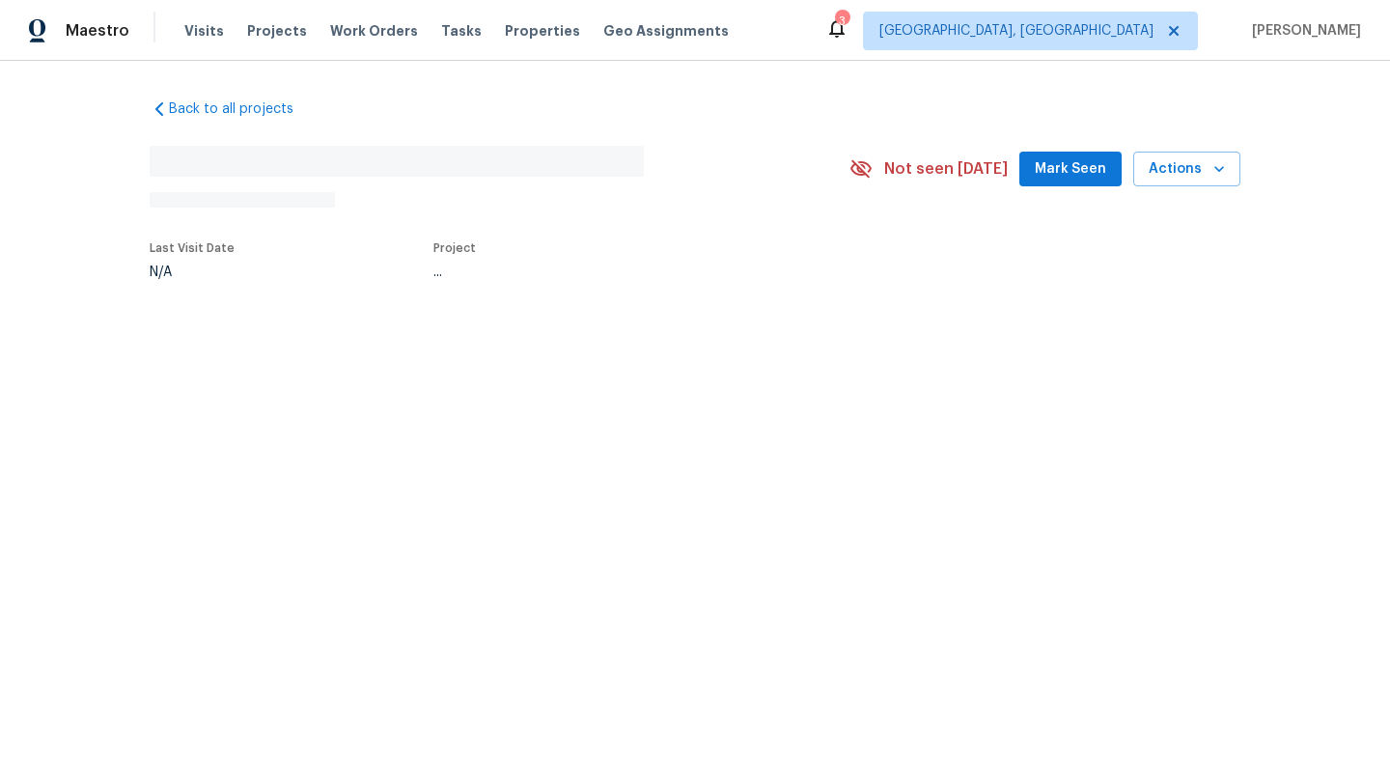
click at [1076, 176] on span "Mark Seen" at bounding box center [1070, 169] width 71 height 24
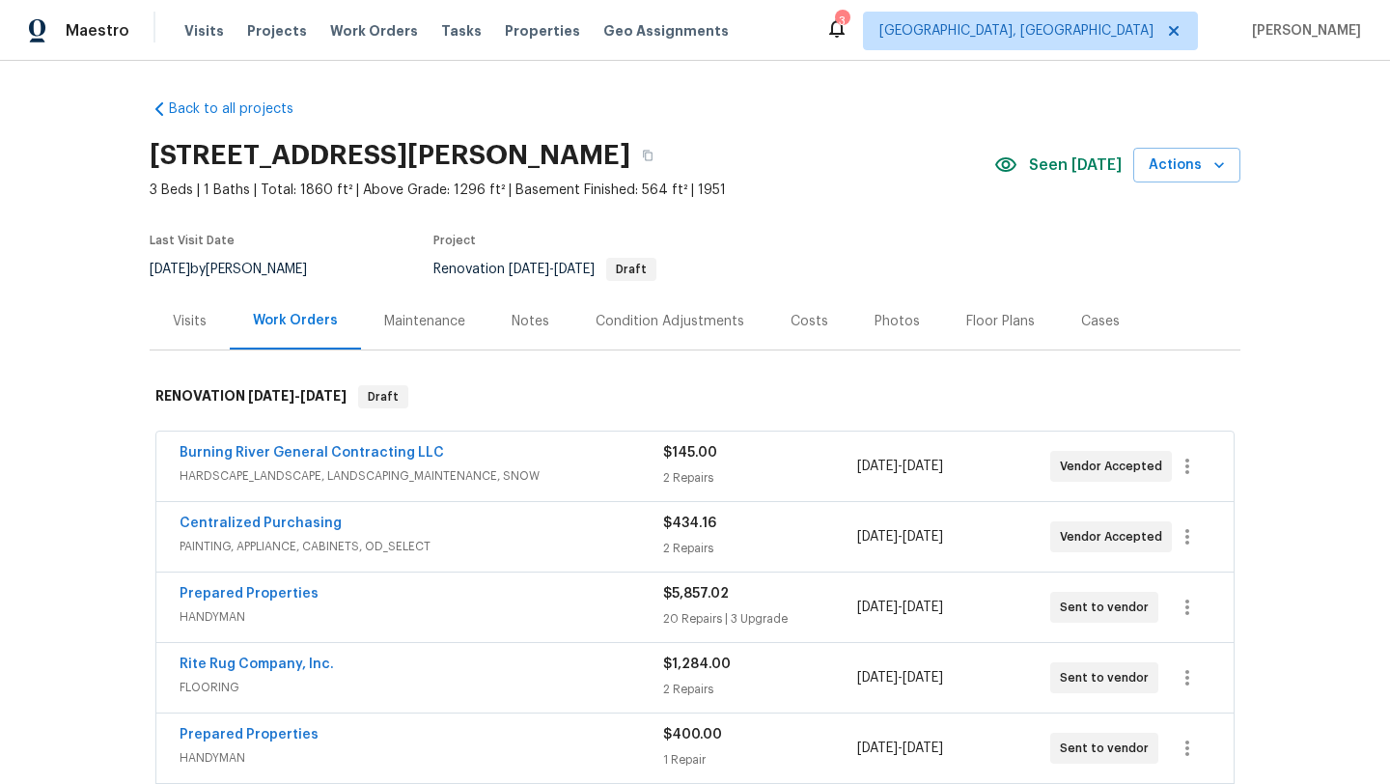
click at [539, 318] on div "Notes" at bounding box center [531, 321] width 38 height 19
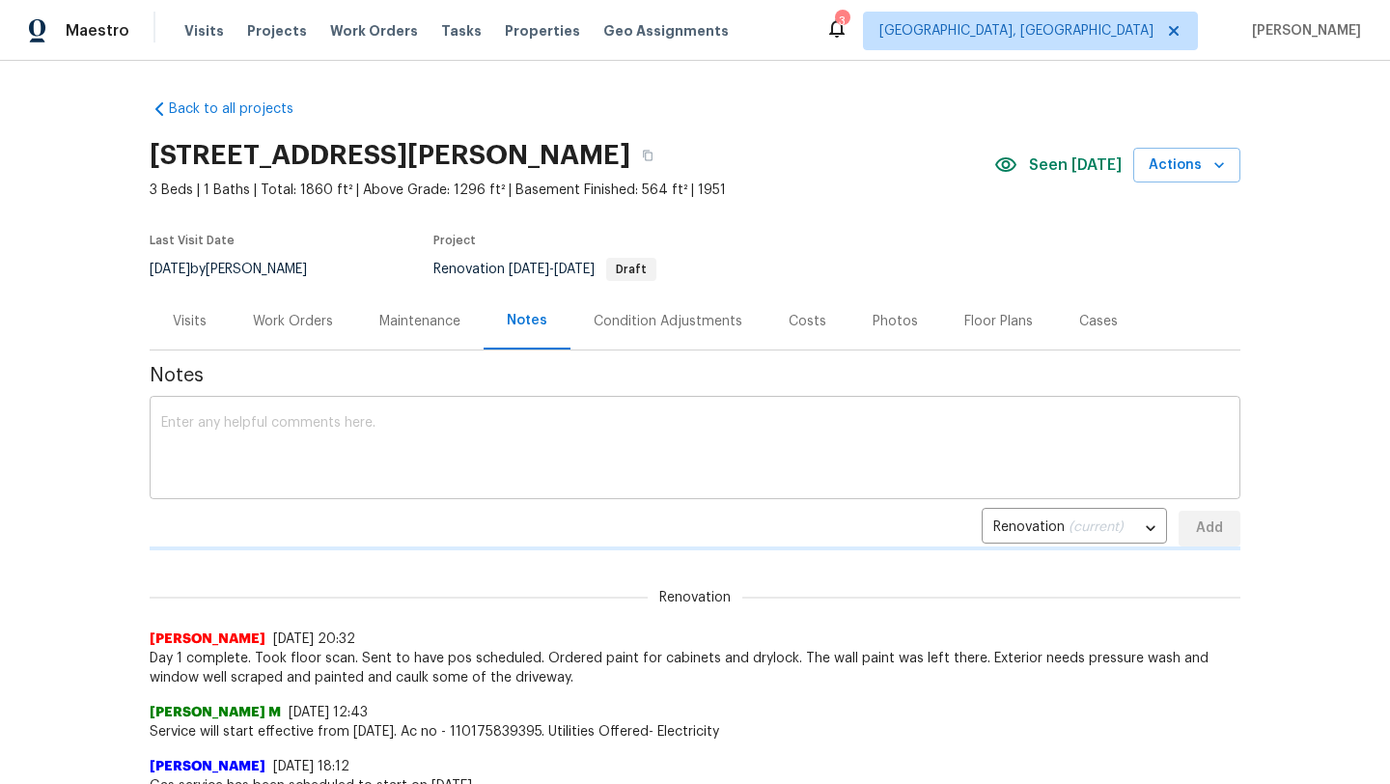
click at [503, 440] on textarea at bounding box center [695, 450] width 1068 height 68
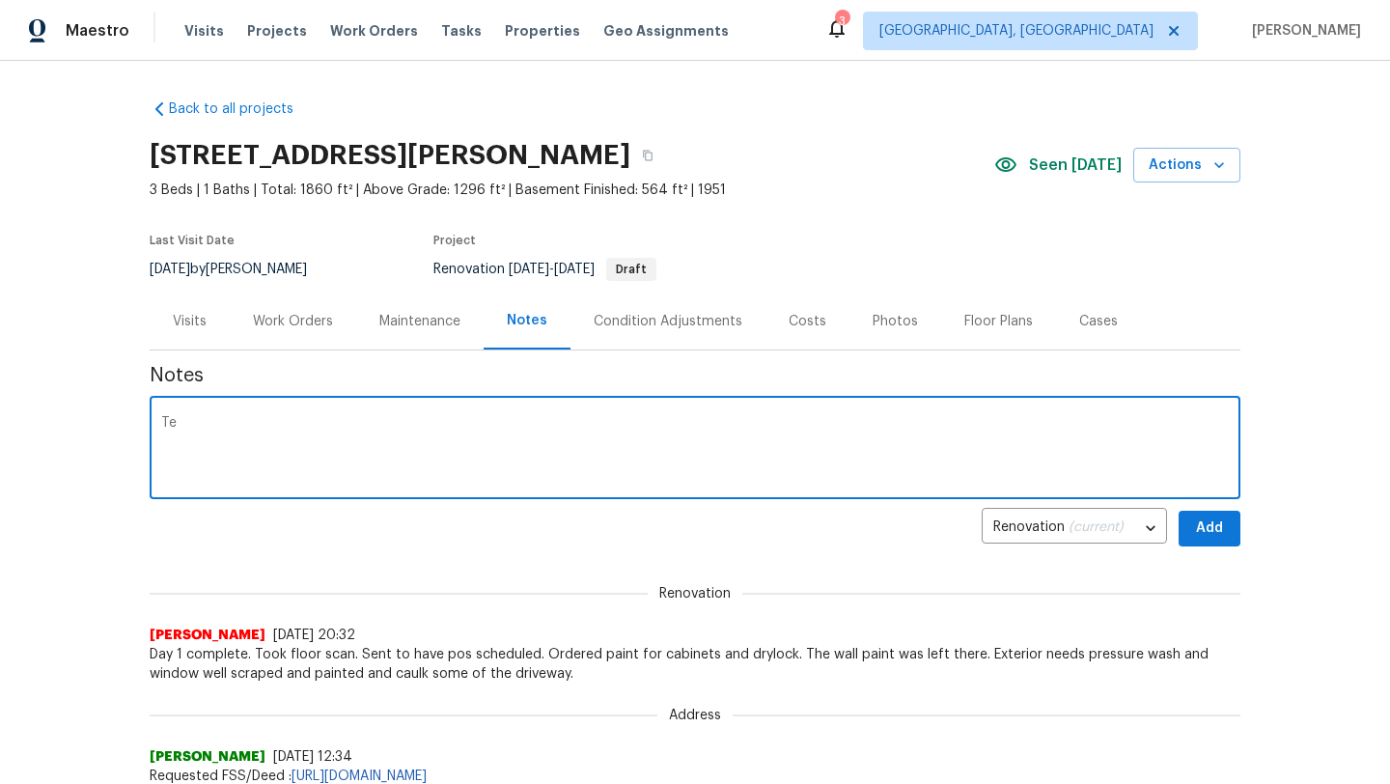
type textarea "T"
click at [267, 321] on div "Work Orders" at bounding box center [293, 321] width 80 height 19
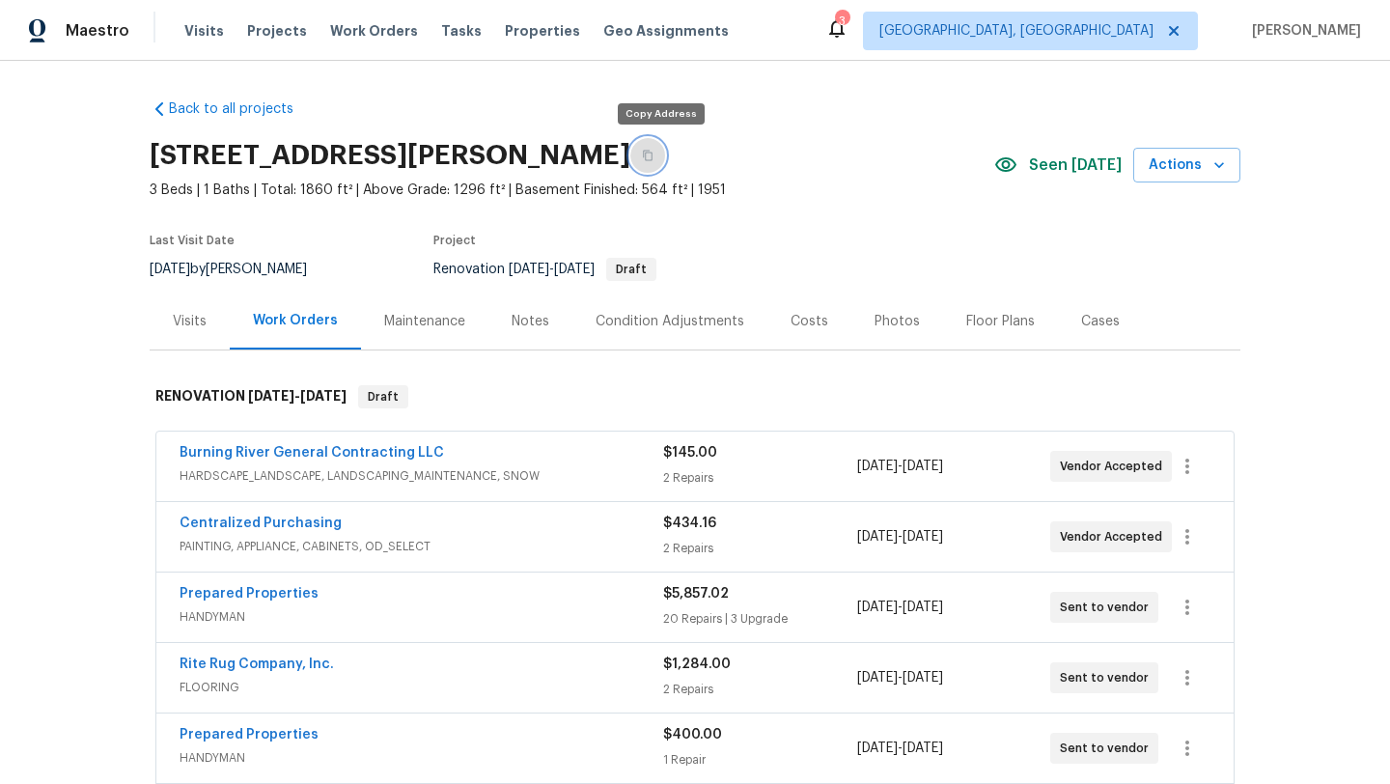
click at [654, 153] on icon "button" at bounding box center [648, 156] width 12 height 12
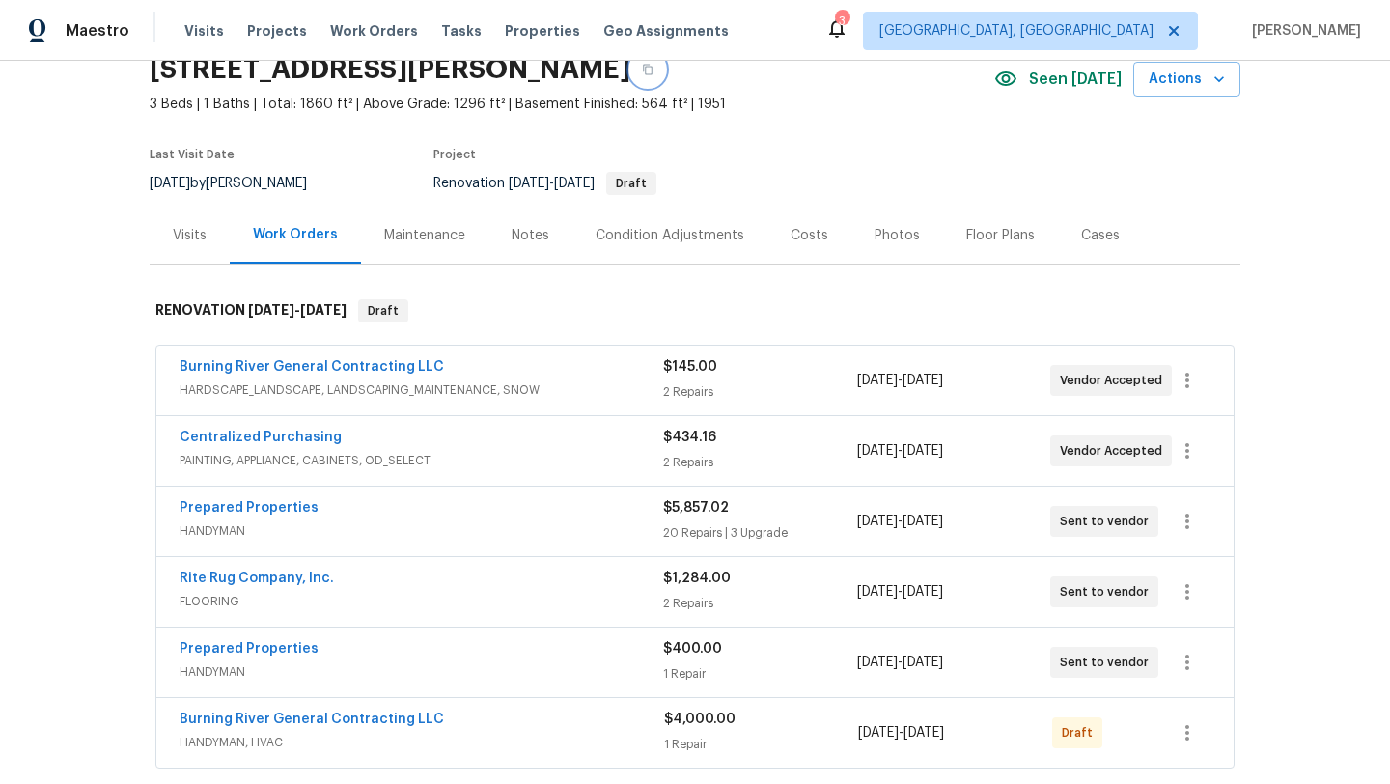
scroll to position [84, 0]
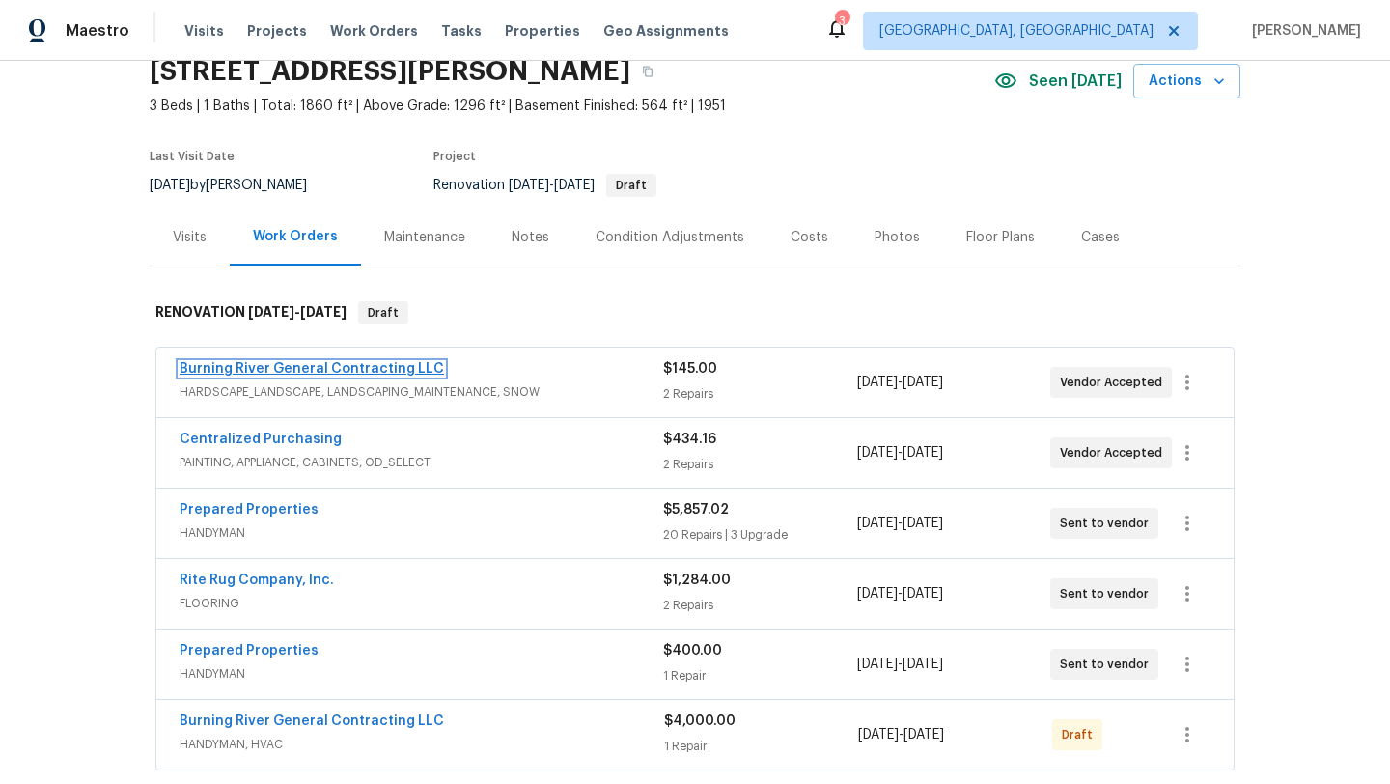
click at [272, 367] on link "Burning River General Contracting LLC" at bounding box center [312, 369] width 264 height 14
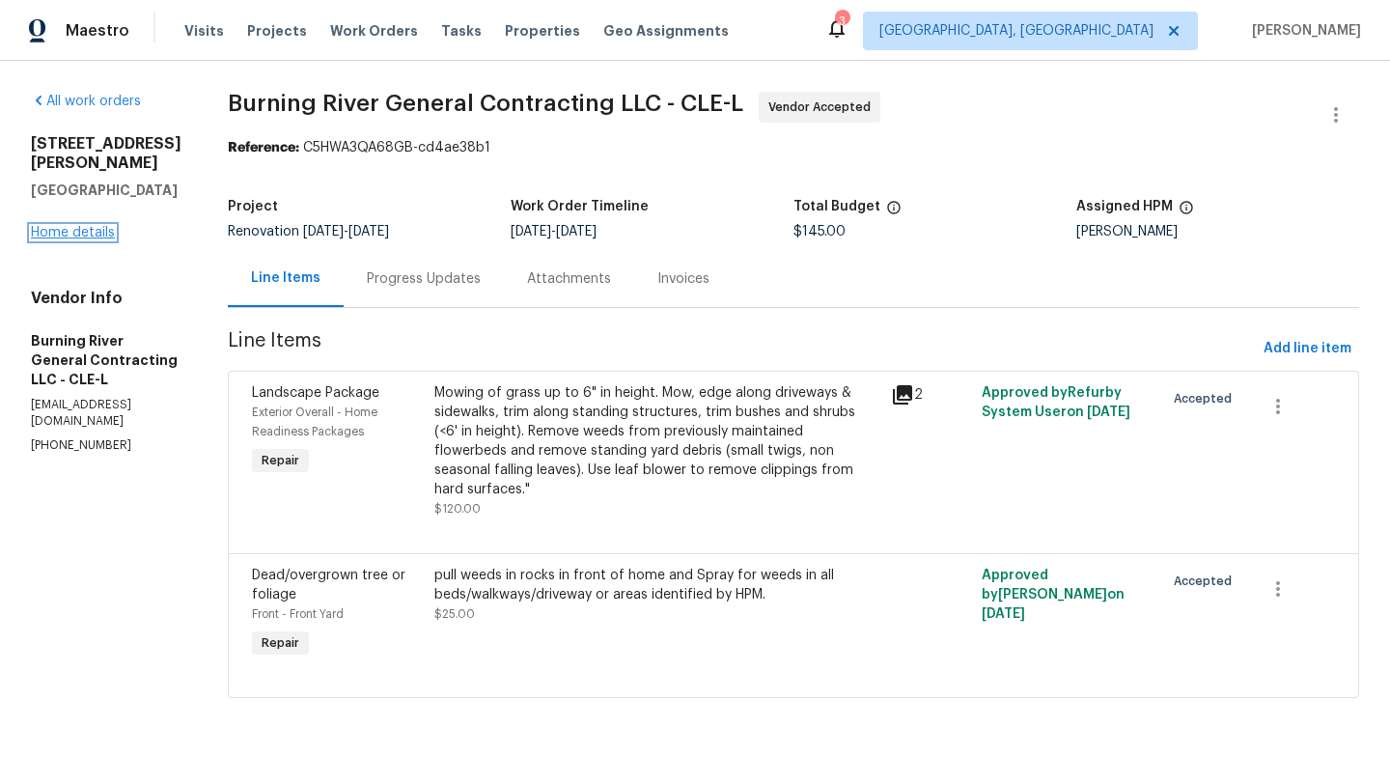
click at [53, 226] on link "Home details" at bounding box center [73, 233] width 84 height 14
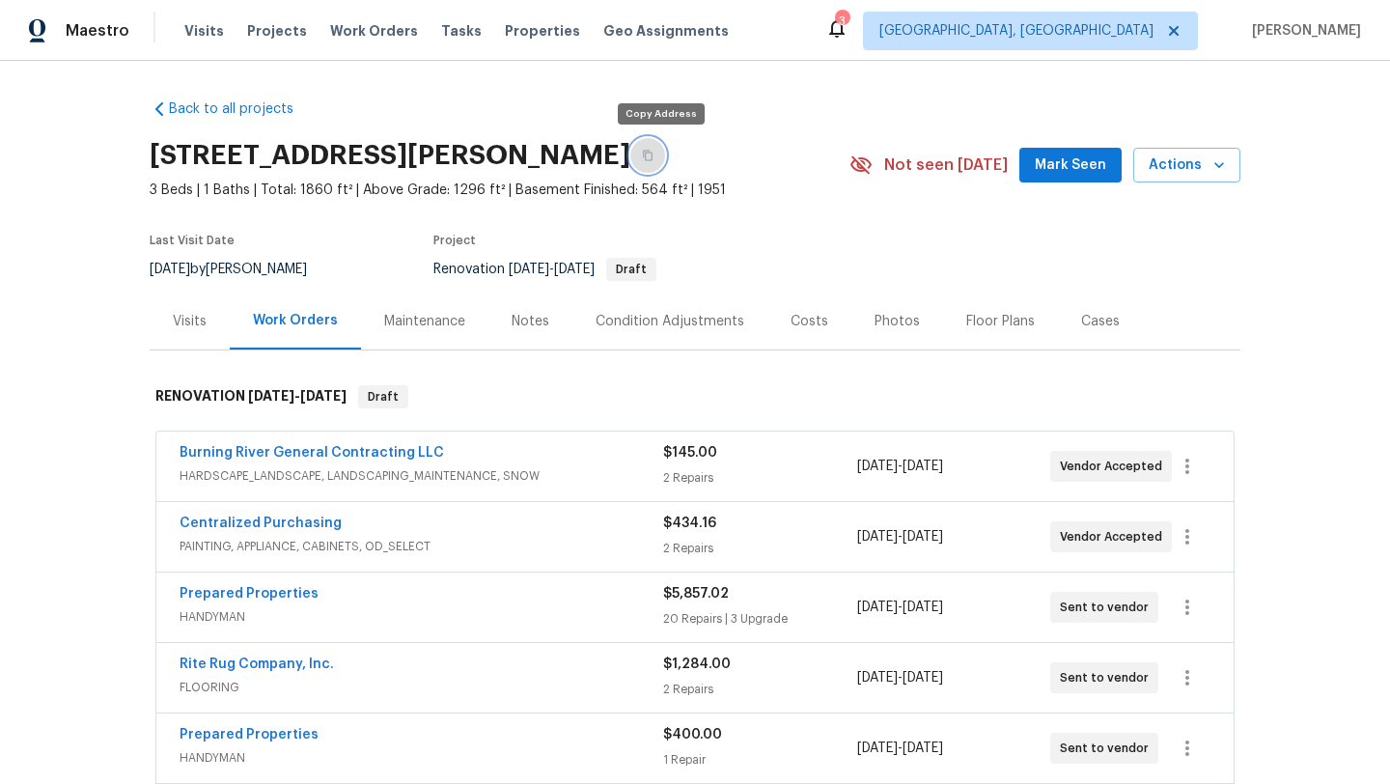
click at [654, 158] on icon "button" at bounding box center [648, 156] width 12 height 12
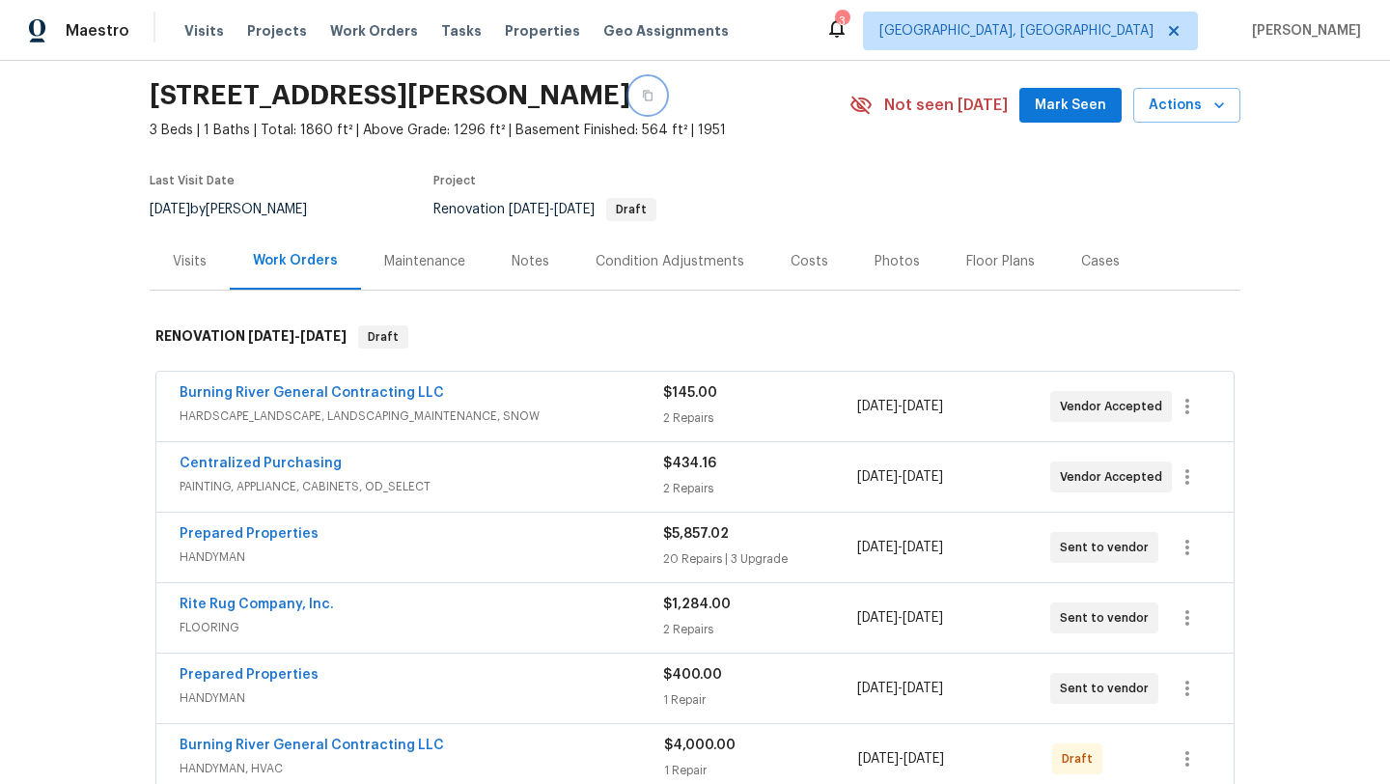
scroll to position [40, 0]
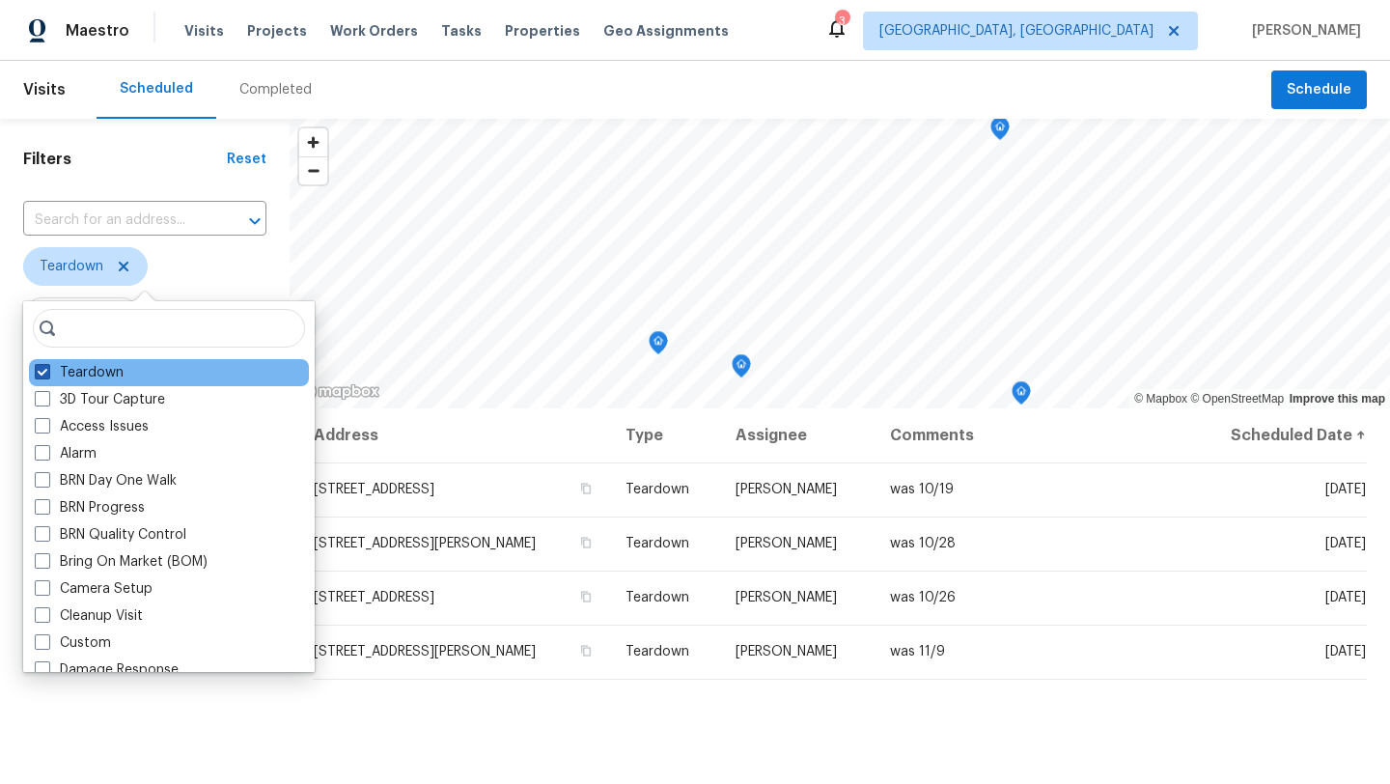
click at [39, 371] on span at bounding box center [42, 371] width 15 height 15
click at [39, 371] on input "Teardown" at bounding box center [41, 369] width 13 height 13
checkbox input "false"
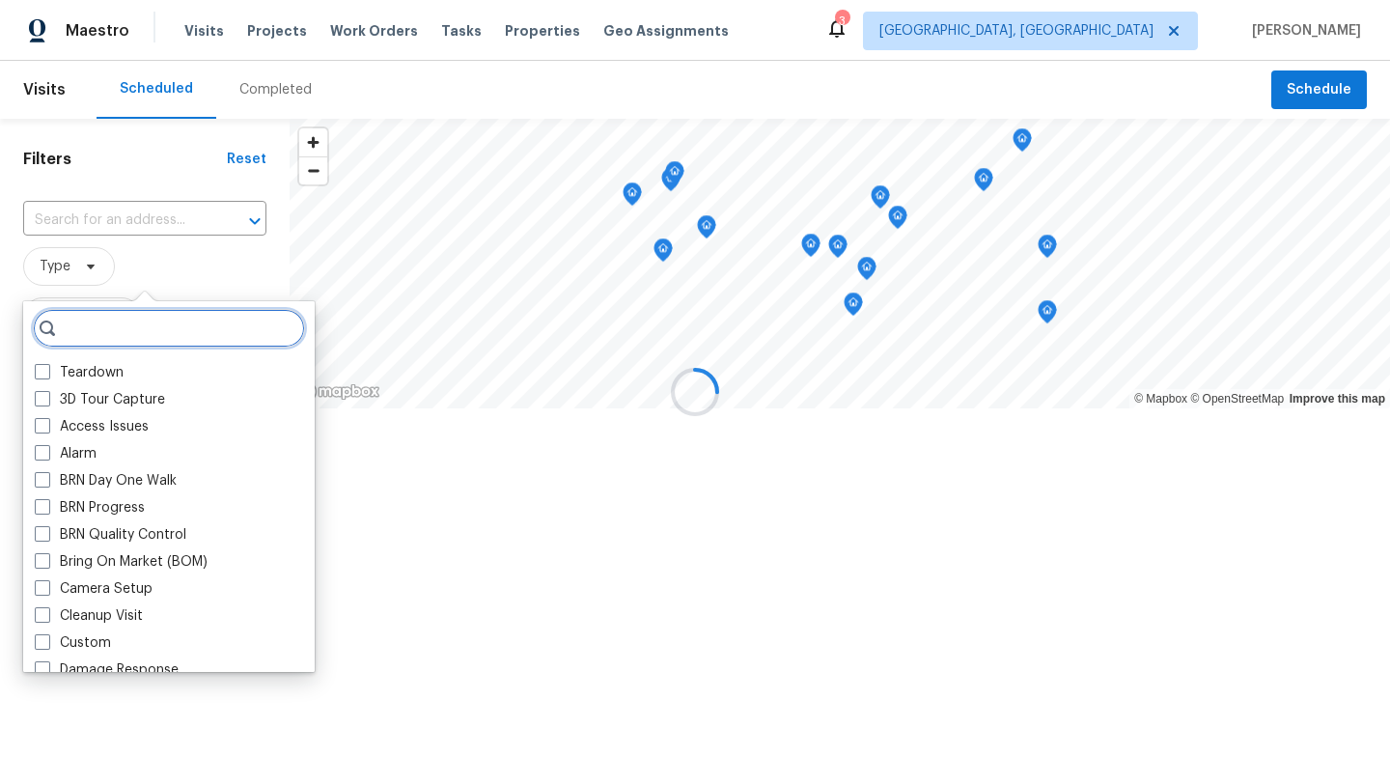
click at [83, 341] on input "search" at bounding box center [169, 328] width 272 height 39
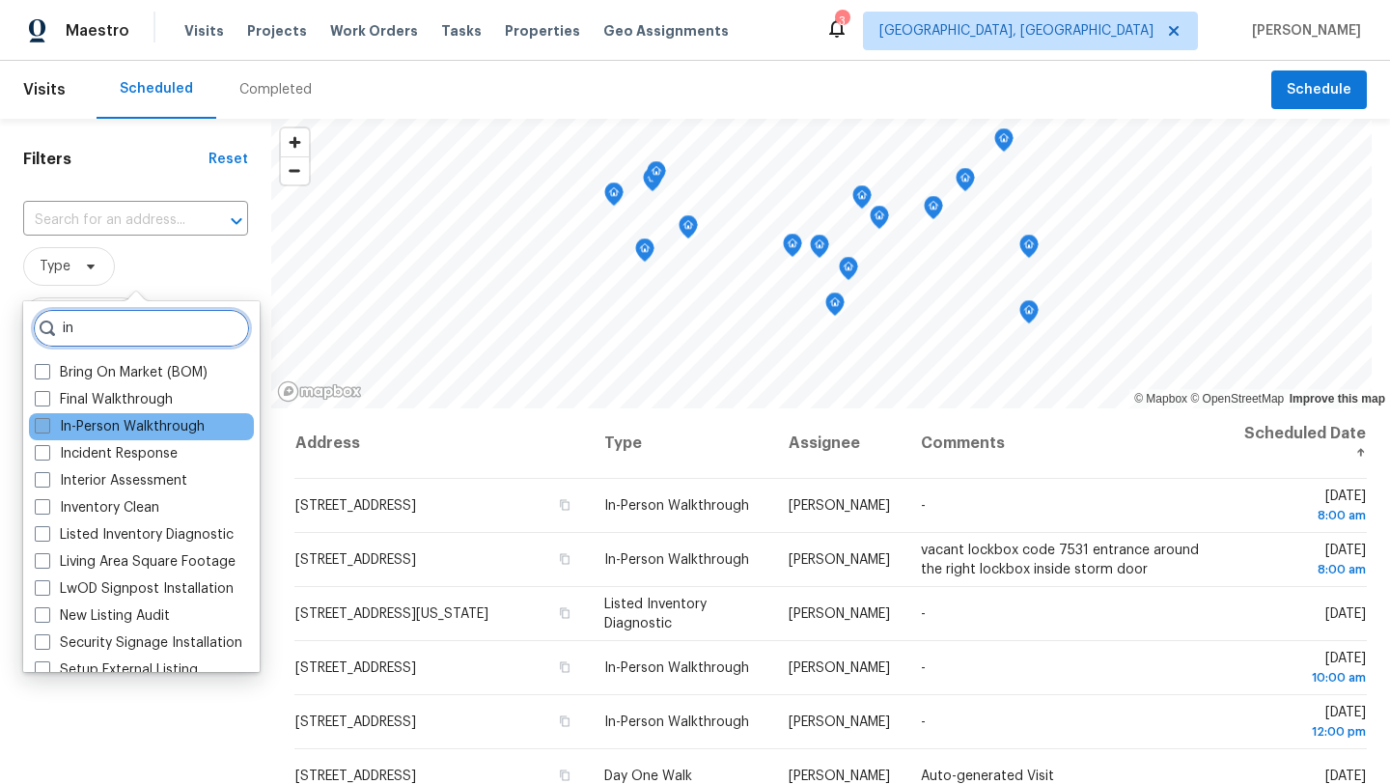
type input "in"
click at [84, 425] on label "In-Person Walkthrough" at bounding box center [120, 426] width 170 height 19
click at [47, 425] on input "In-Person Walkthrough" at bounding box center [41, 423] width 13 height 13
checkbox input "true"
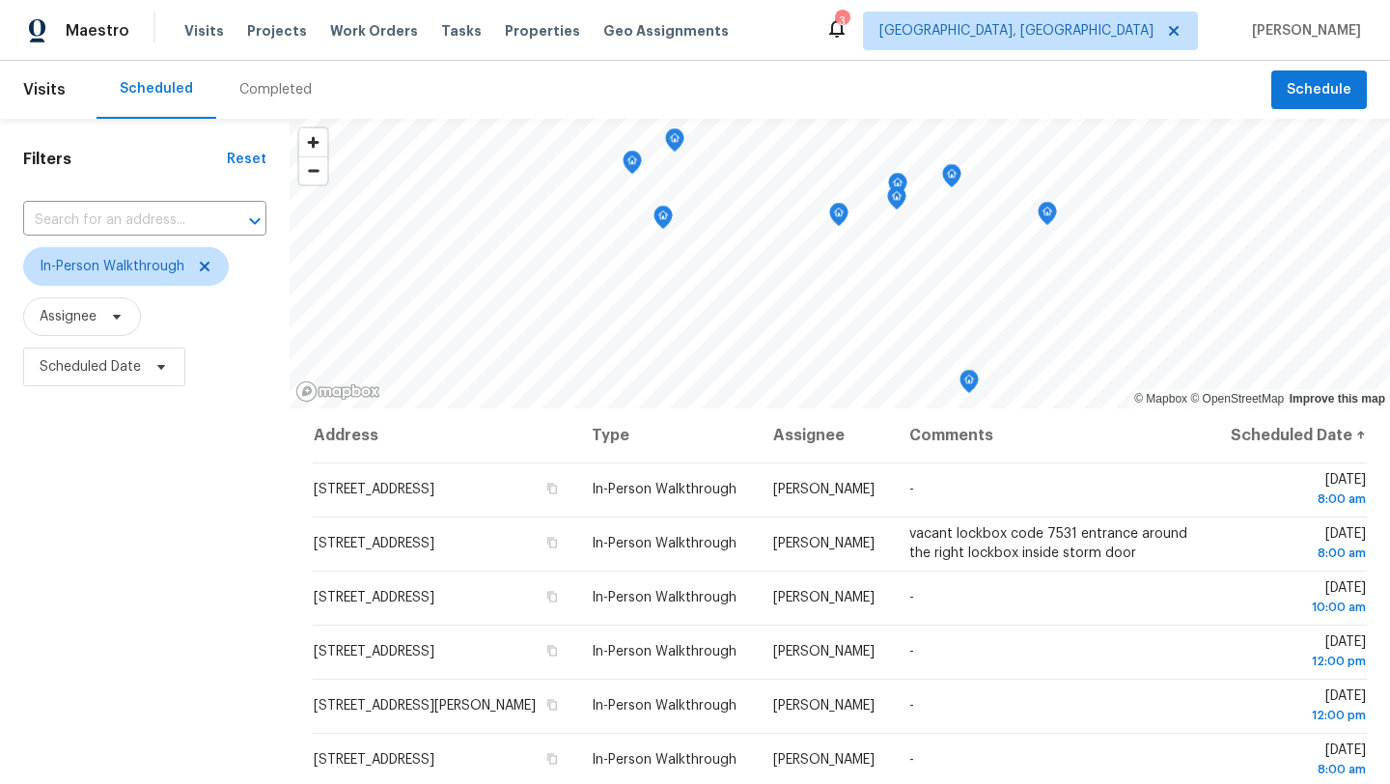
click at [129, 737] on div "Filters Reset ​ In-Person Walkthrough Assignee Scheduled Date" at bounding box center [145, 577] width 290 height 917
click at [206, 270] on icon at bounding box center [205, 267] width 10 height 10
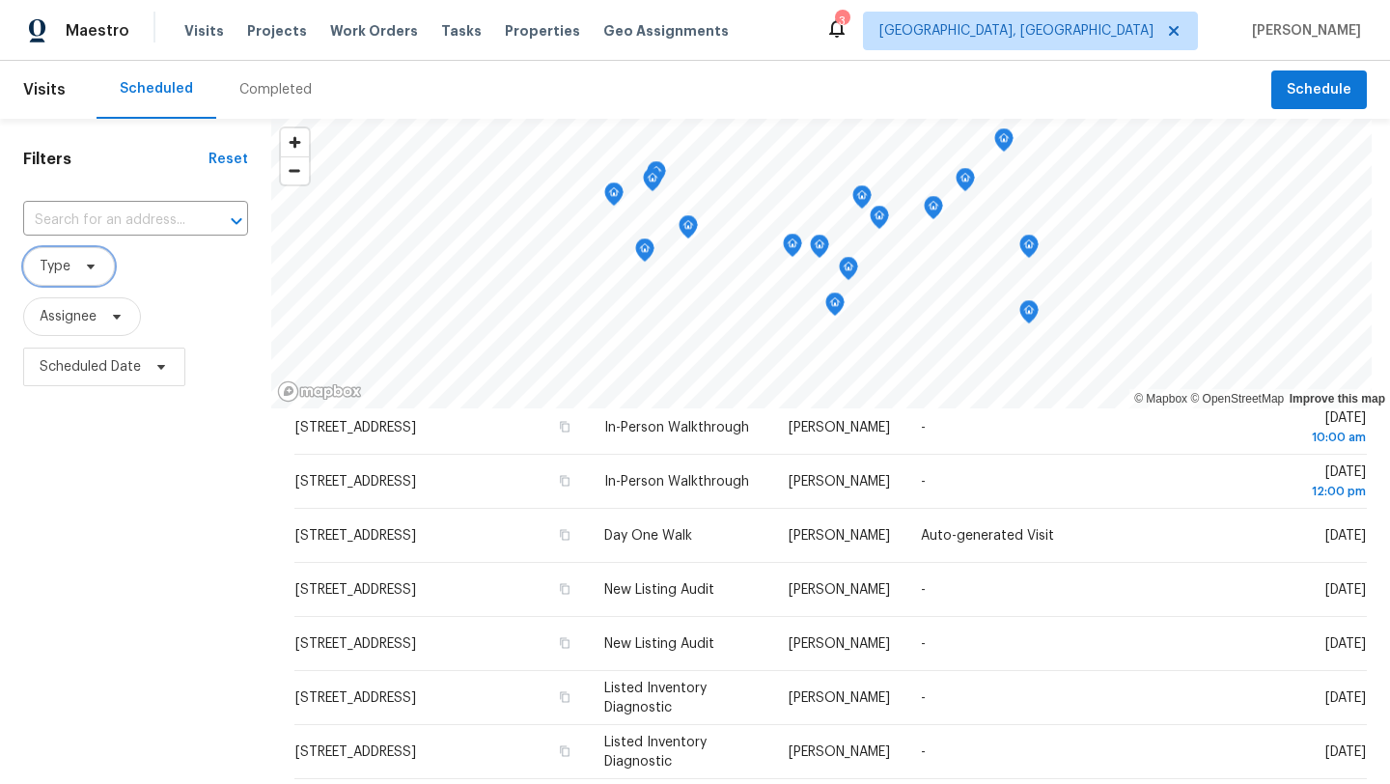
scroll to position [244, 0]
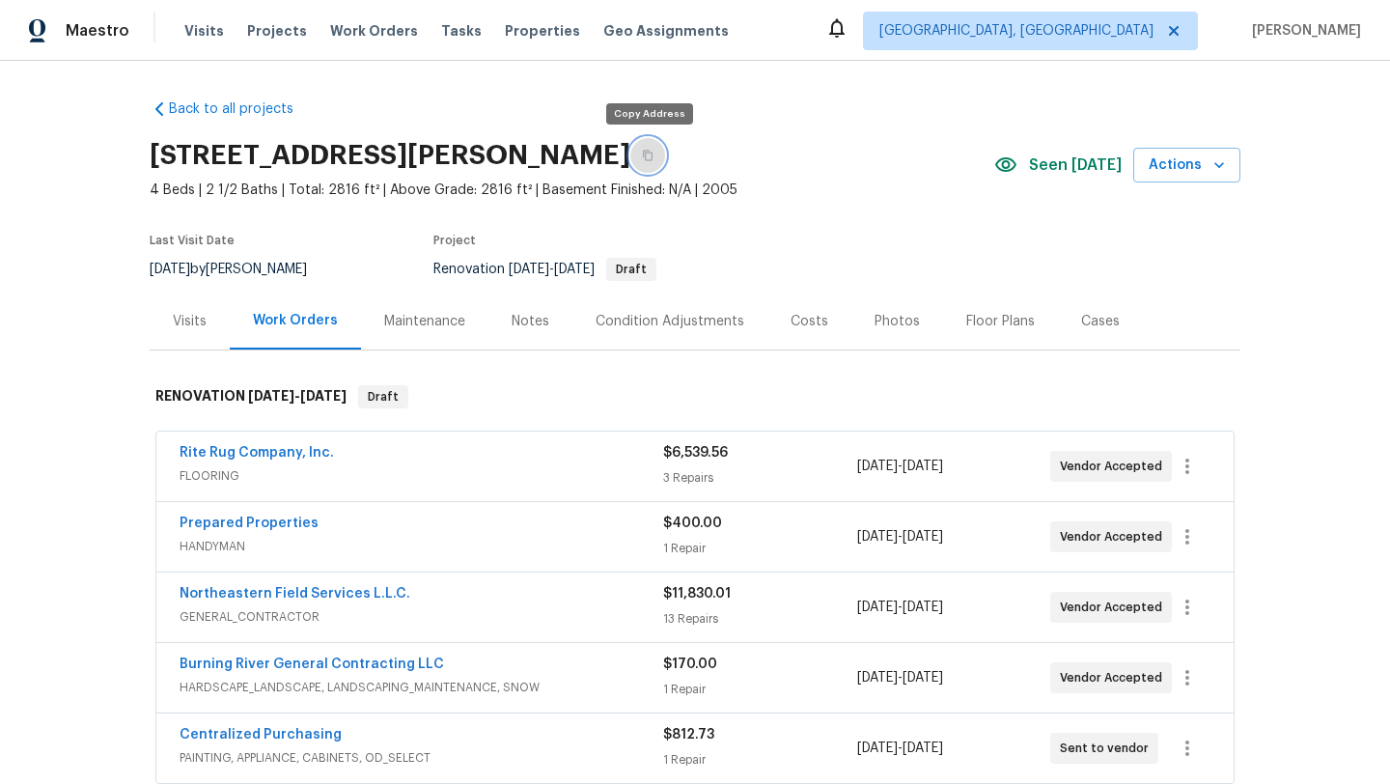
click at [650, 158] on icon "button" at bounding box center [648, 156] width 10 height 11
